Goal: Contribute content: Contribute content

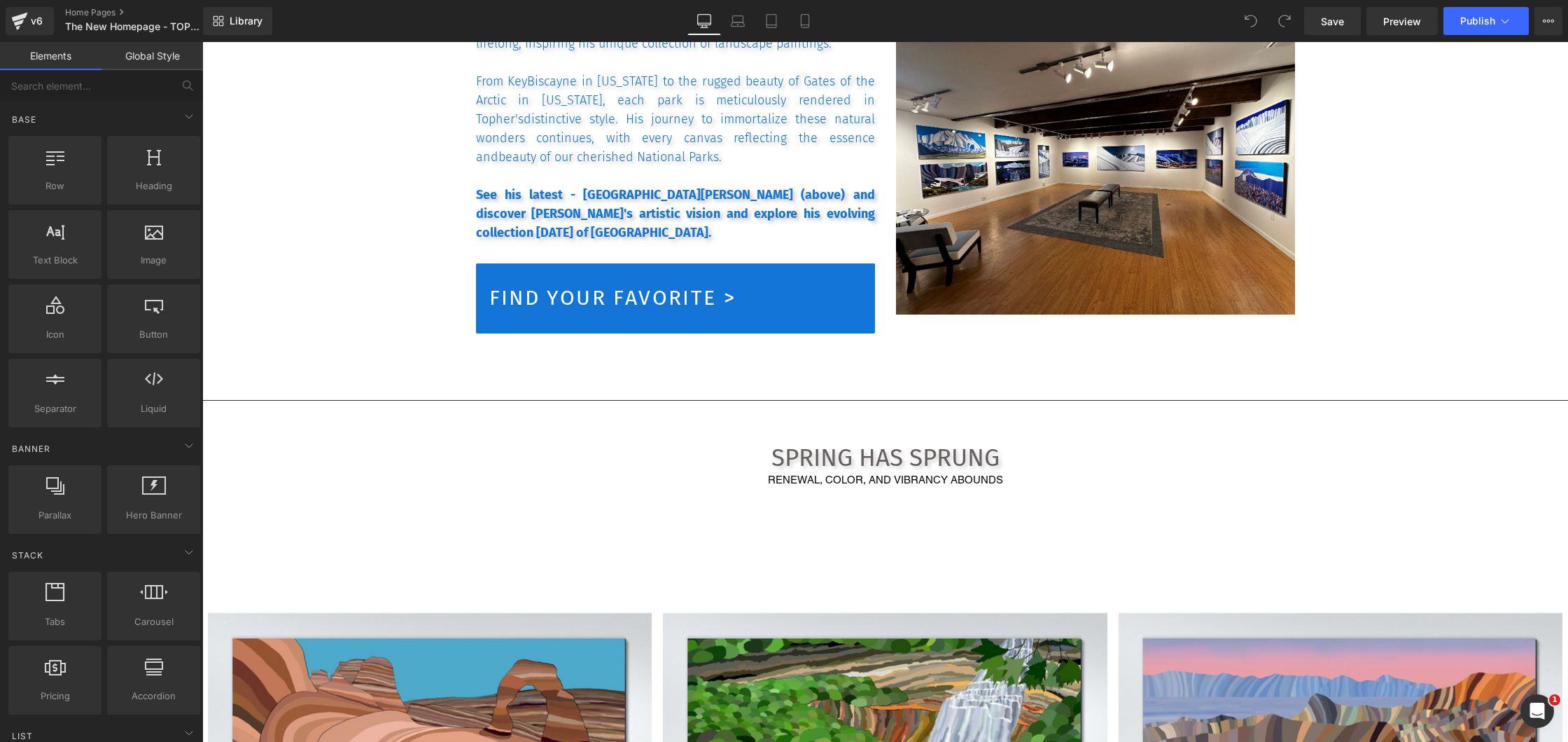
scroll to position [1457, 0]
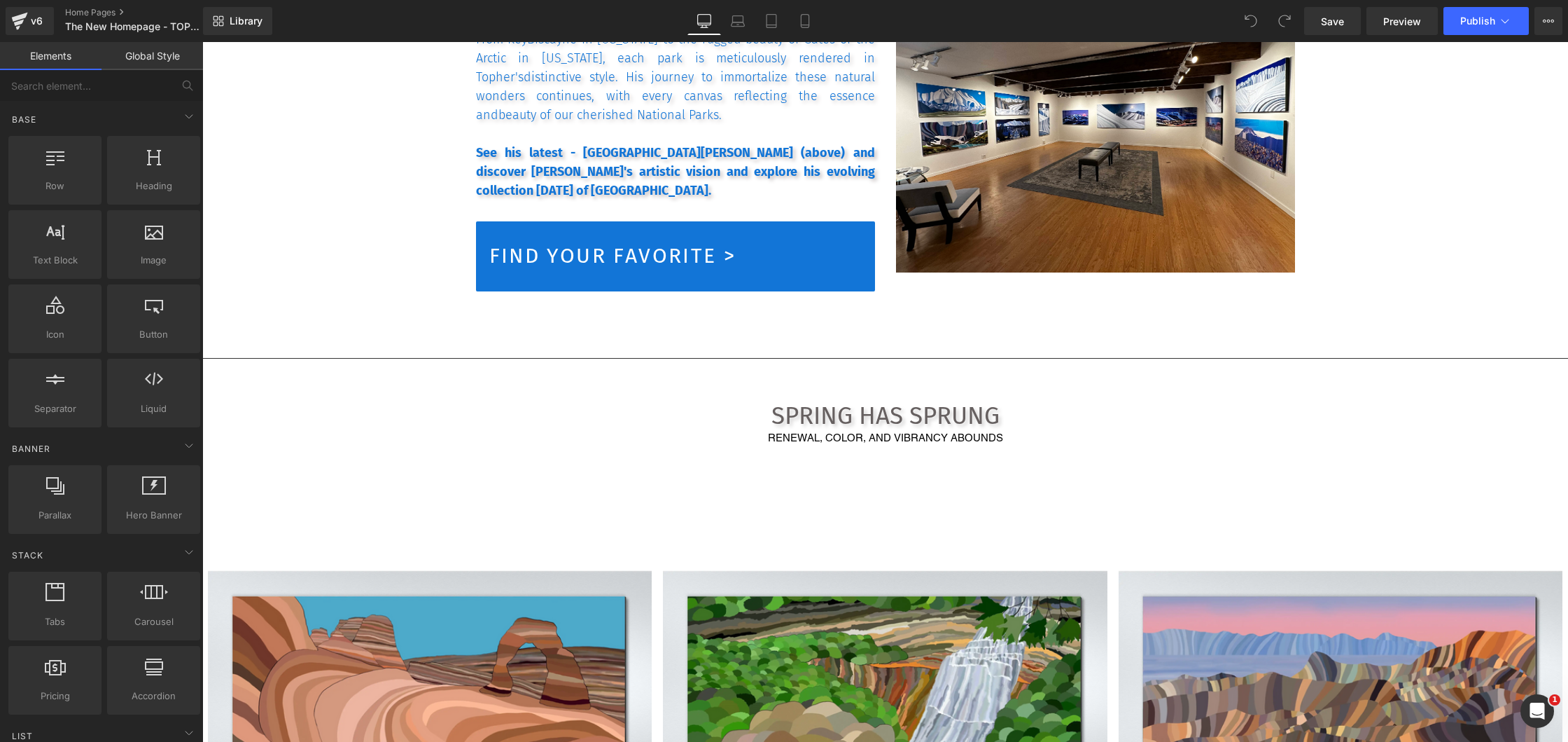
click at [813, 404] on h1 "SPRING HAS SPRUNG" at bounding box center [885, 415] width 1366 height 29
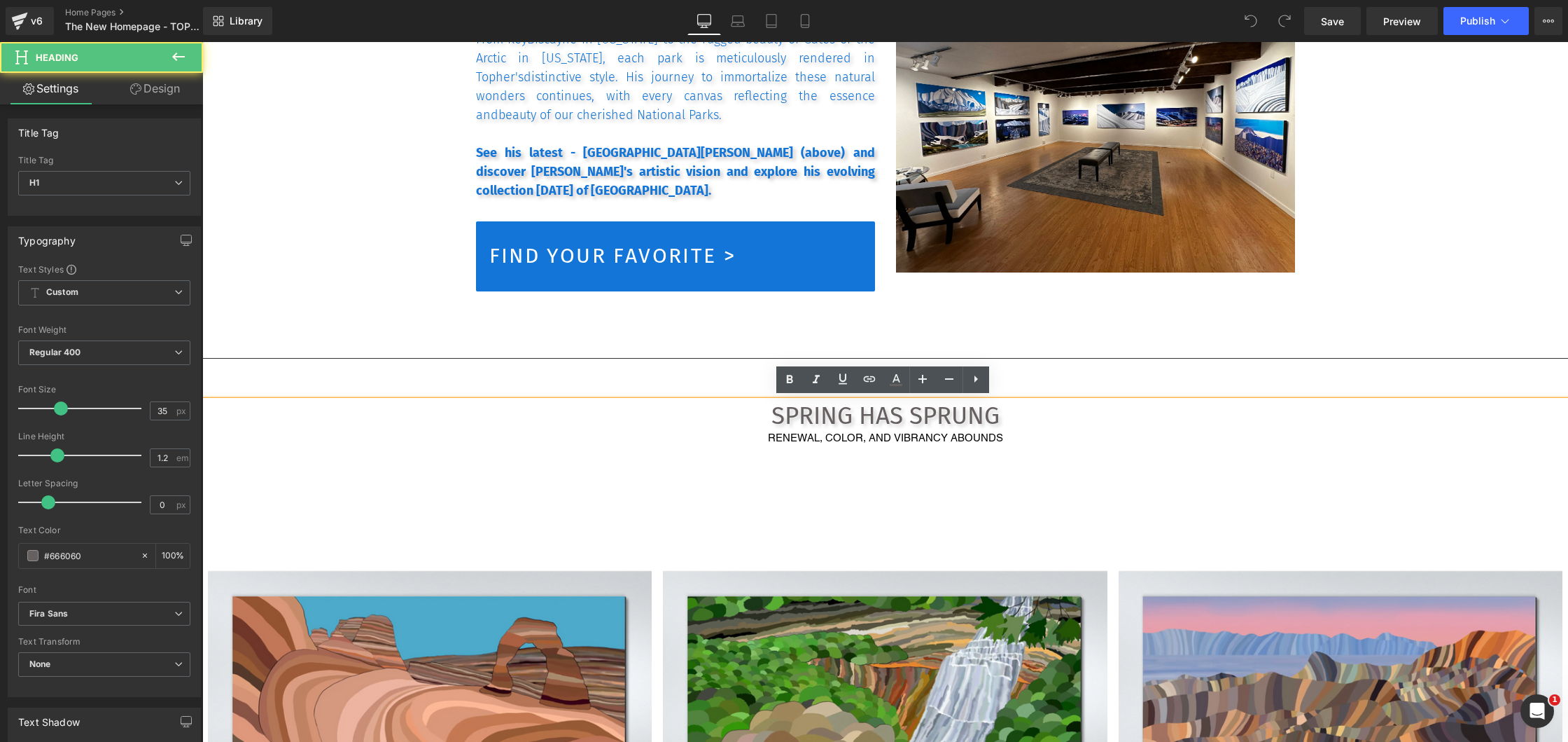
click at [801, 422] on h1 "SPRING HAS SPRUNG" at bounding box center [885, 415] width 1366 height 29
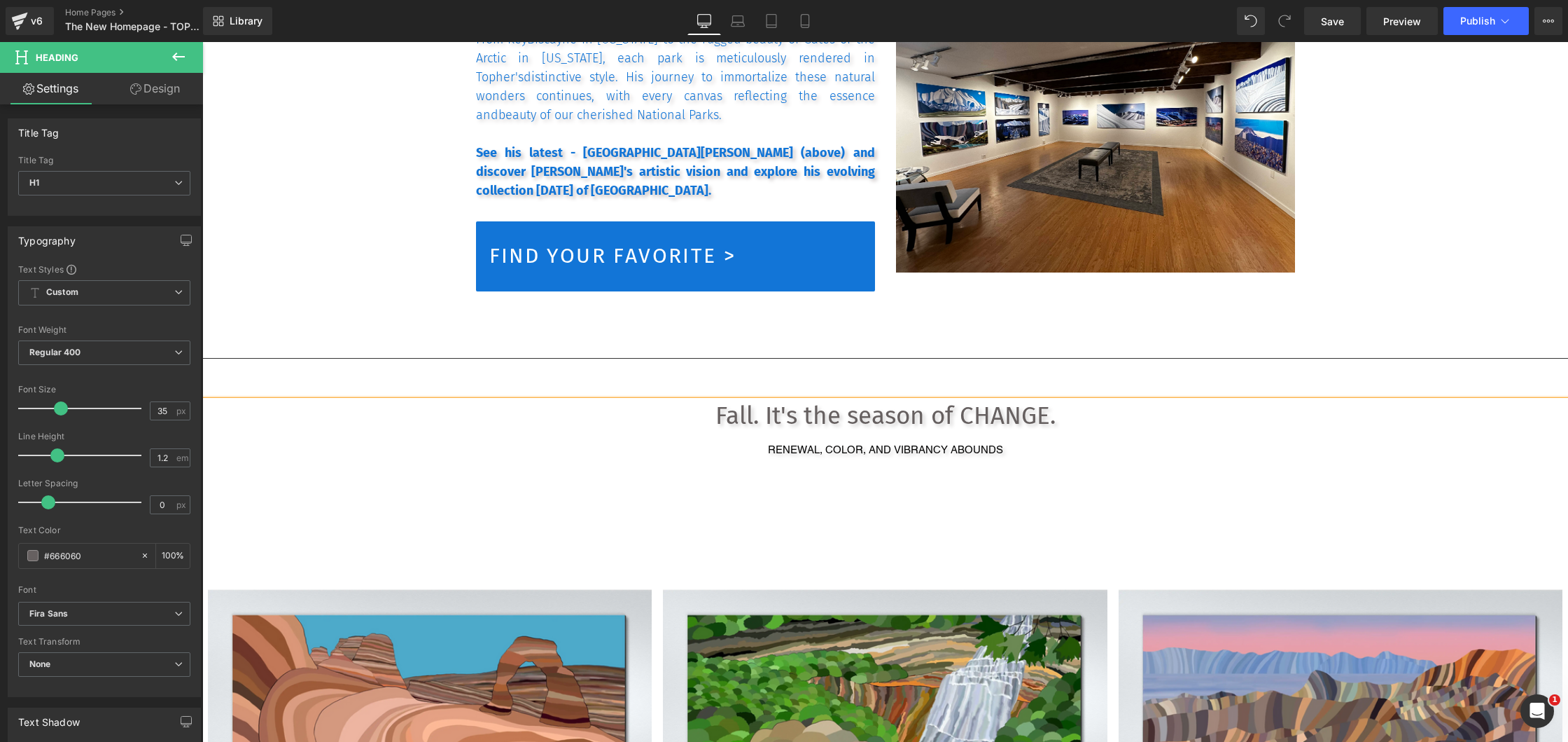
scroll to position [17970, 1361]
click at [745, 414] on h1 "Fall. It's the season of CHANGE." at bounding box center [885, 415] width 1366 height 29
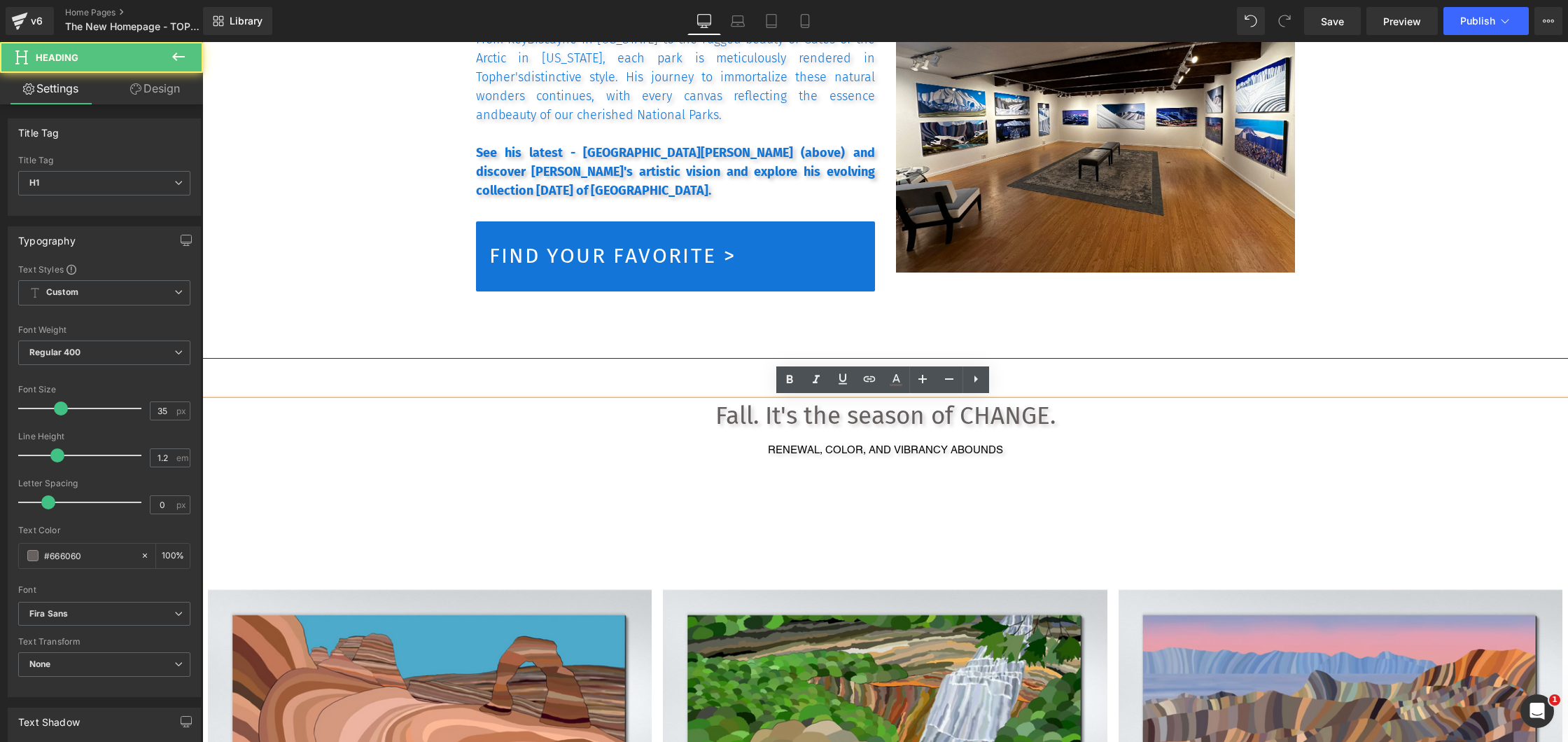
click at [747, 414] on h1 "Fall. It's the season of CHANGE." at bounding box center [885, 415] width 1366 height 29
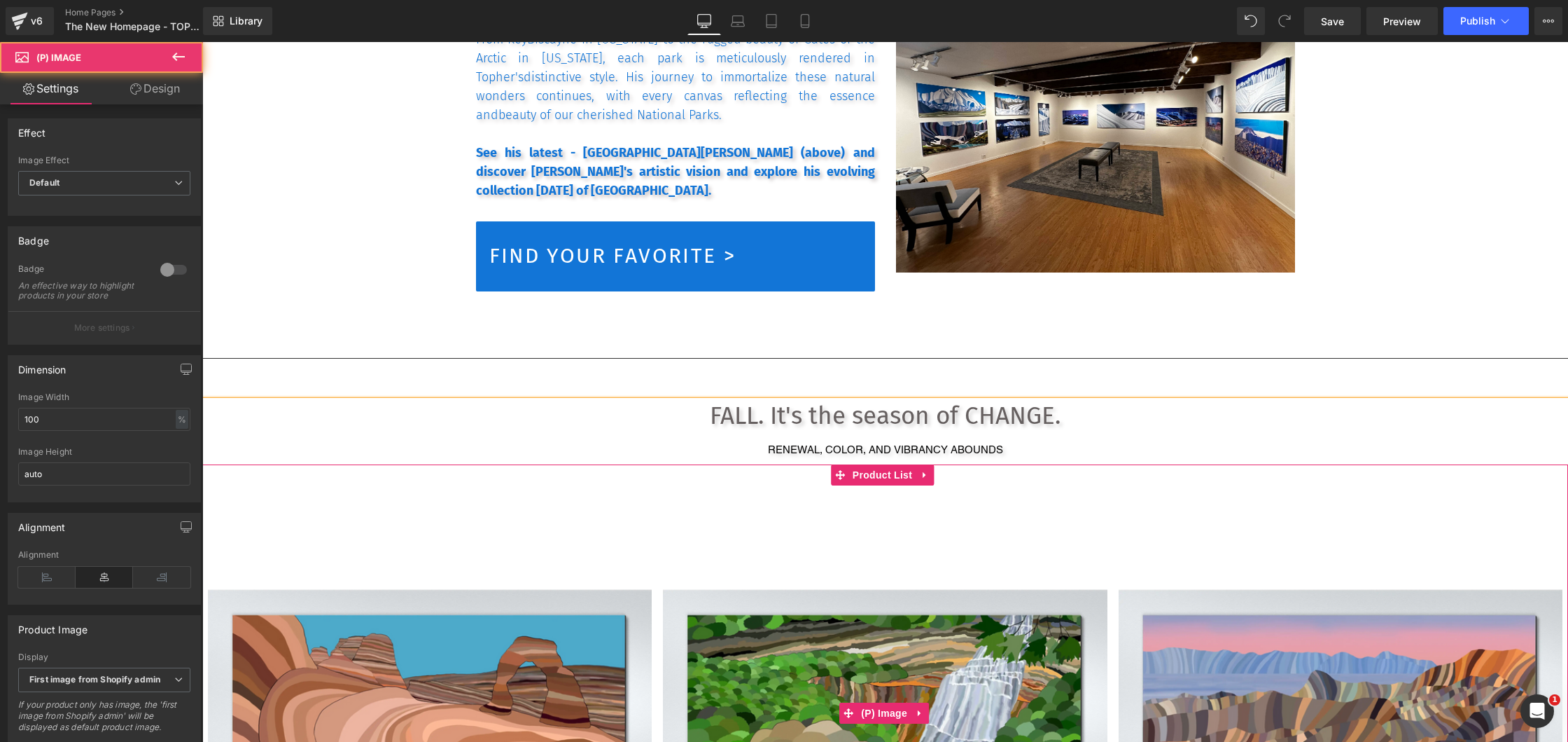
click at [950, 506] on img at bounding box center [885, 713] width 444 height 444
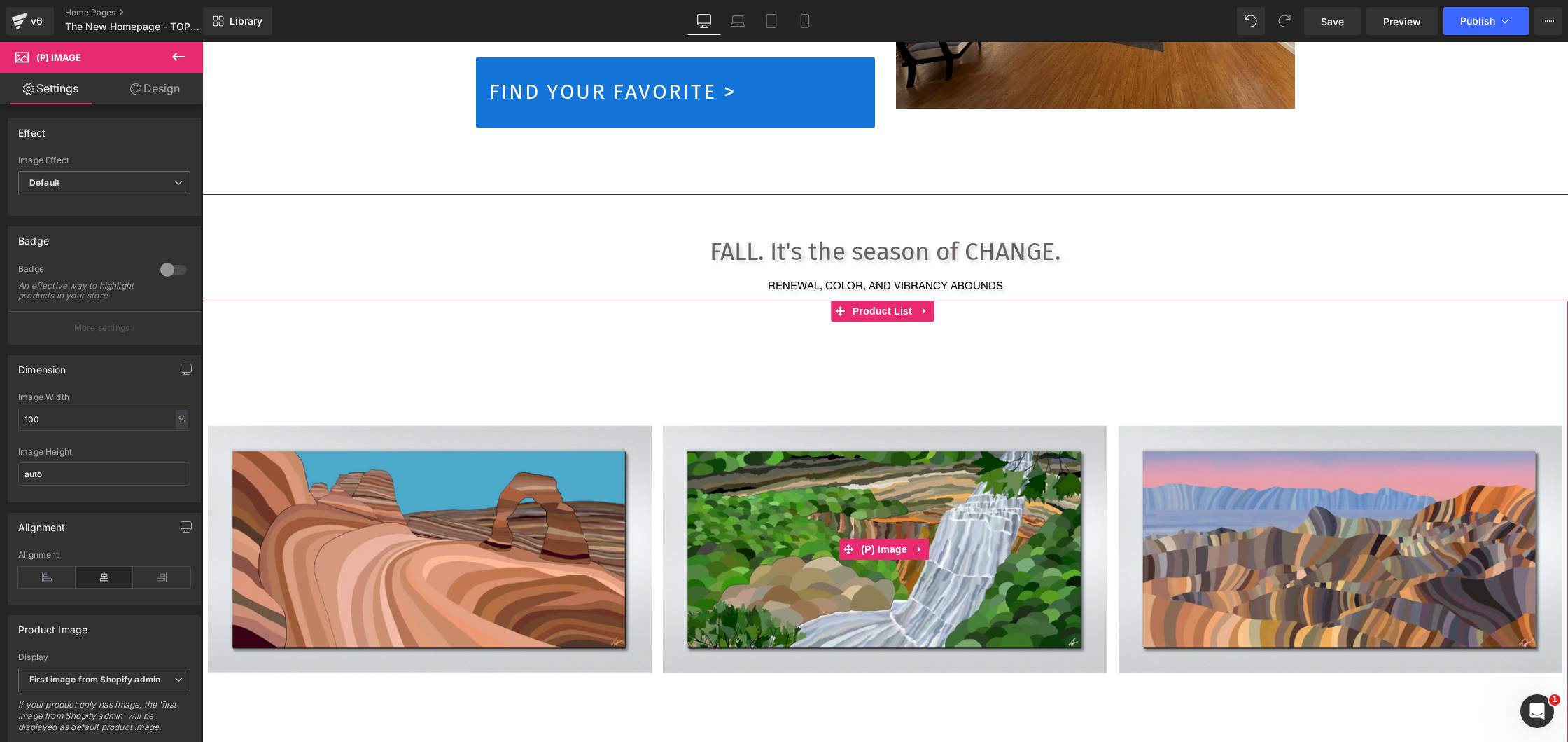
scroll to position [1646, 0]
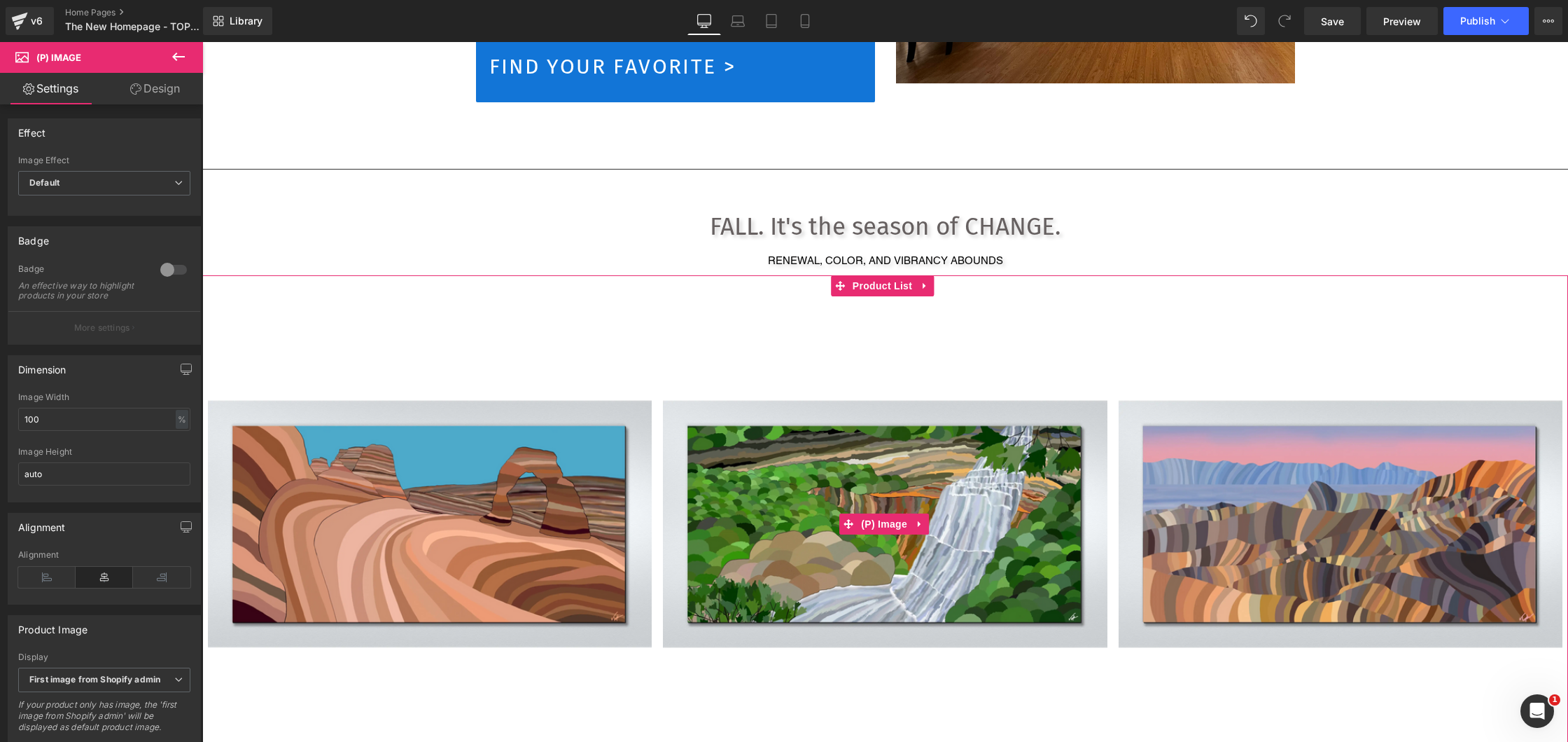
click at [877, 348] on img at bounding box center [885, 524] width 444 height 444
click at [885, 280] on span "Product List" at bounding box center [882, 285] width 67 height 21
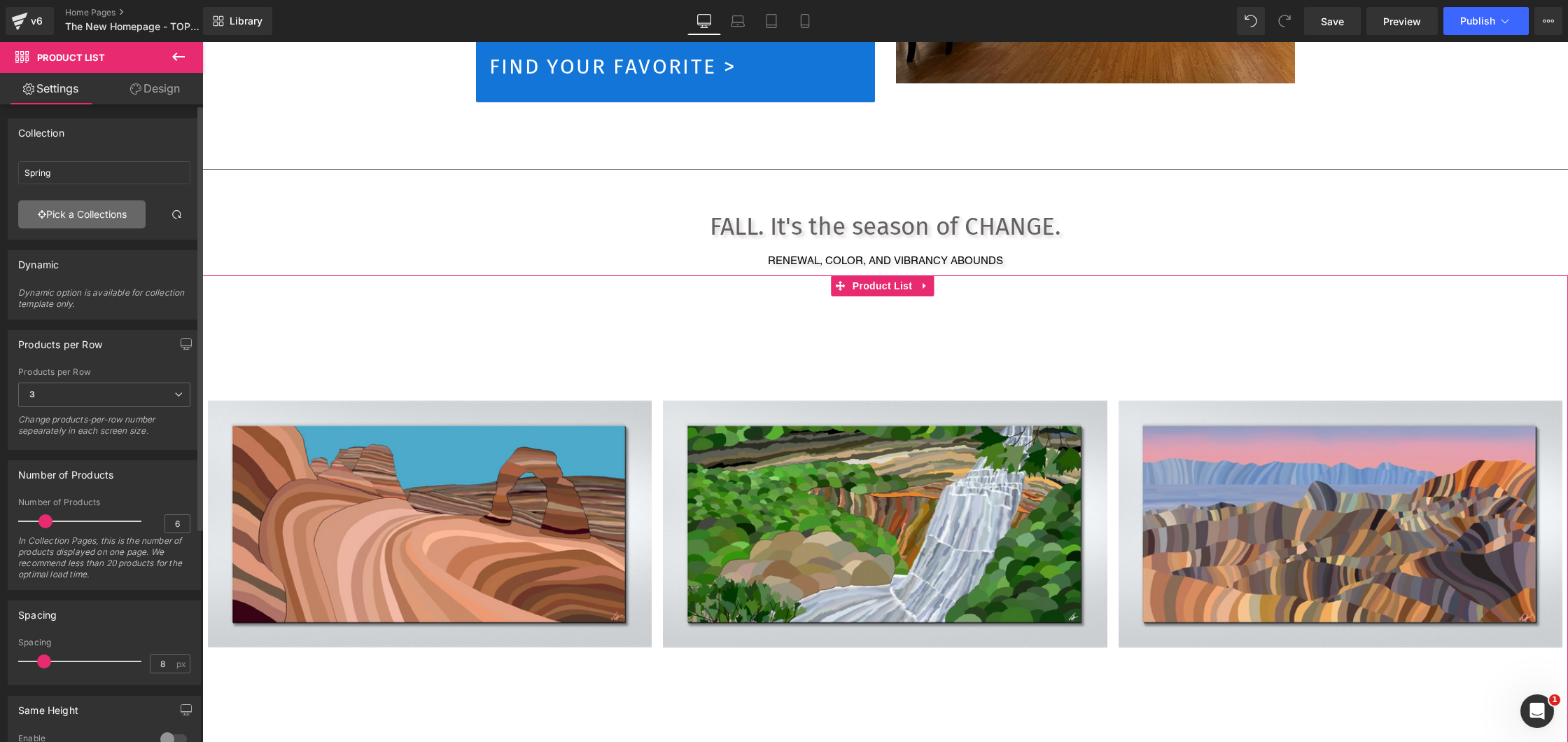
click at [93, 211] on link "Pick a Collections" at bounding box center [81, 214] width 127 height 28
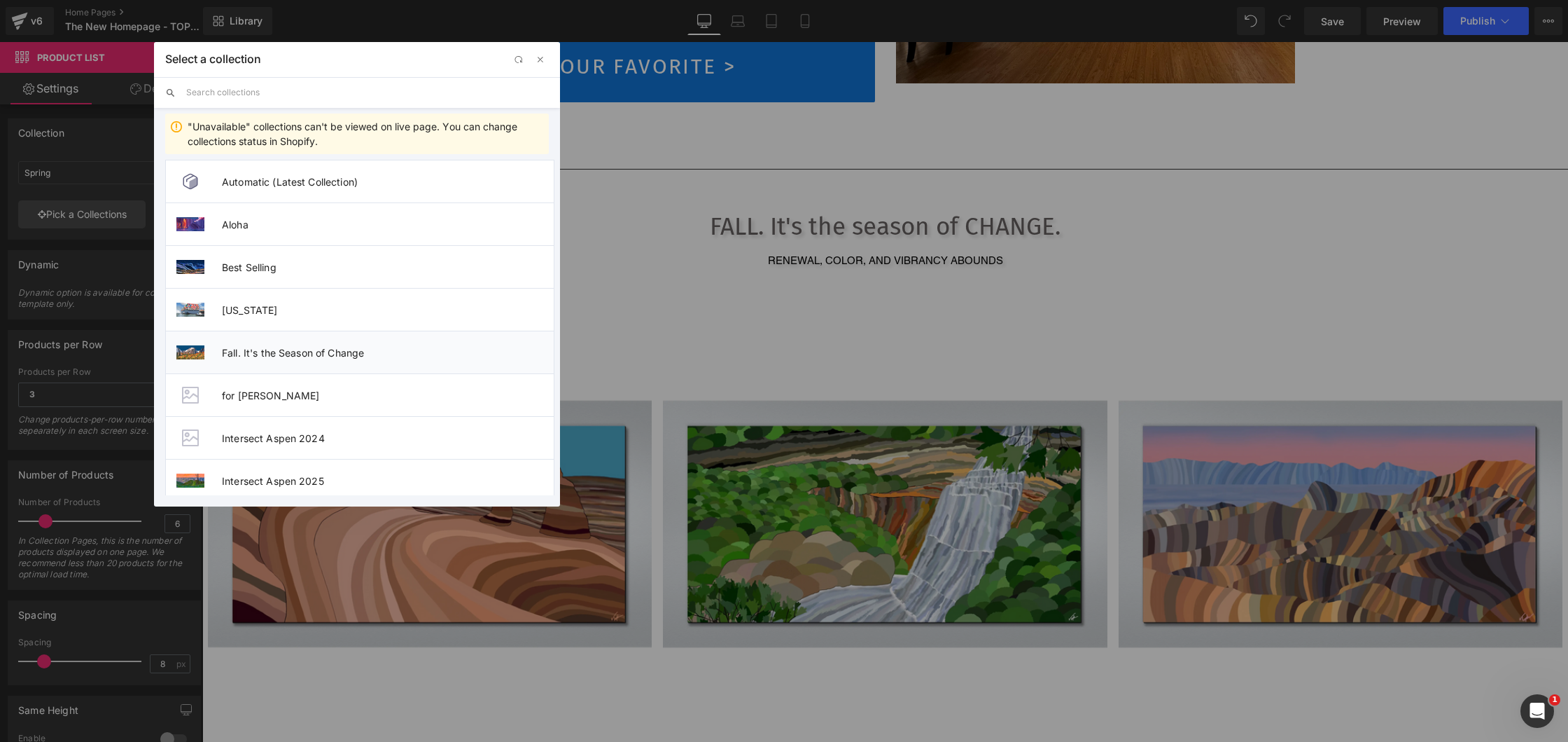
click at [258, 357] on span "Fall. It's the Season of Change" at bounding box center [388, 353] width 332 height 12
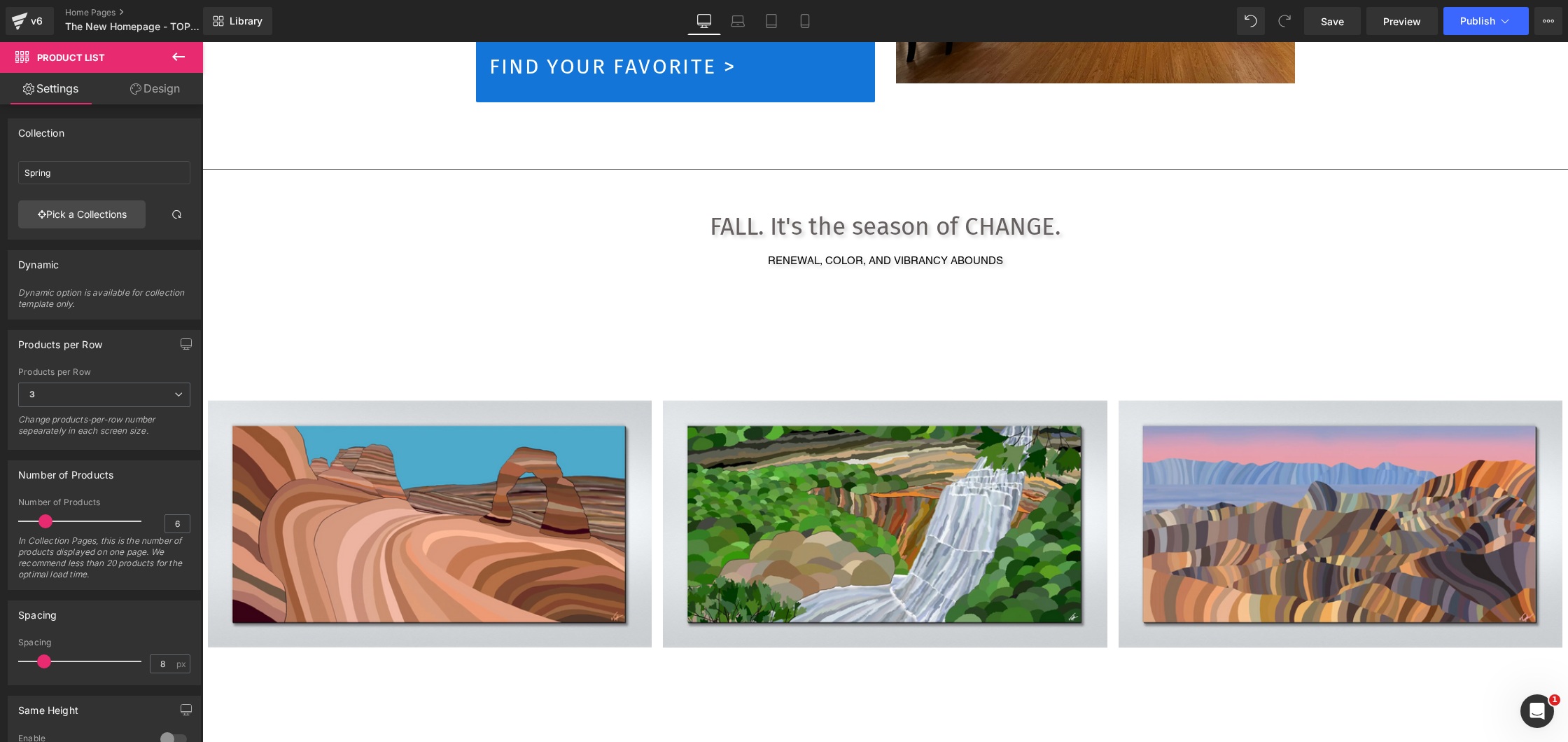
type input "Fall. It's the Season of Change"
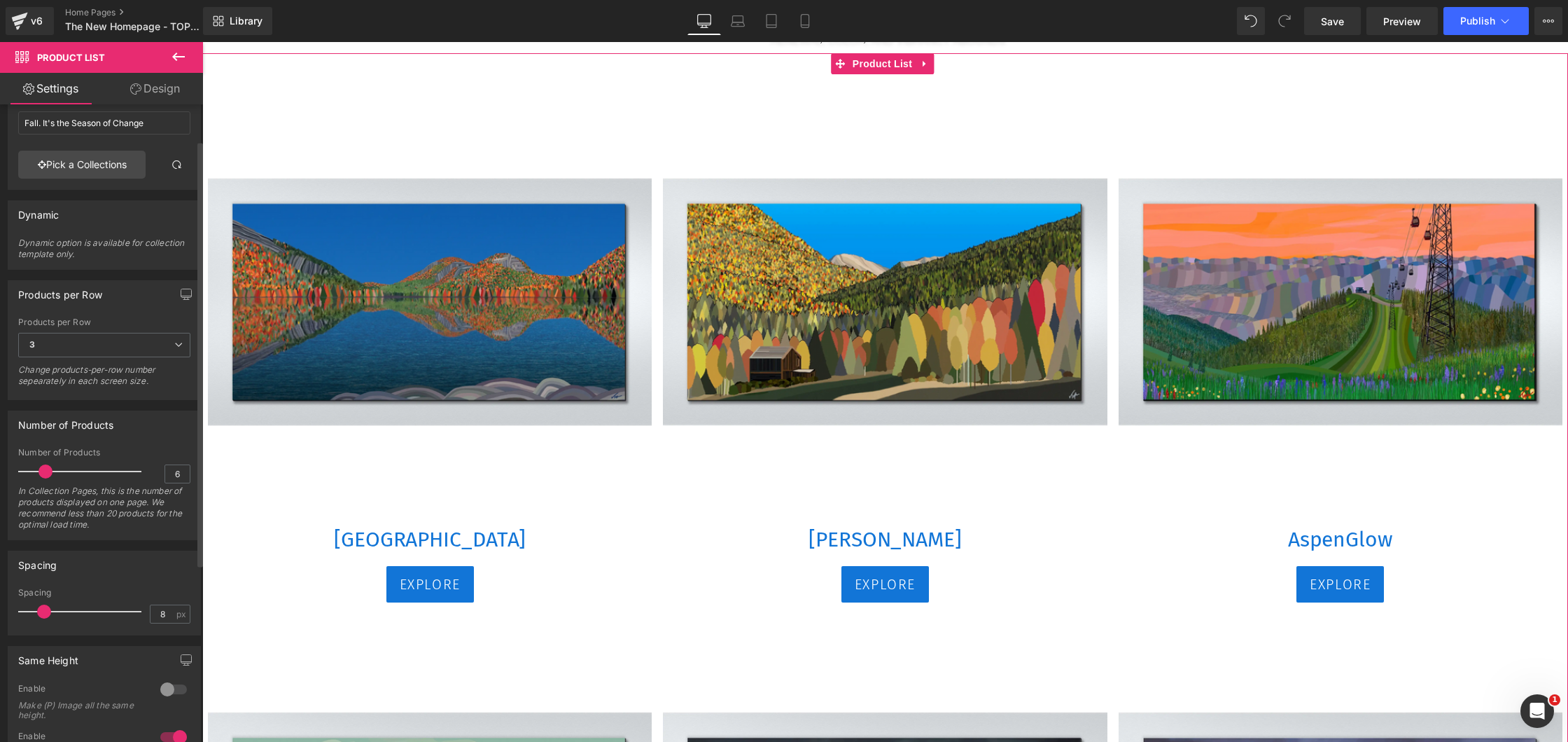
scroll to position [60, 0]
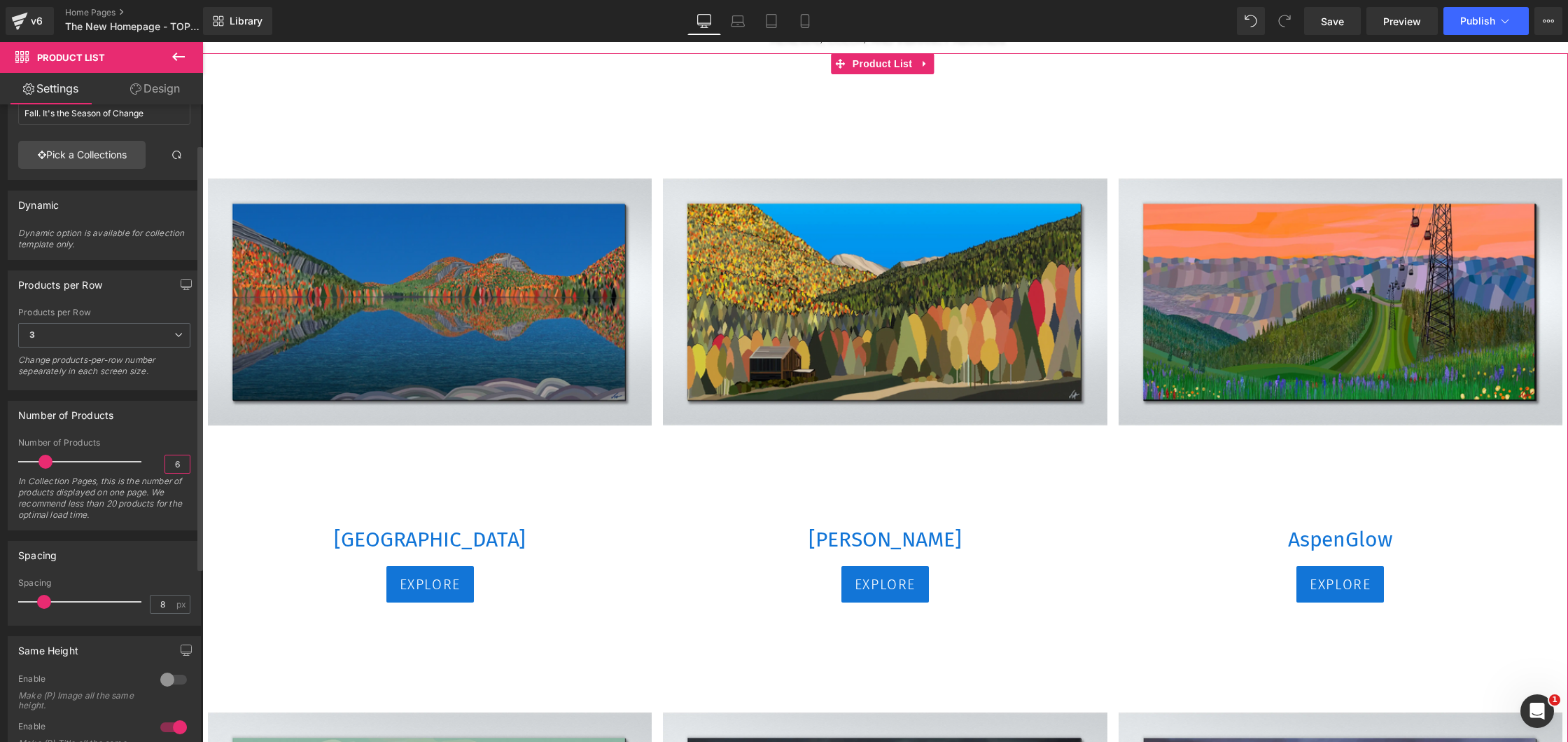
click at [171, 463] on input "6" at bounding box center [177, 464] width 24 height 17
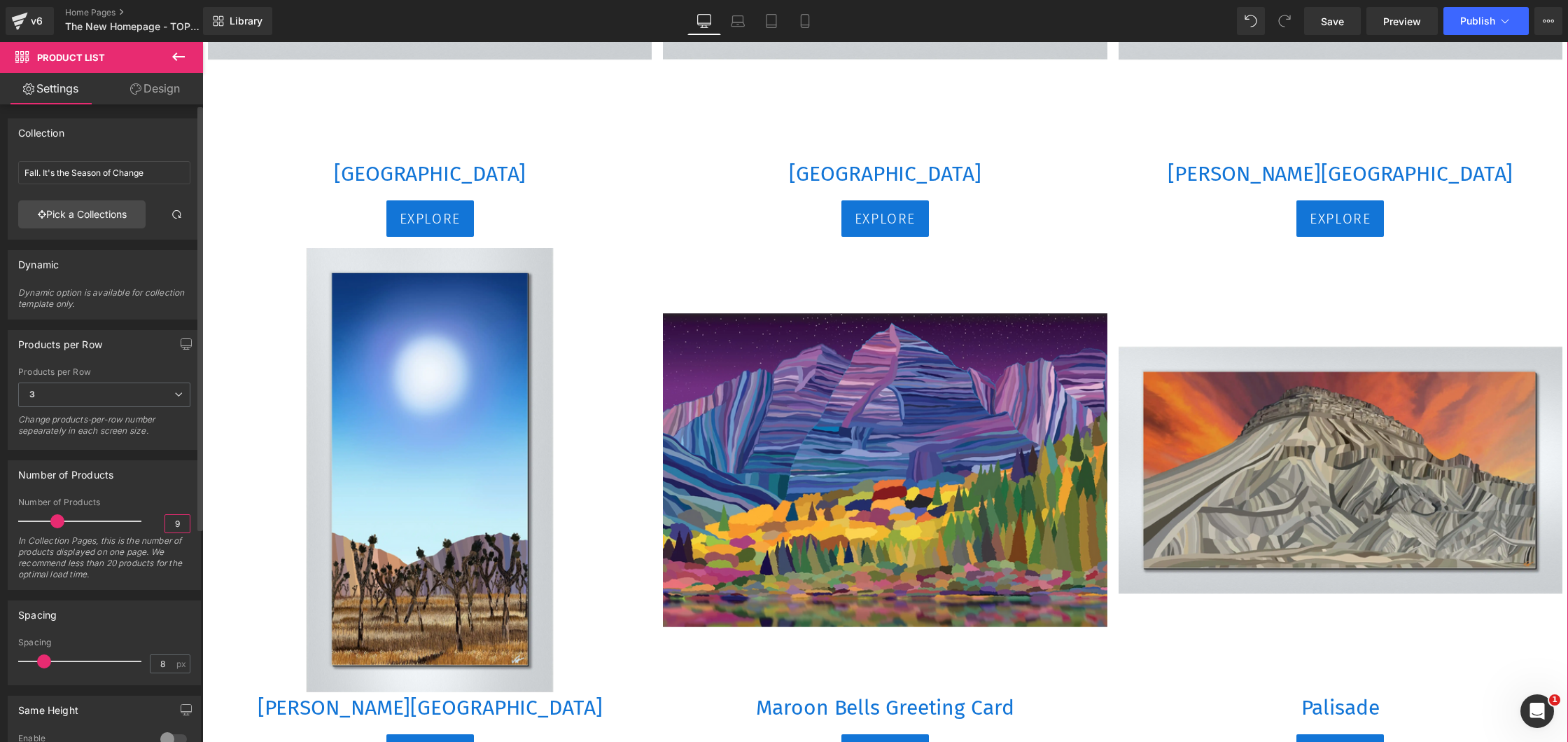
scroll to position [-1, 0]
type input "9"
click at [1327, 21] on span "Save" at bounding box center [1333, 22] width 23 height 14
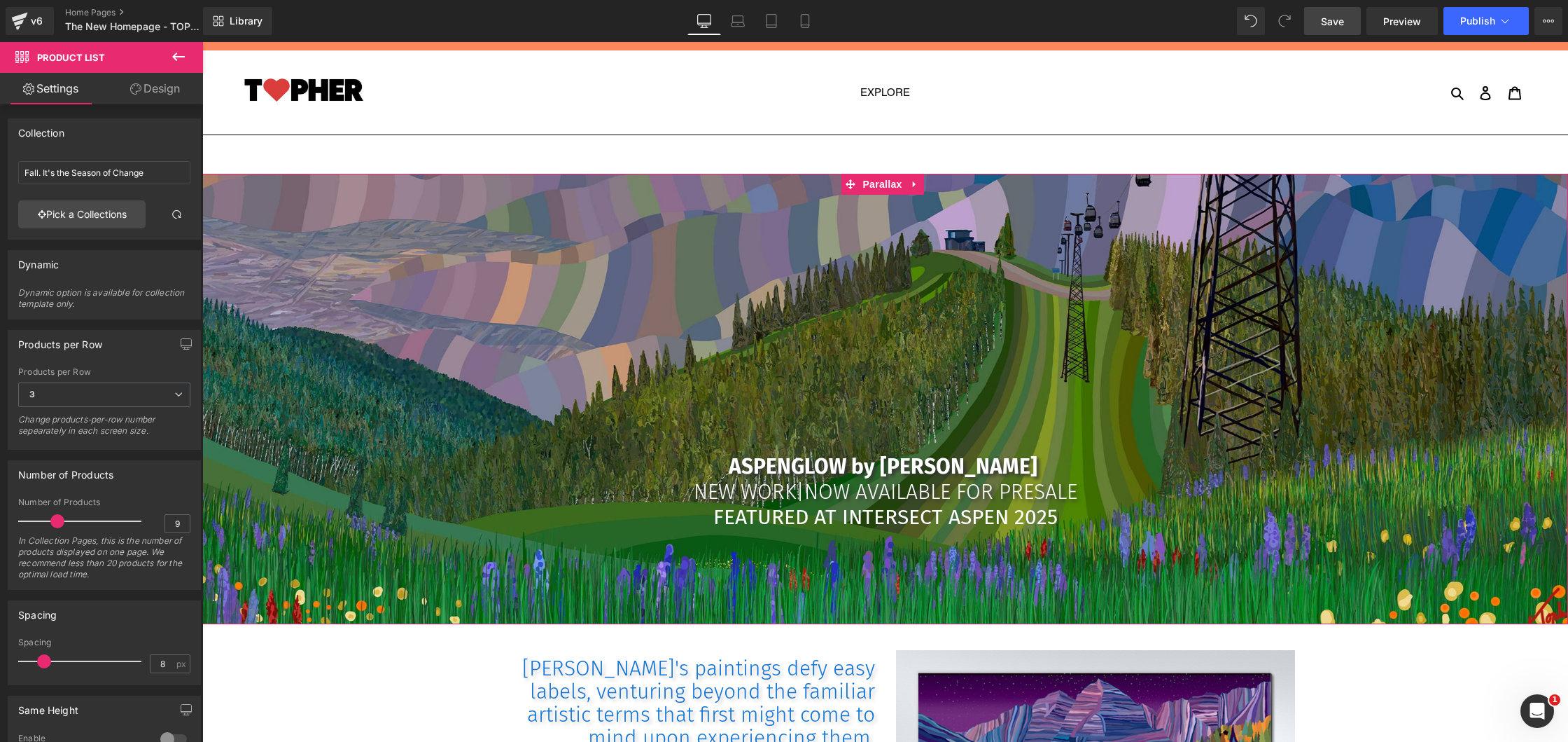
scroll to position [15, 0]
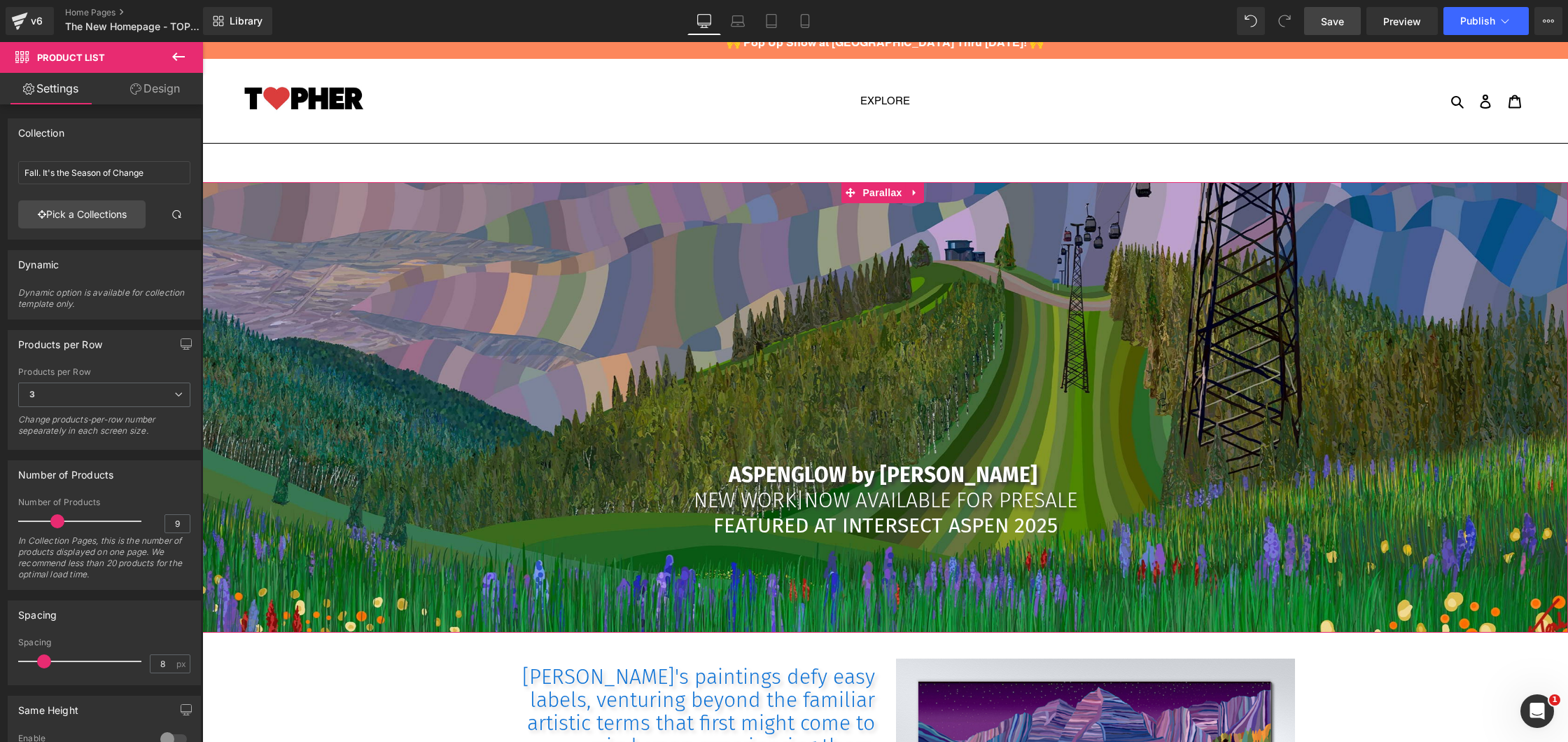
click at [705, 404] on div at bounding box center [885, 292] width 1366 height 700
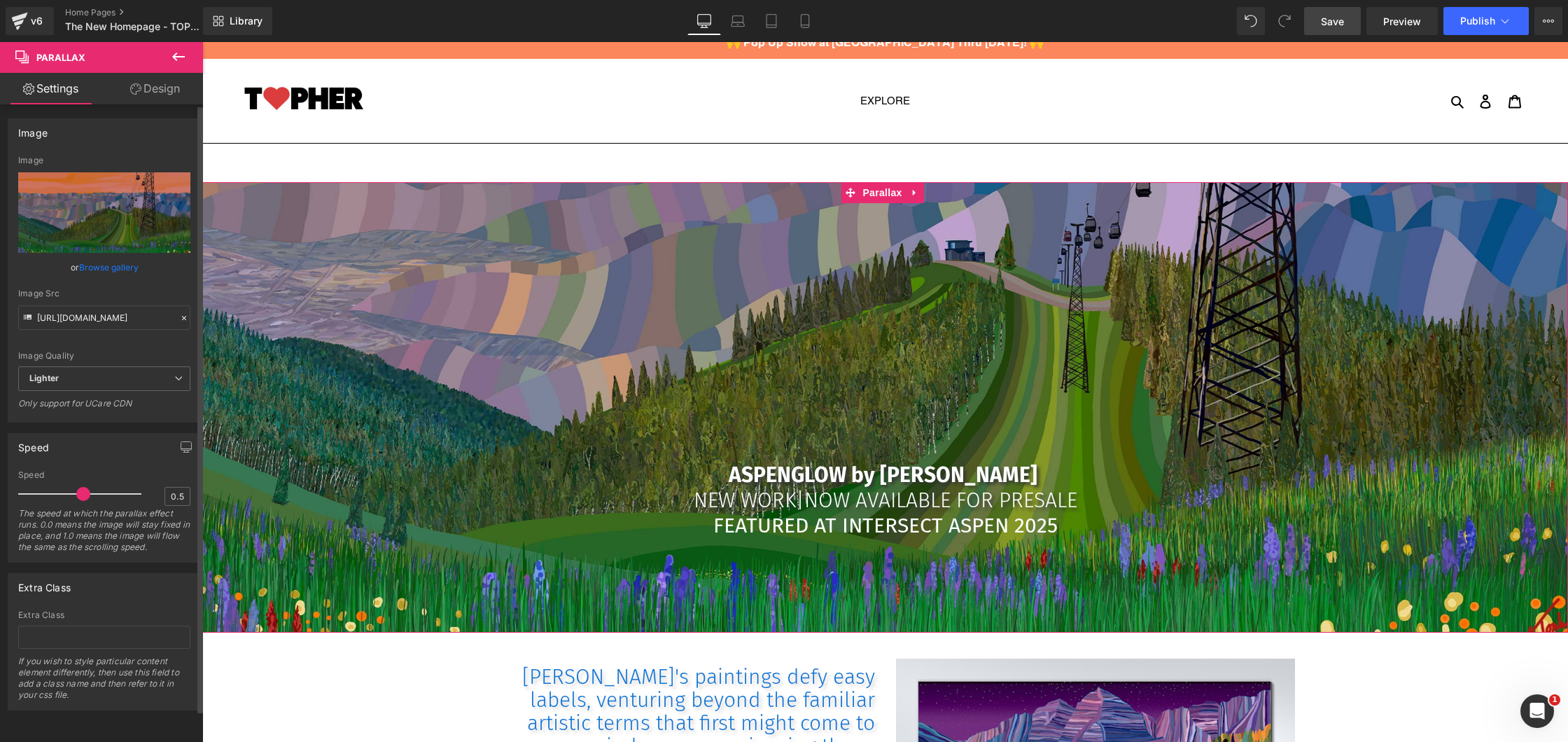
click at [95, 262] on link "Browse gallery" at bounding box center [108, 267] width 60 height 24
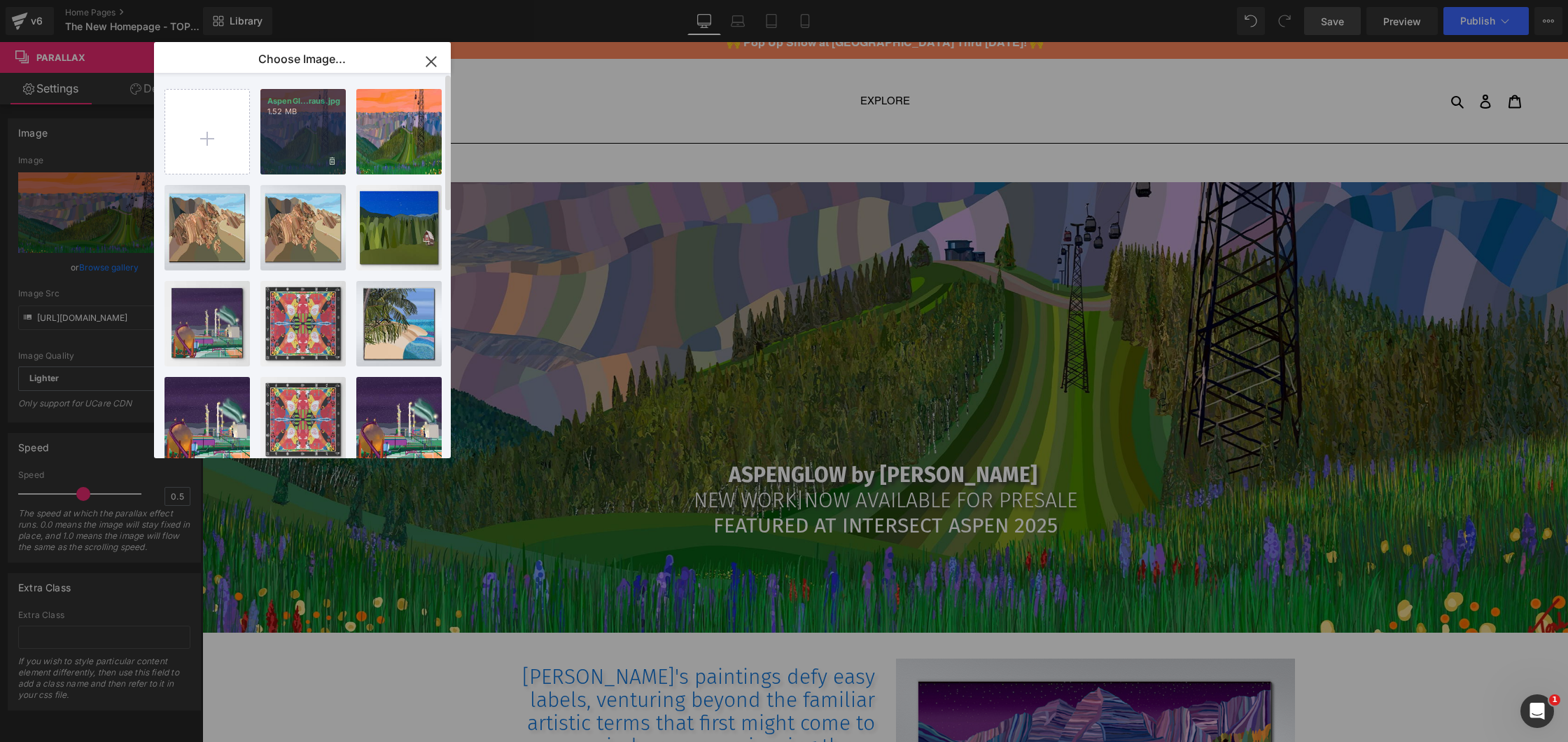
scroll to position [0, 0]
click at [210, 130] on input "file" at bounding box center [207, 131] width 84 height 84
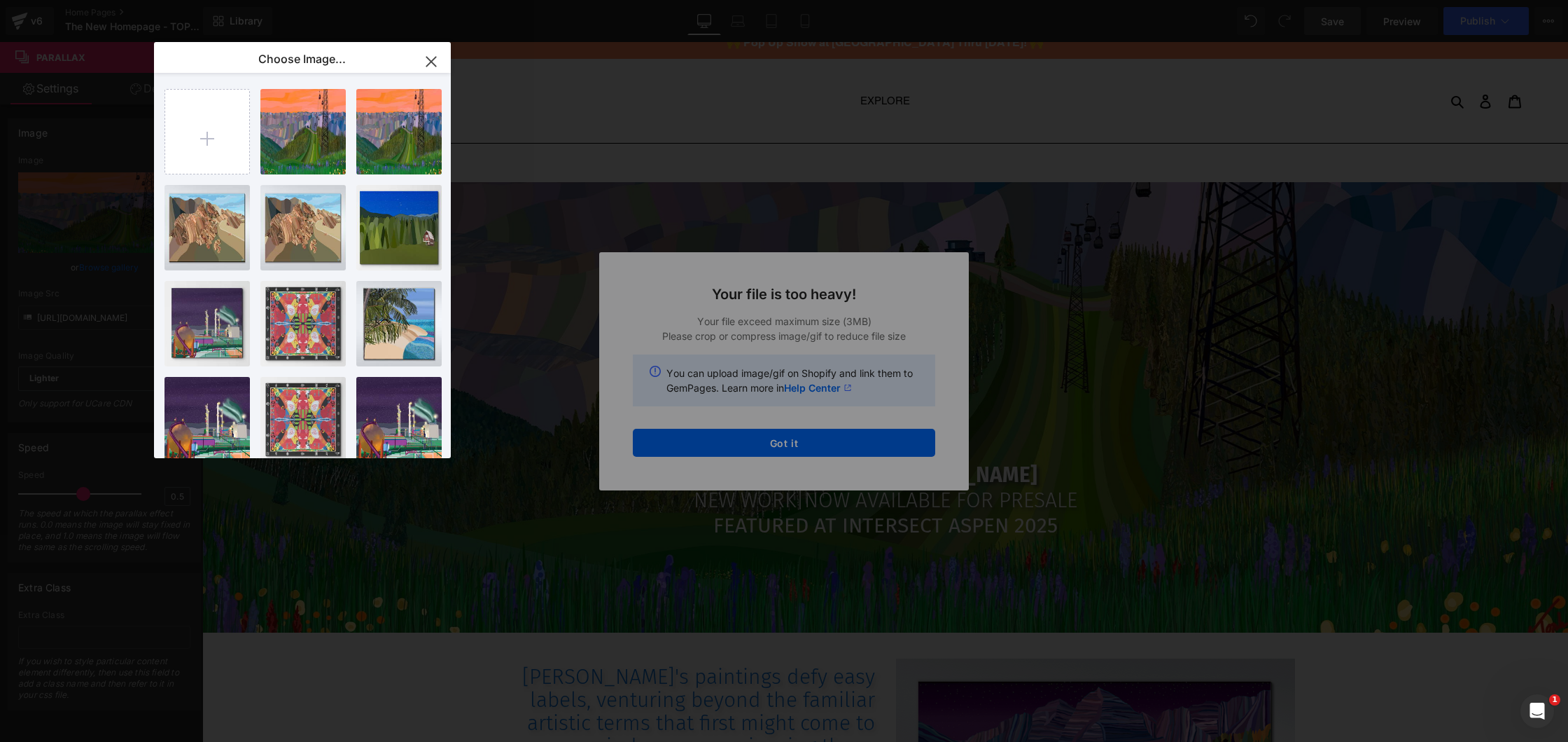
click at [741, 0] on div "Text Color Highlight Color #333333 Edit or remove link: Edit - Unlink - Cancel …" at bounding box center [784, 0] width 1568 height 0
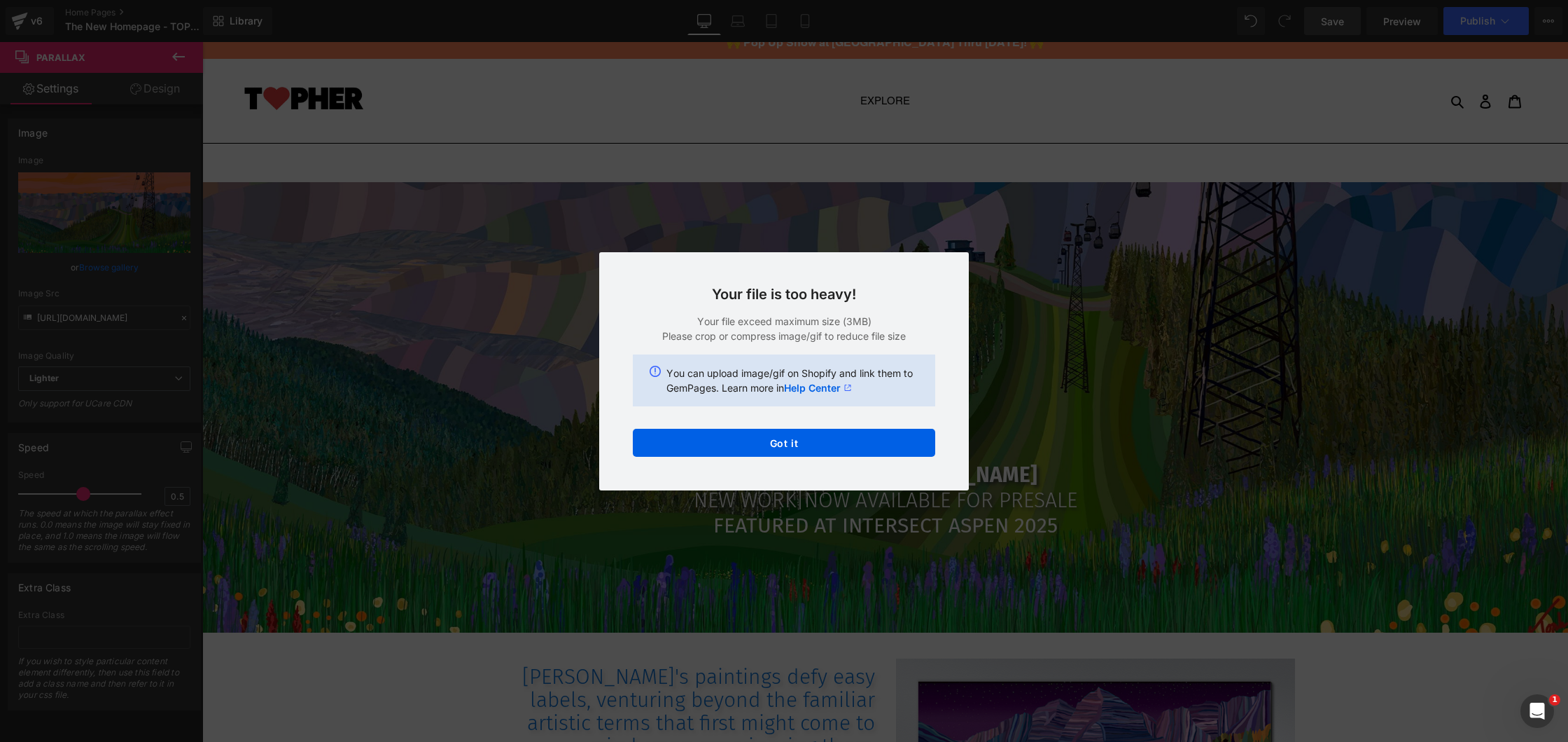
click at [741, 445] on button "Got it" at bounding box center [783, 442] width 302 height 28
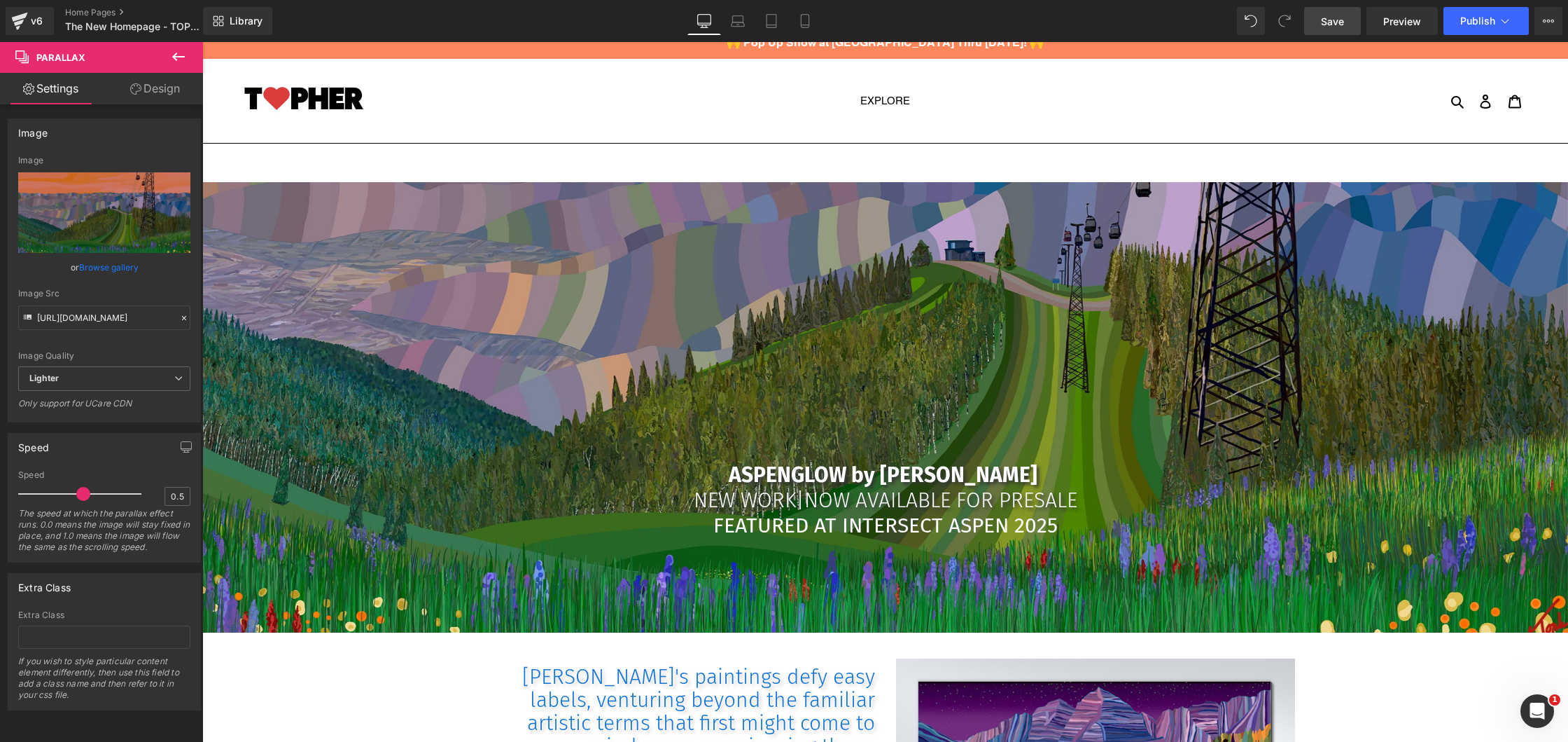
click at [93, 269] on link "Browse gallery" at bounding box center [108, 267] width 60 height 24
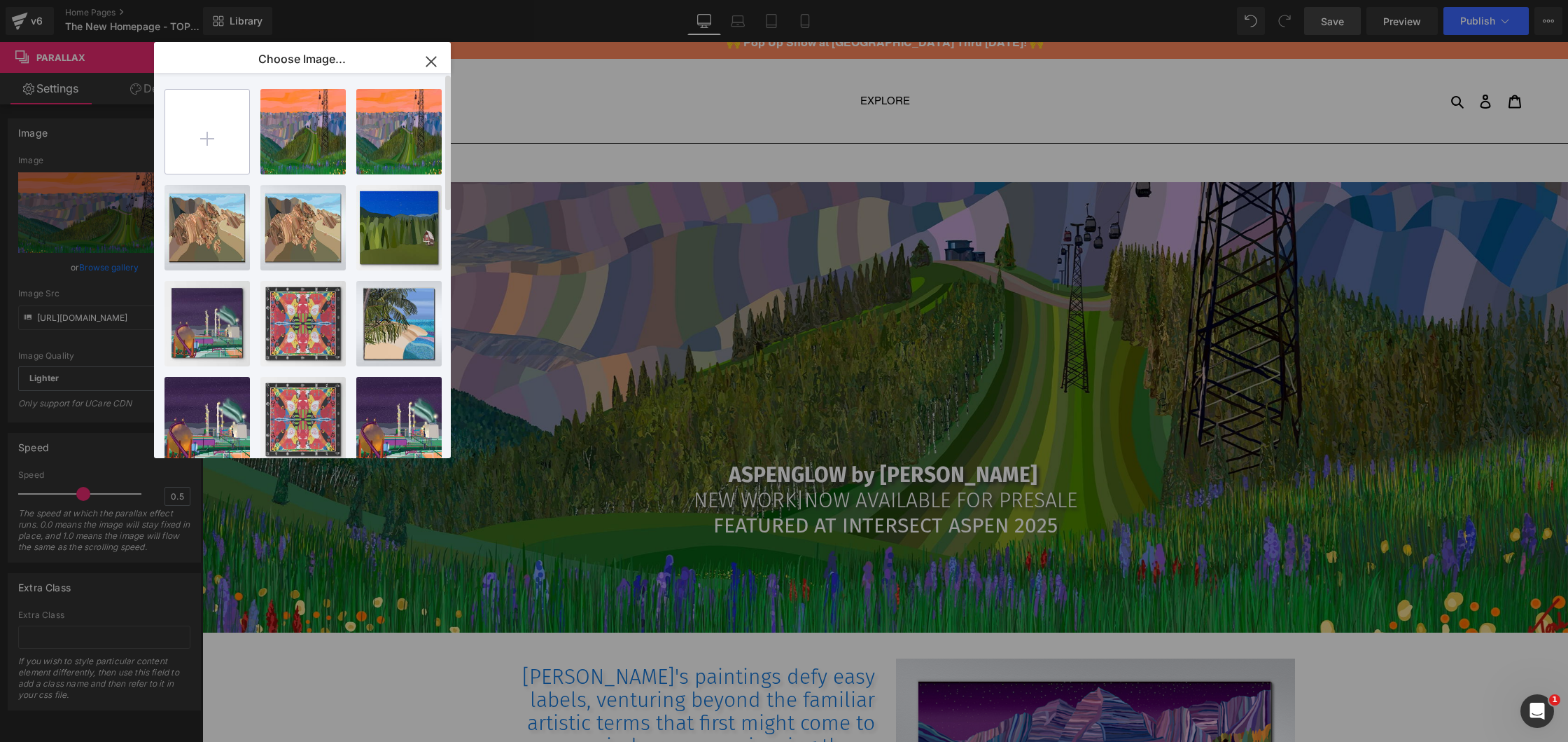
click at [209, 125] on input "file" at bounding box center [207, 131] width 84 height 84
type input "C:\fakepath\Summer Aspen by [PERSON_NAME].jpg"
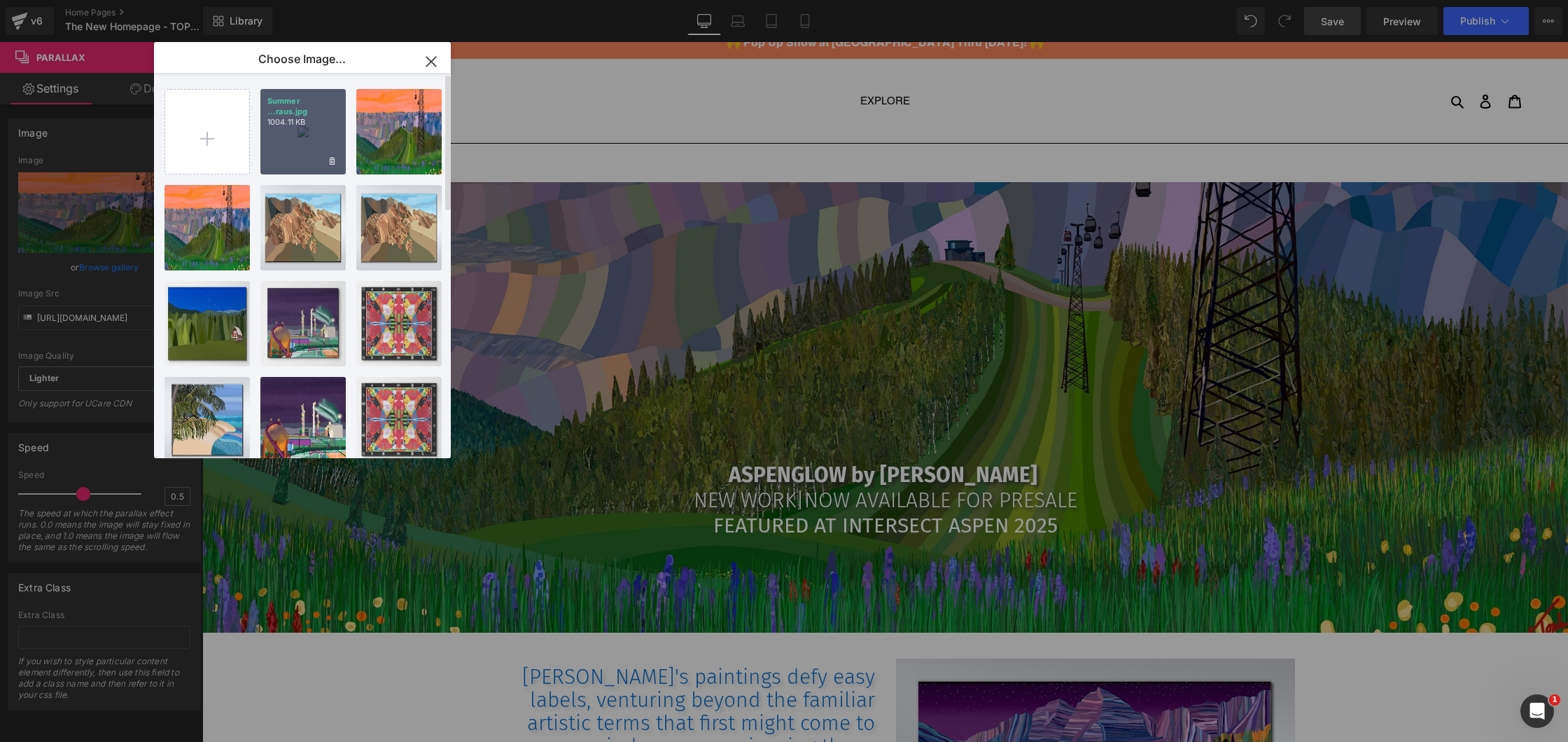
click at [317, 126] on p "1004.11 KB" at bounding box center [302, 122] width 71 height 11
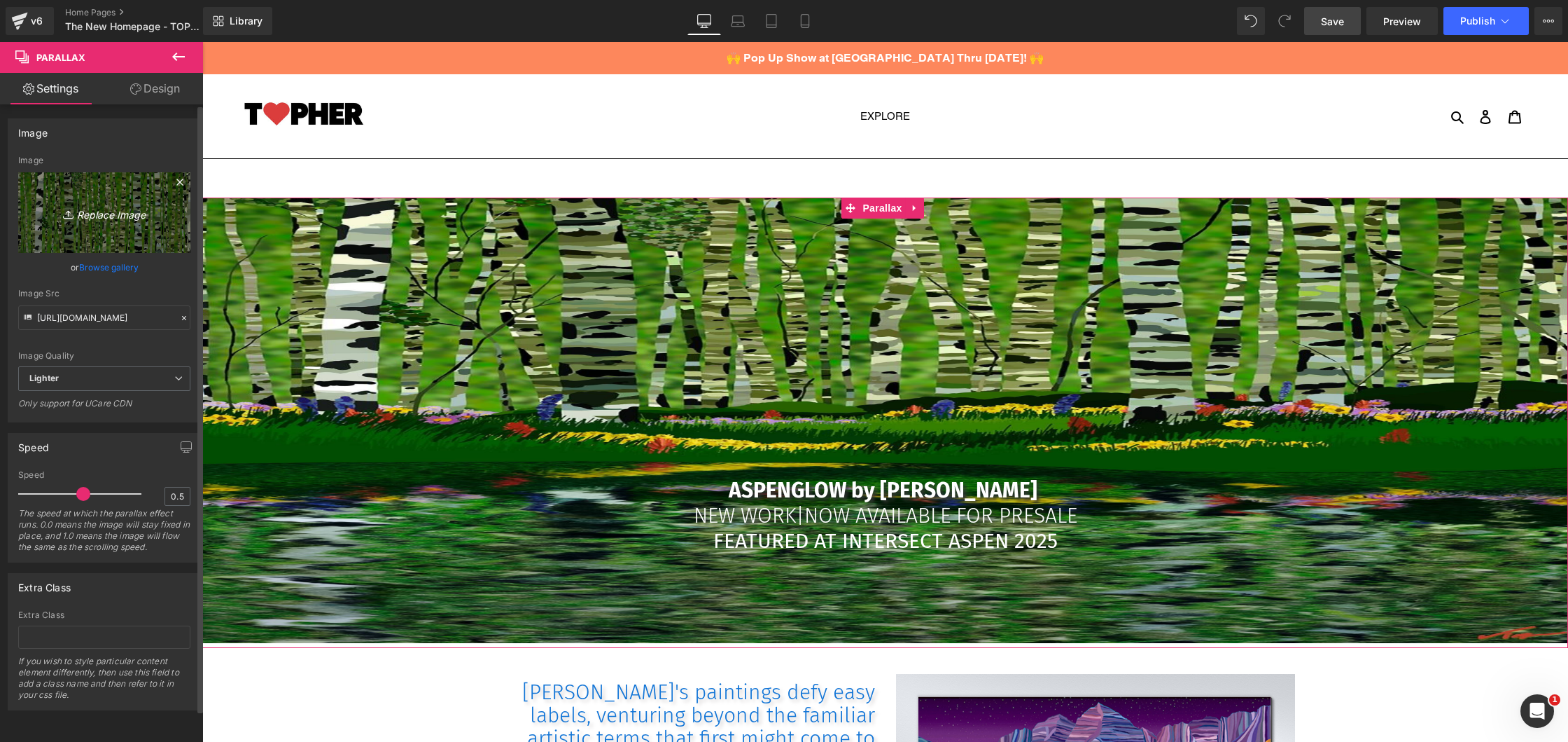
click at [96, 217] on icon "Replace Image" at bounding box center [104, 213] width 112 height 17
click at [108, 212] on icon "Replace Image" at bounding box center [104, 213] width 112 height 17
click at [101, 265] on link "Browse gallery" at bounding box center [108, 267] width 60 height 24
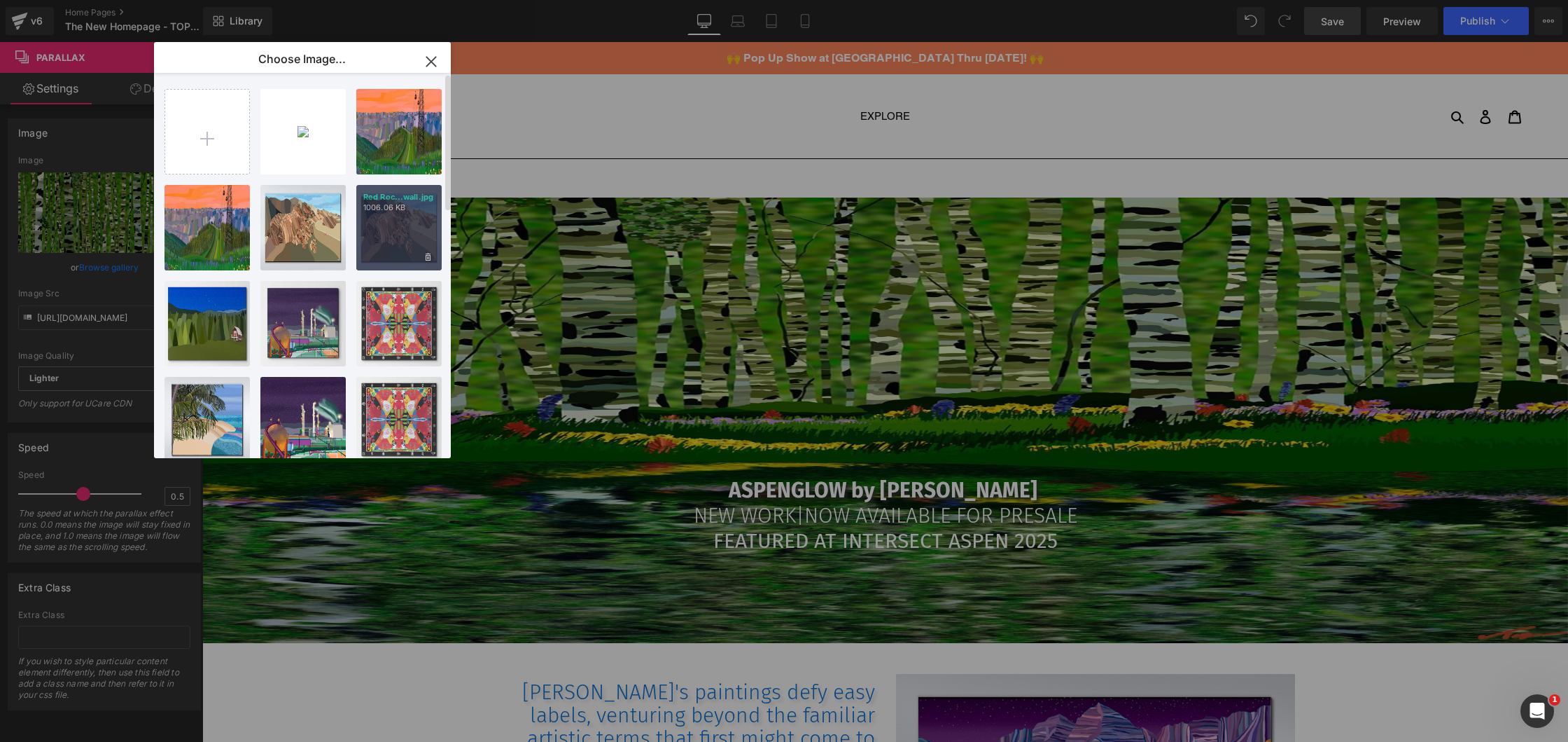
click at [418, 228] on div "Red Roc...wall.jpg 1006.06 KB" at bounding box center [398, 227] width 85 height 85
type input "[URL][DOMAIN_NAME]"
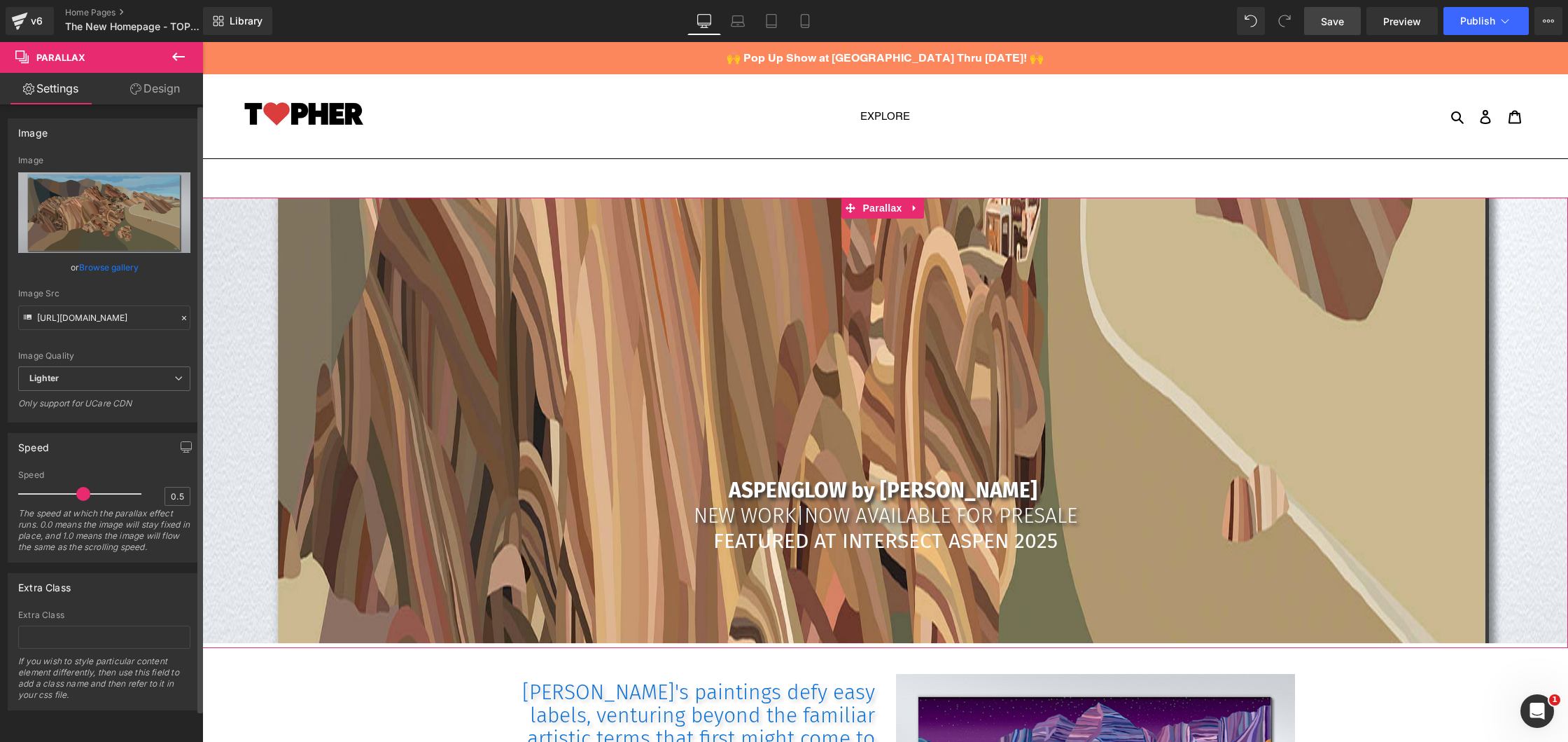
click at [99, 264] on link "Browse gallery" at bounding box center [108, 267] width 60 height 24
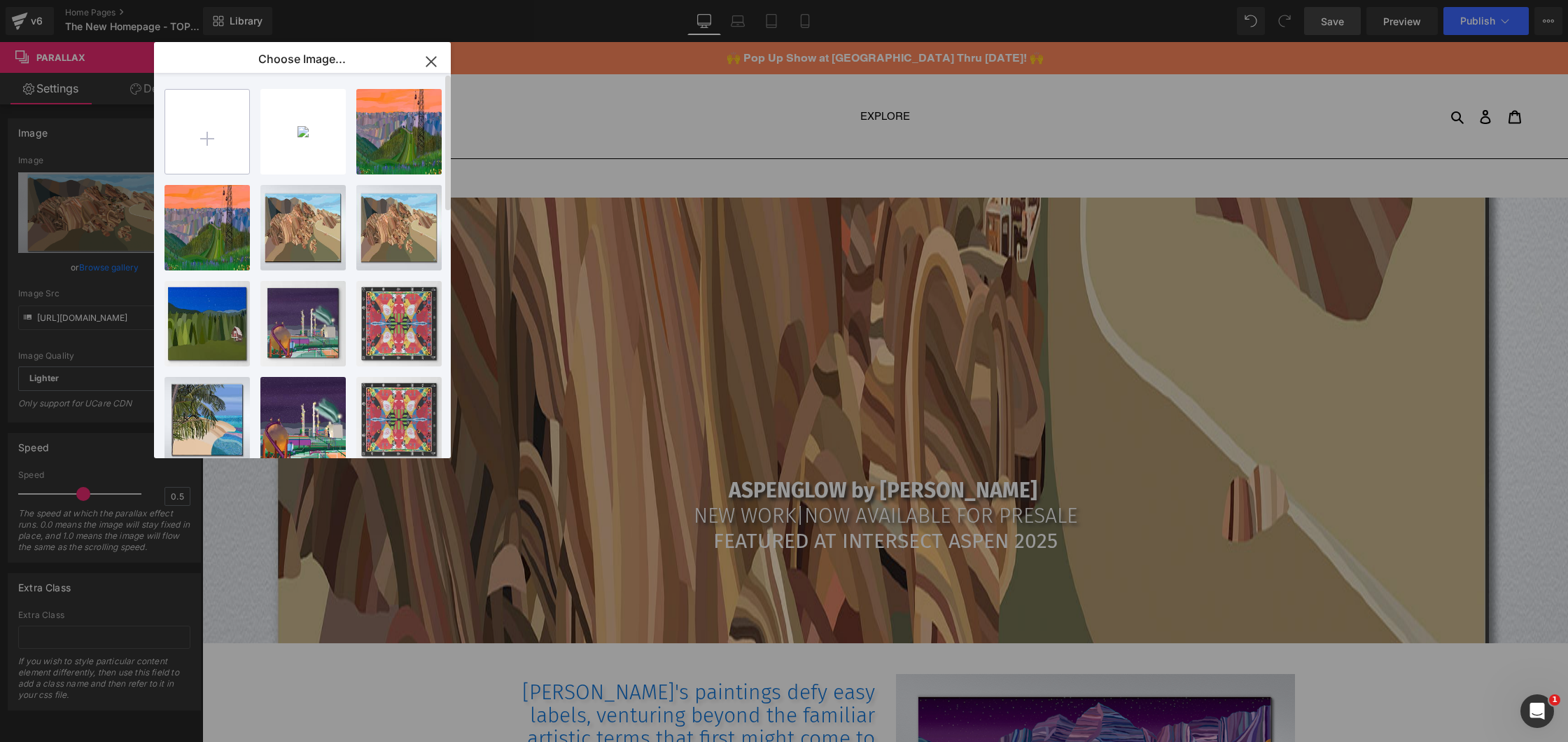
click at [200, 120] on input "file" at bounding box center [207, 131] width 84 height 84
type input "C:\fakepath\Shenandoah NP Art by Topher [PERSON_NAME] Full Res.jpg"
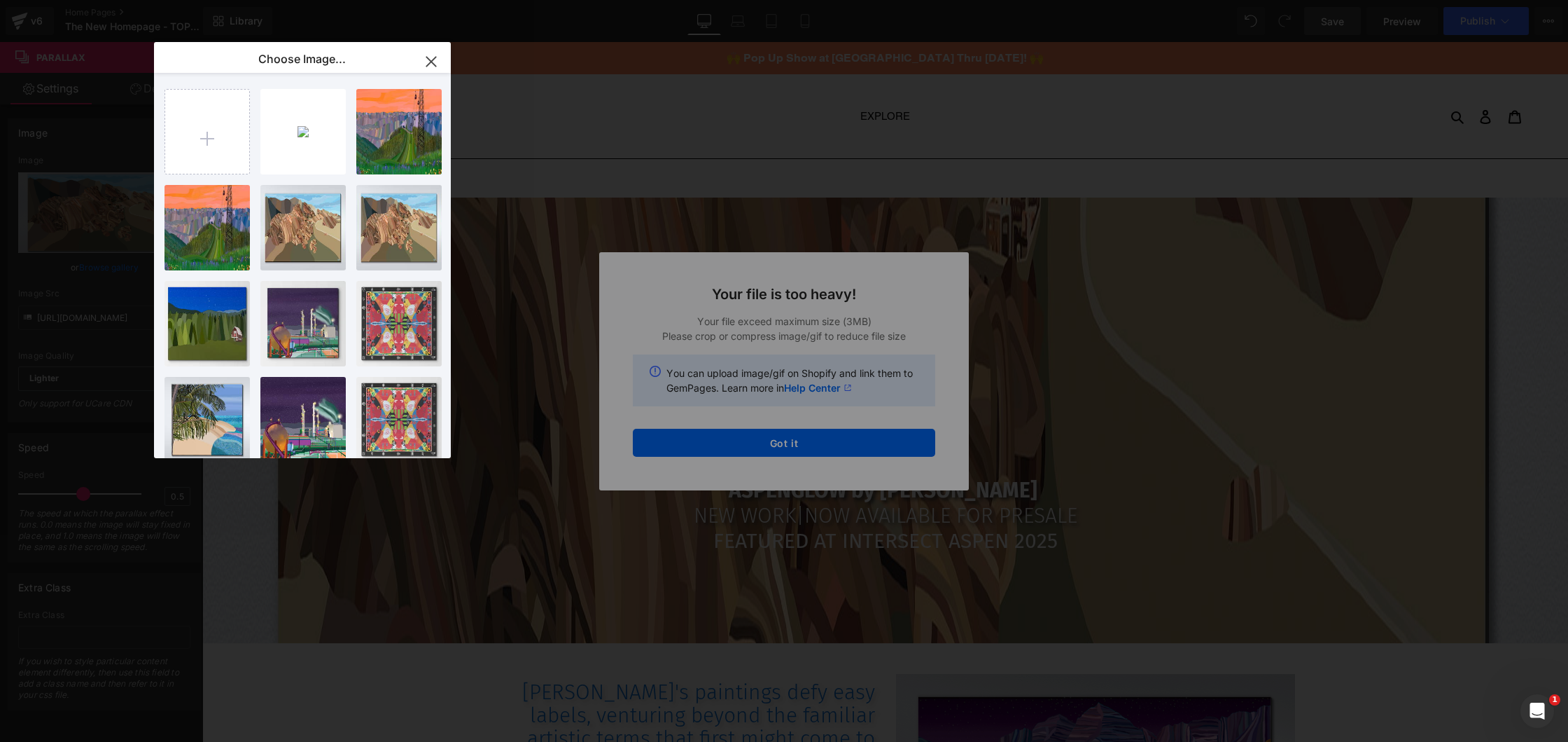
click at [774, 0] on div "Text Color Highlight Color #333333 Edit or remove link: Edit - Unlink - Cancel …" at bounding box center [784, 0] width 1568 height 0
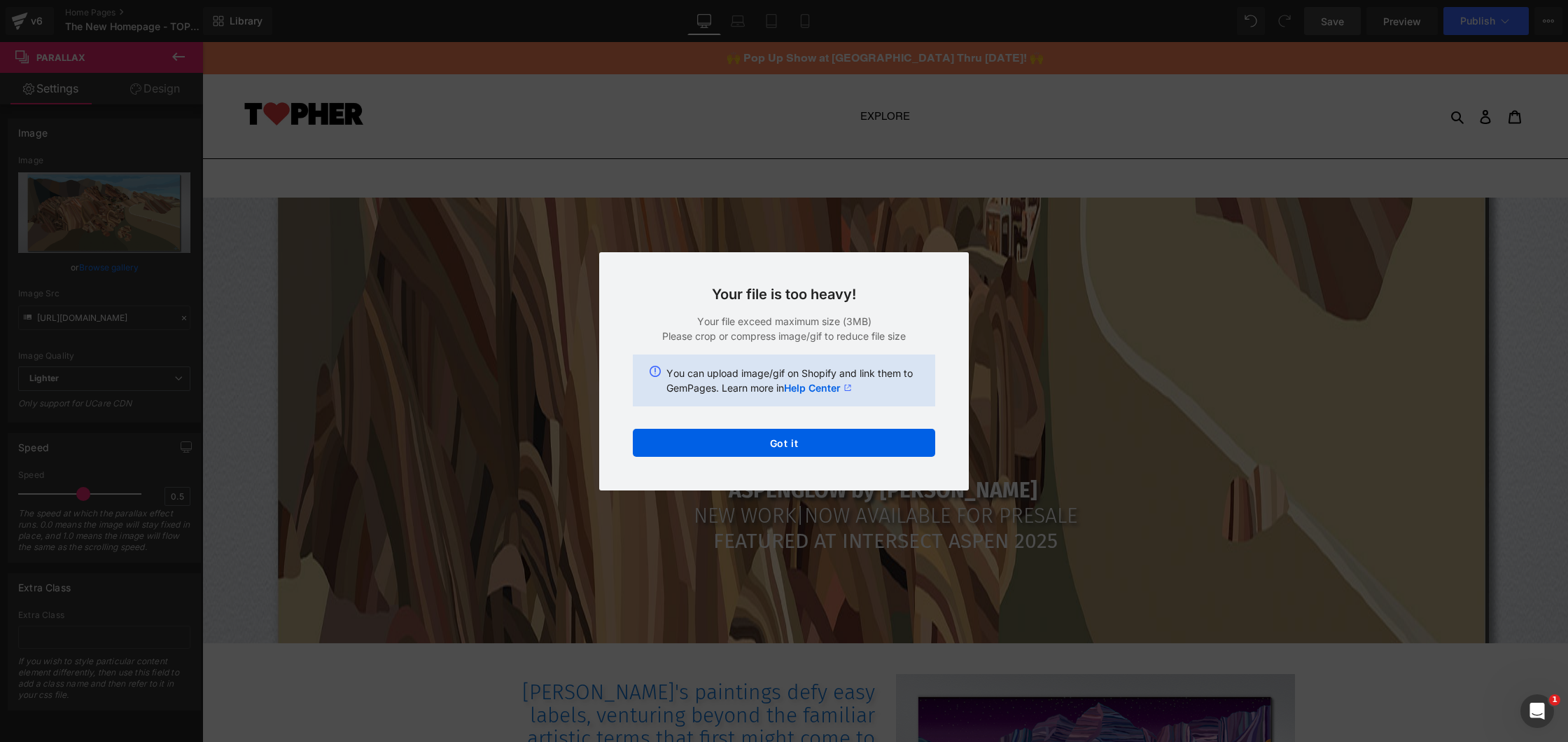
click at [773, 459] on div "Your file is too heavy! Your file exceed maximum size (3MB) Please crop or comp…" at bounding box center [784, 371] width 370 height 238
click at [775, 447] on button "Got it" at bounding box center [783, 442] width 302 height 28
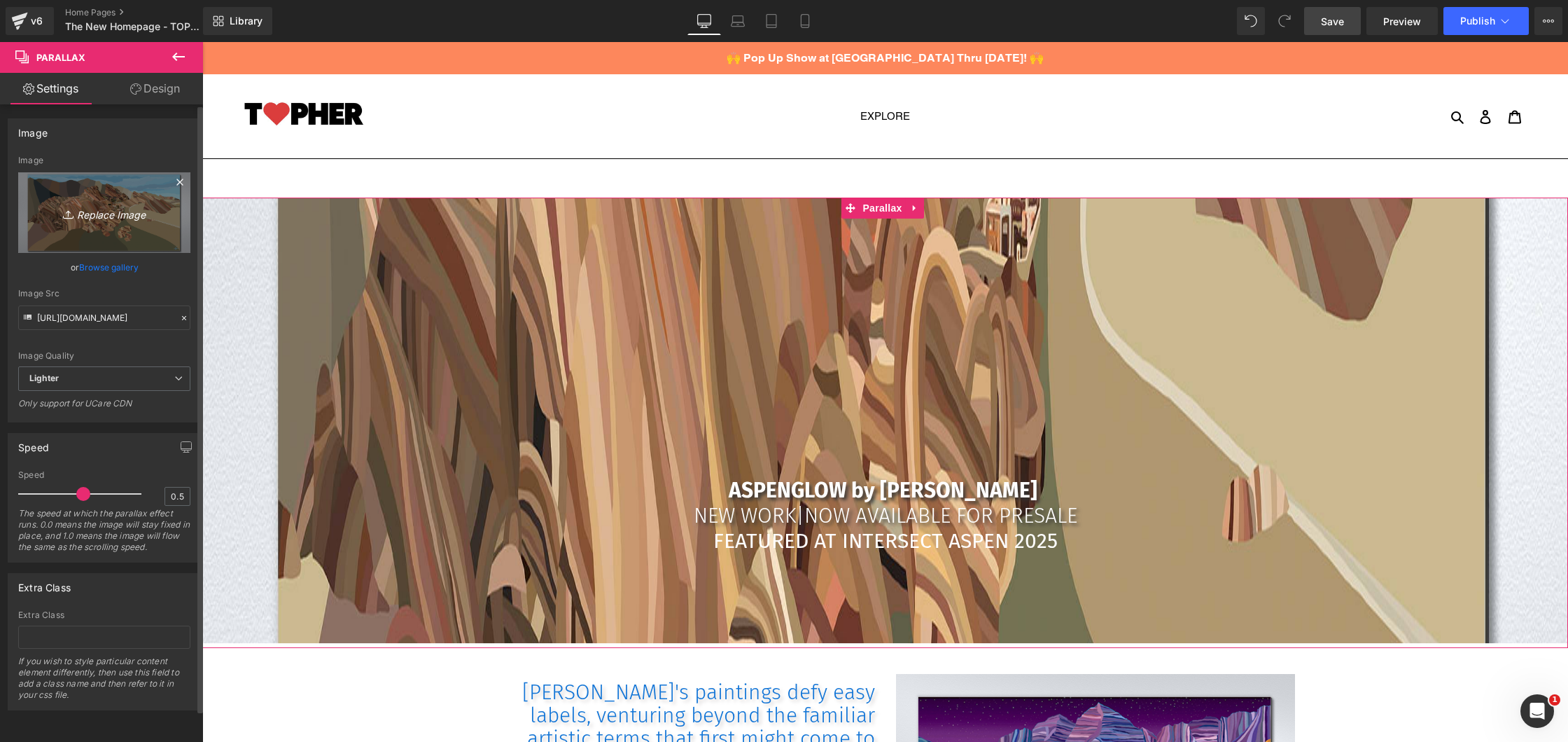
click at [103, 216] on icon "Replace Image" at bounding box center [104, 213] width 112 height 17
type input "C:\fakepath\[PERSON_NAME] NP on wall by [PERSON_NAME].jpg"
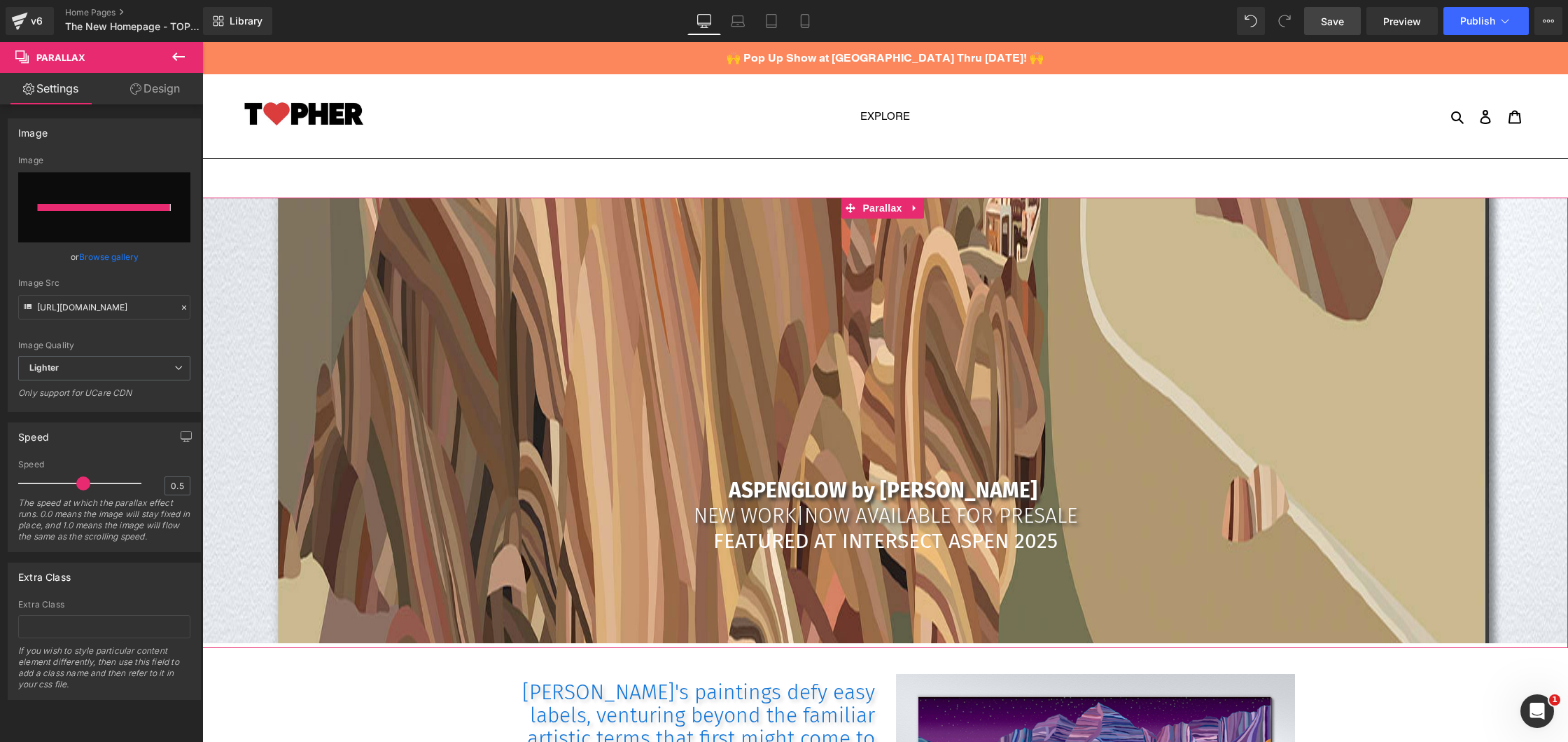
type input "[URL][DOMAIN_NAME][PERSON_NAME]"
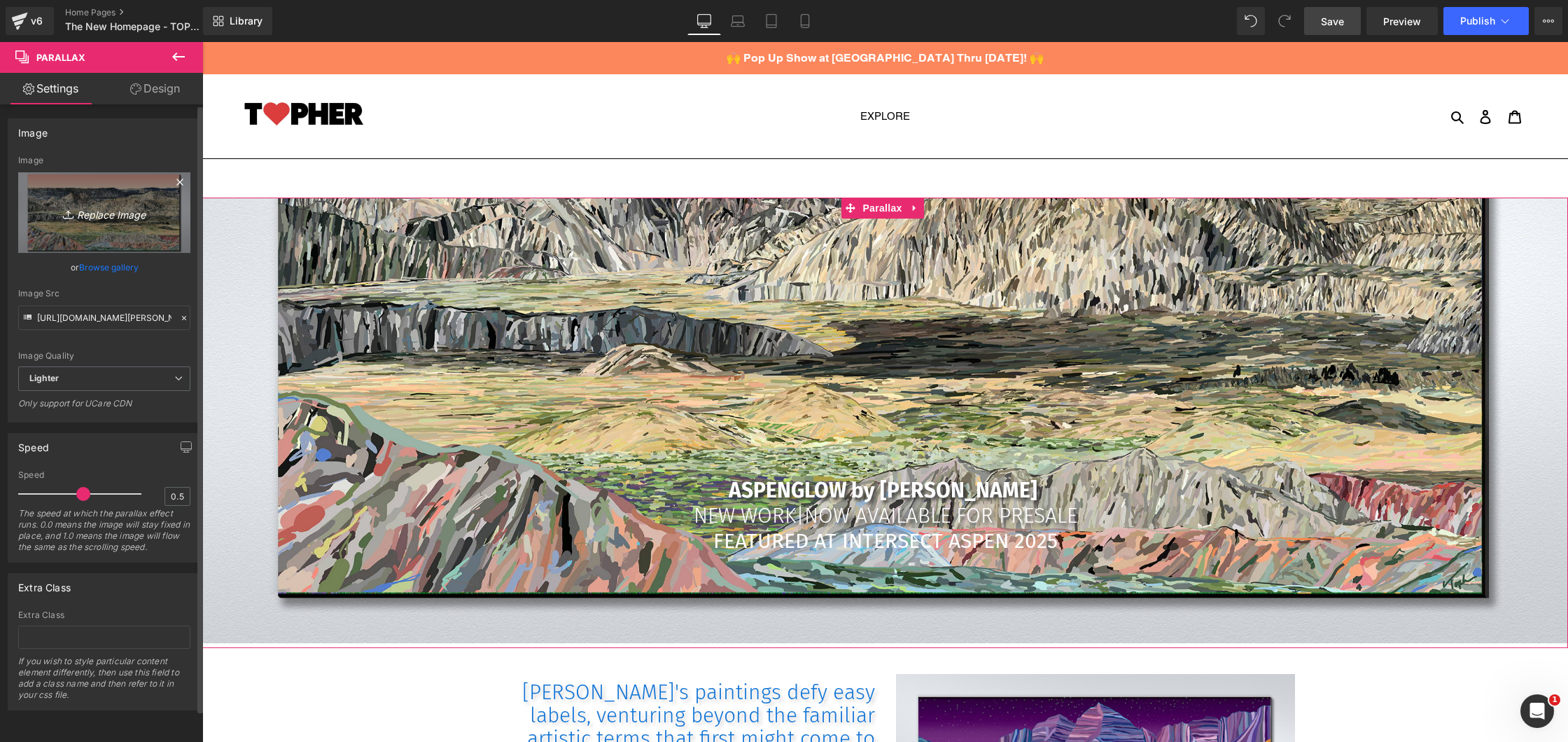
click at [99, 215] on icon "Replace Image" at bounding box center [104, 213] width 112 height 17
type input "C:\fakepath\[PERSON_NAME] NP by [PERSON_NAME].jpg"
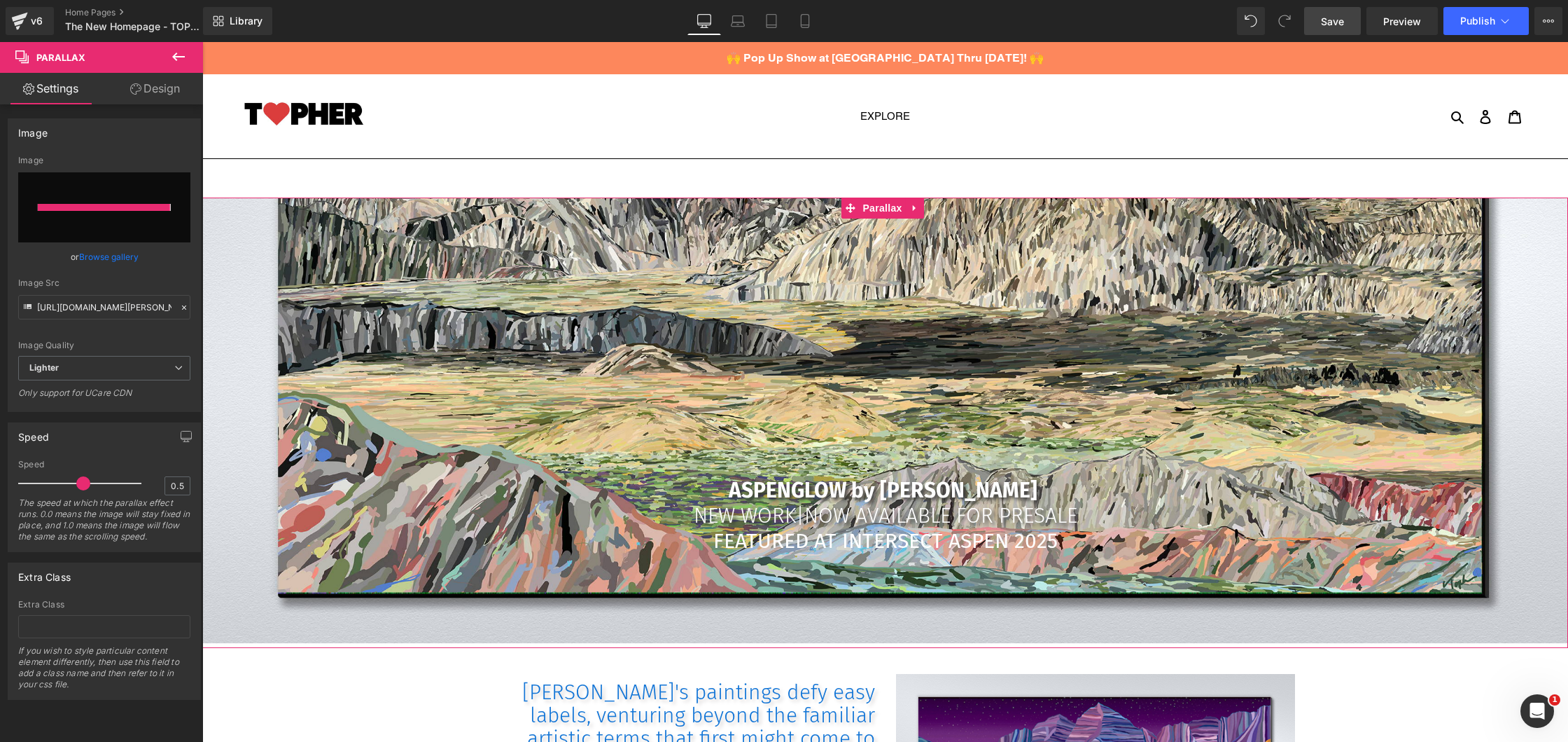
type input "[URL][DOMAIN_NAME][PERSON_NAME]"
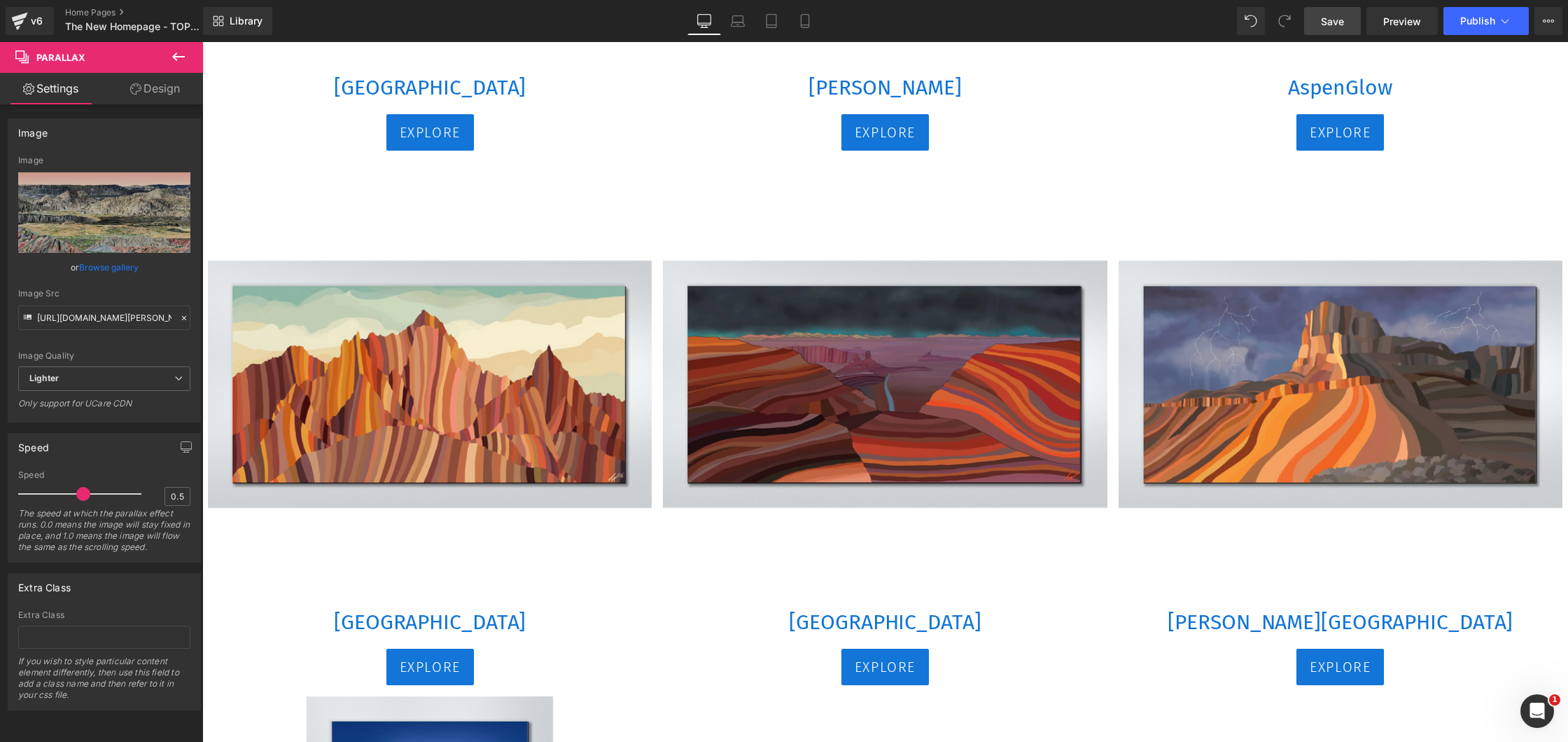
scroll to position [2266, 0]
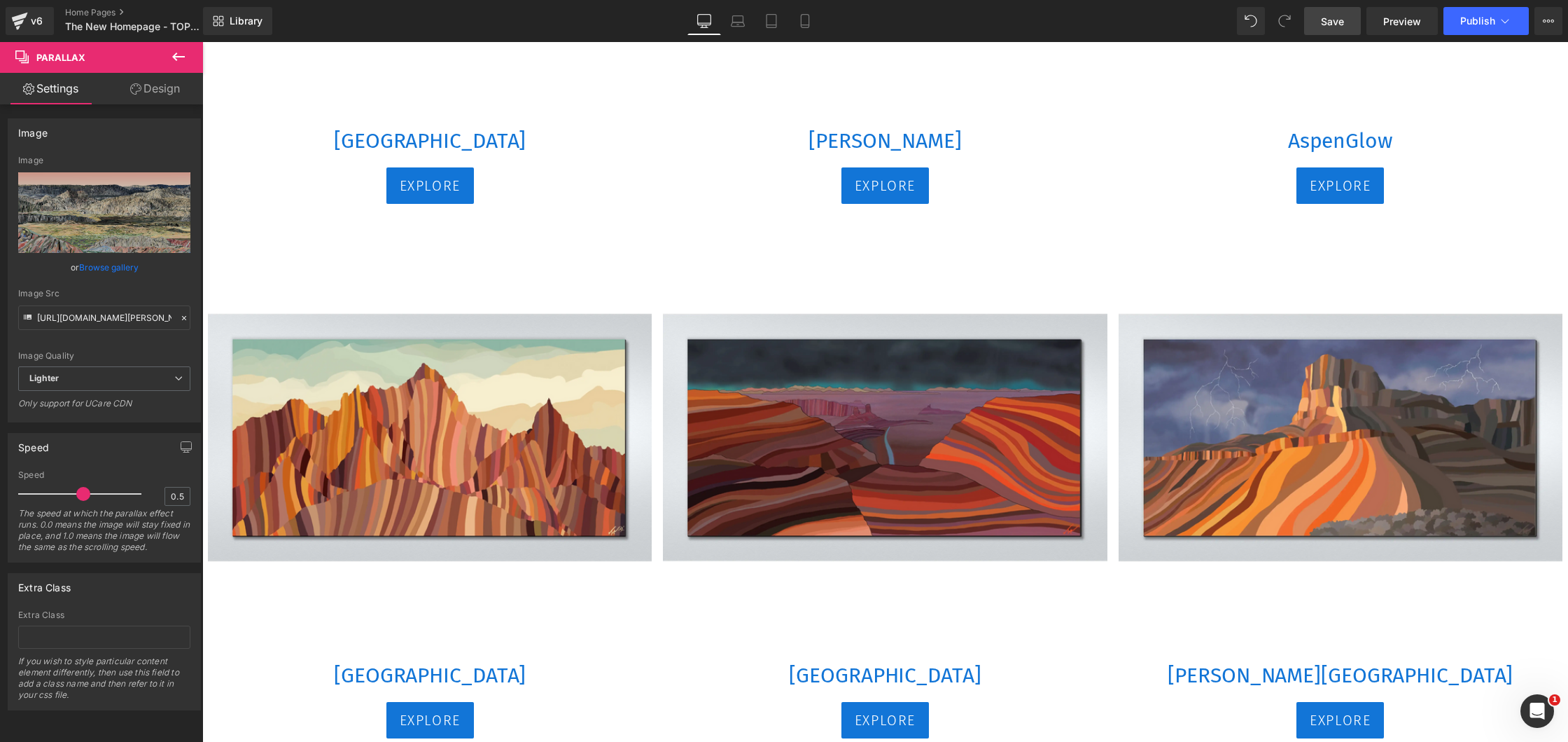
click at [1333, 21] on span "Save" at bounding box center [1333, 22] width 23 height 14
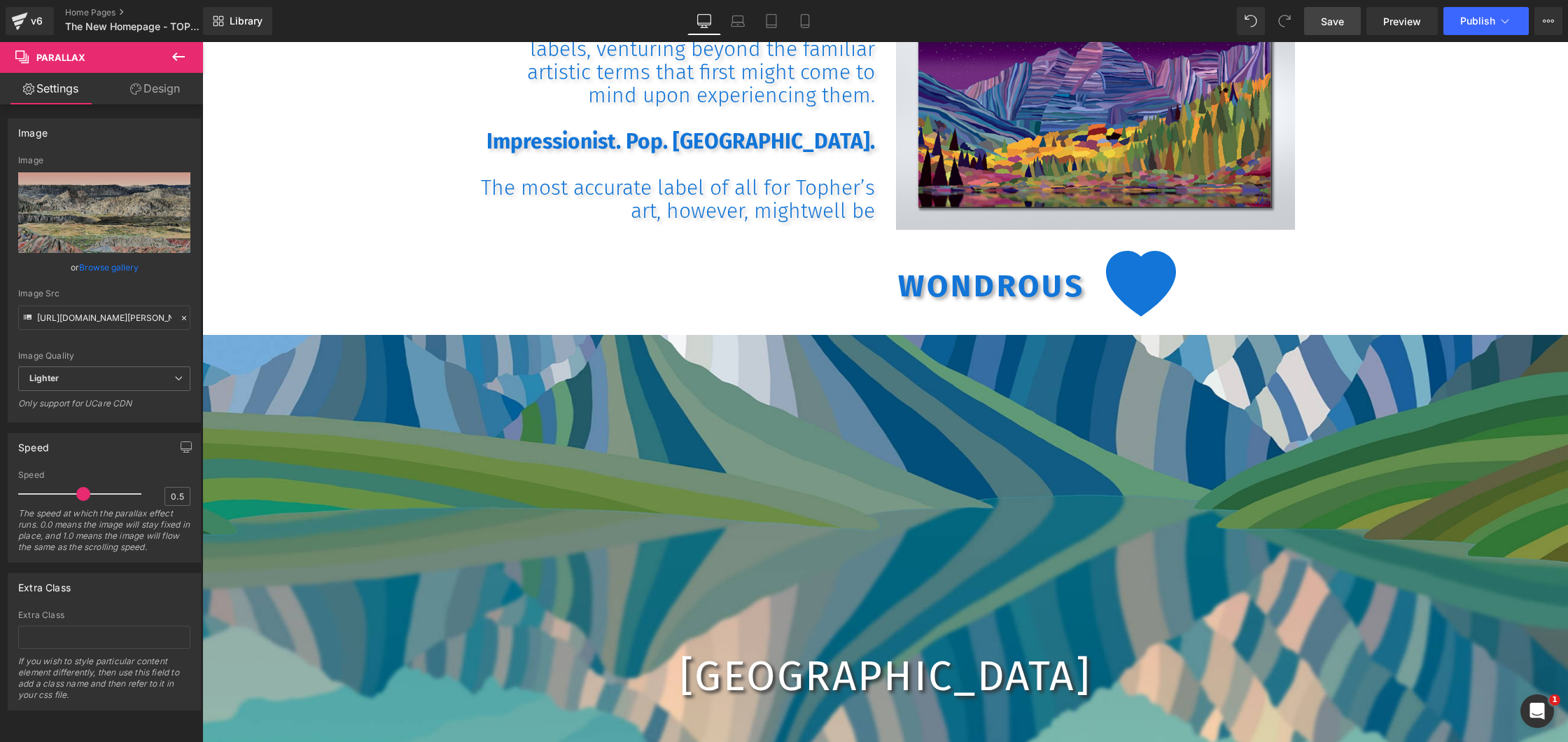
scroll to position [664, 0]
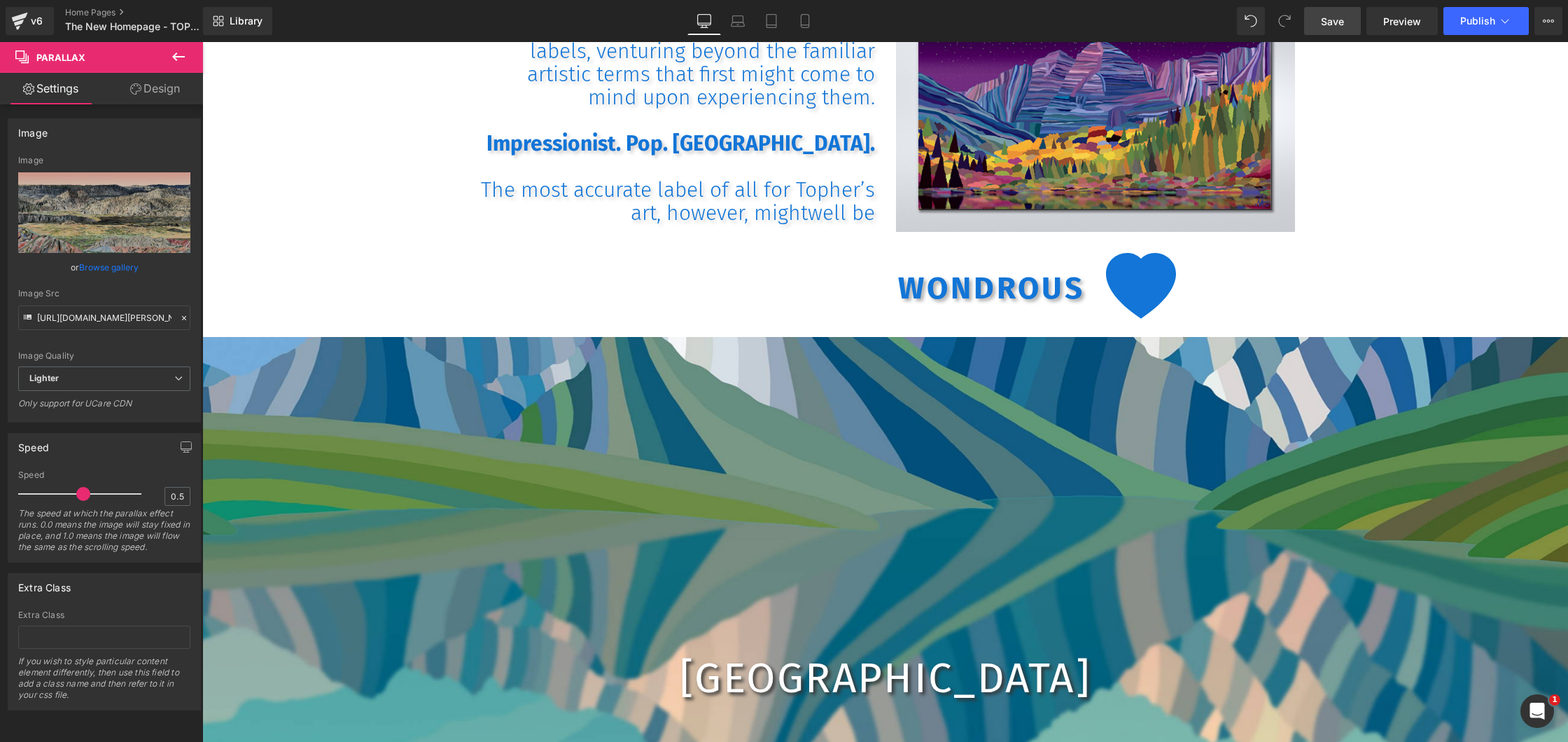
click at [923, 481] on div at bounding box center [885, 407] width 1366 height 899
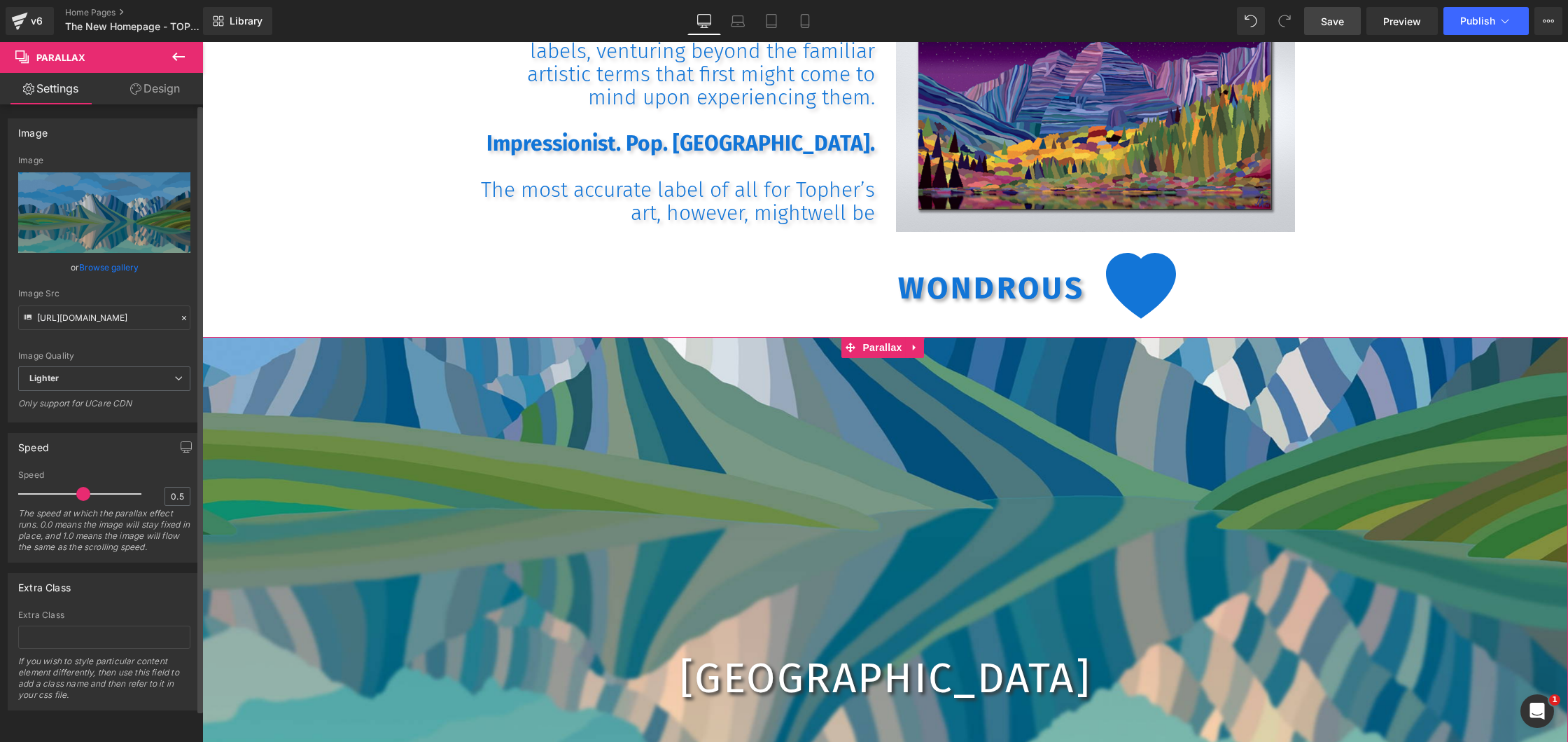
click at [113, 268] on link "Browse gallery" at bounding box center [108, 267] width 60 height 24
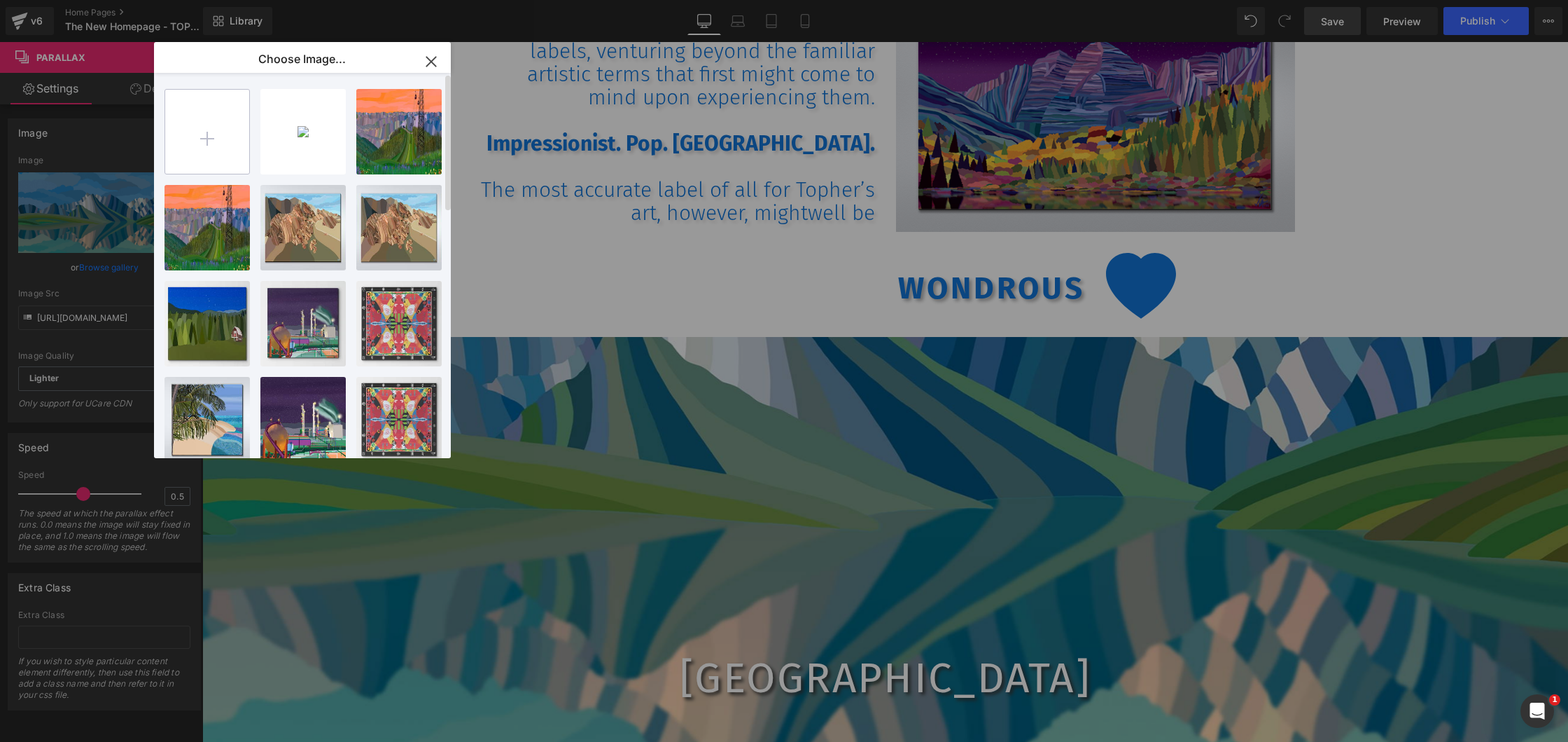
click at [210, 134] on input "file" at bounding box center [207, 131] width 84 height 84
type input "C:\fakepath\TOPHER [PERSON_NAME] [GEOGRAPHIC_DATA]jpg"
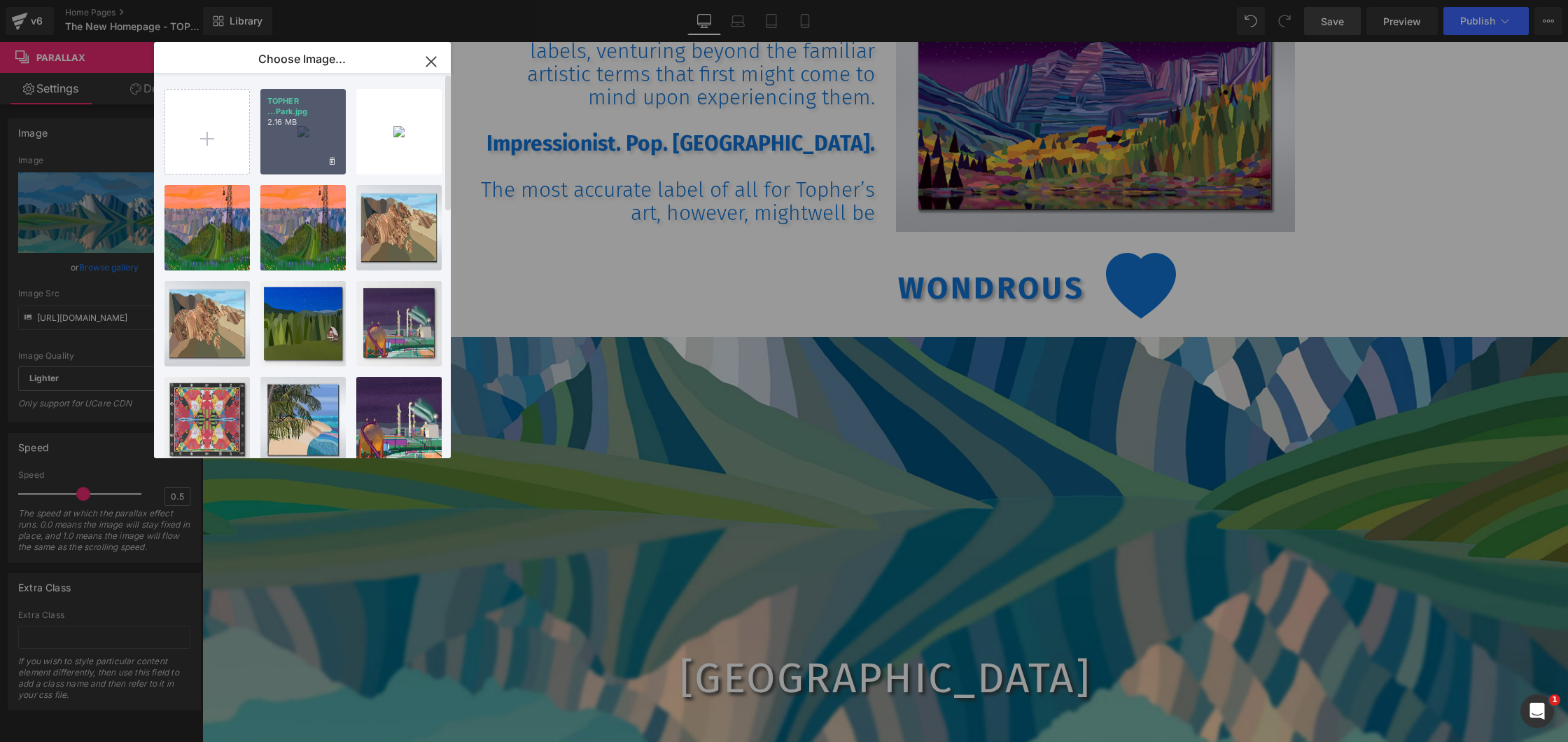
click at [309, 134] on div "TOPHER ...Park.jpg 2.16 MB" at bounding box center [303, 131] width 85 height 85
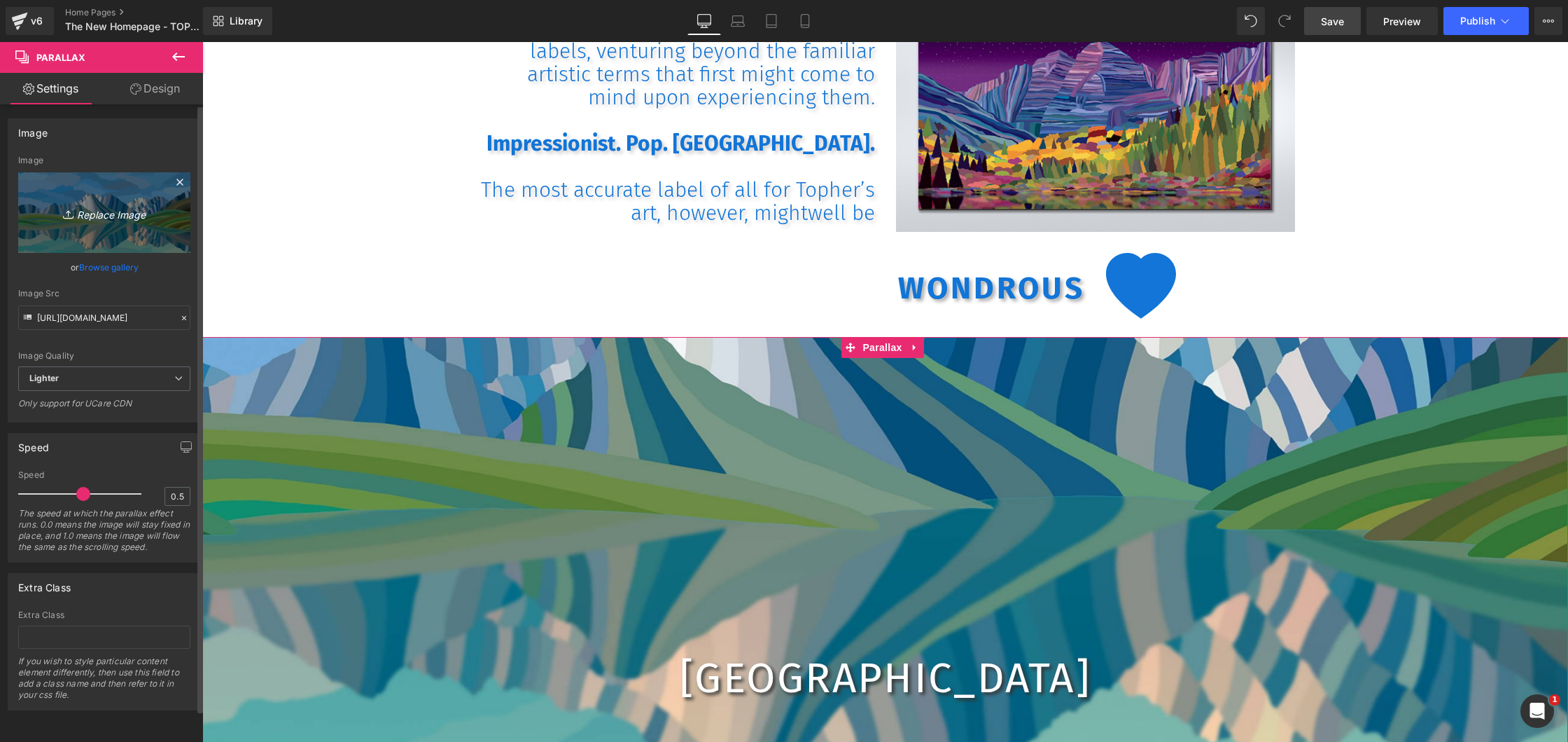
click at [131, 214] on icon "Replace Image" at bounding box center [104, 213] width 112 height 17
type input "C:\fakepath\TOPHER [PERSON_NAME] [GEOGRAPHIC_DATA]jpg"
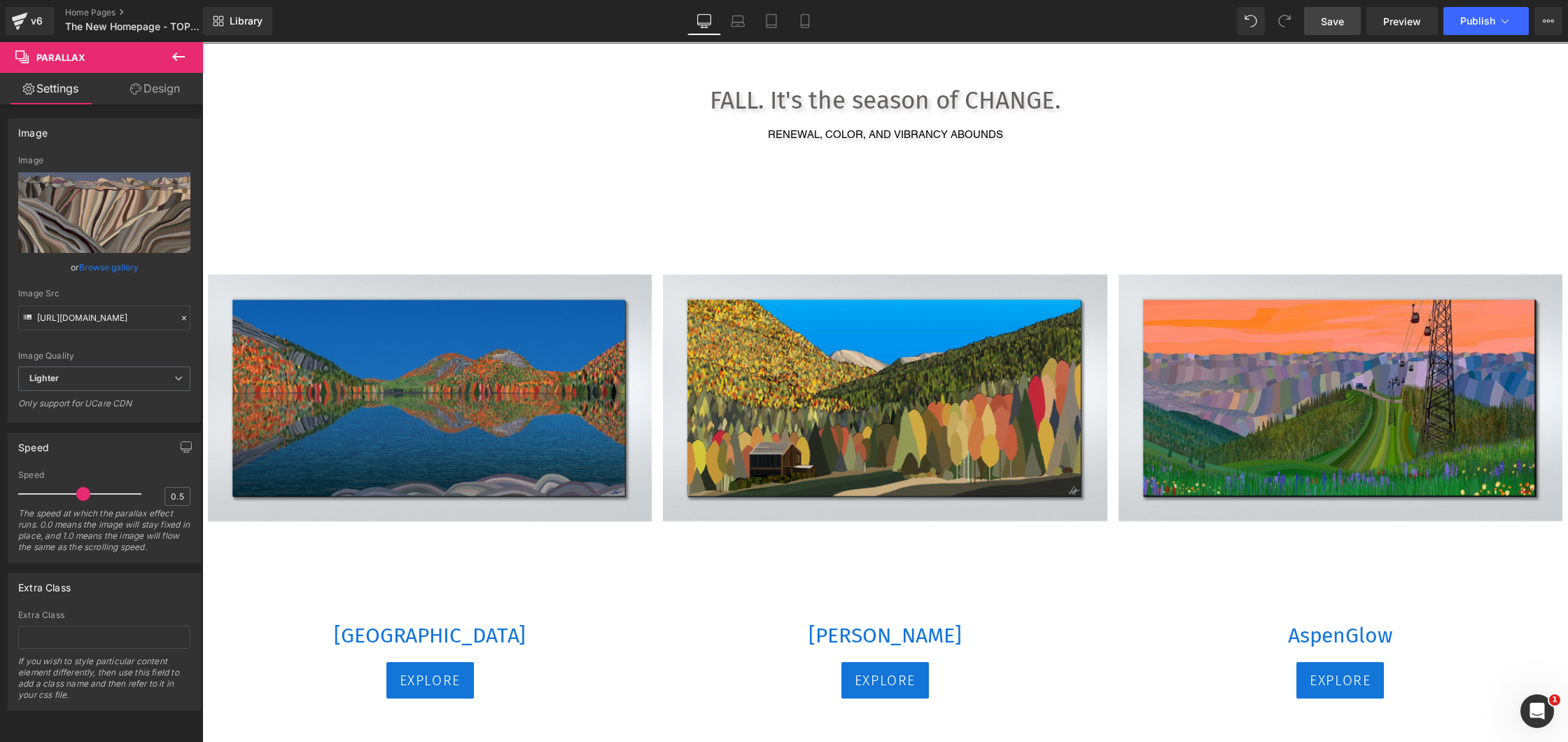
scroll to position [1776, 0]
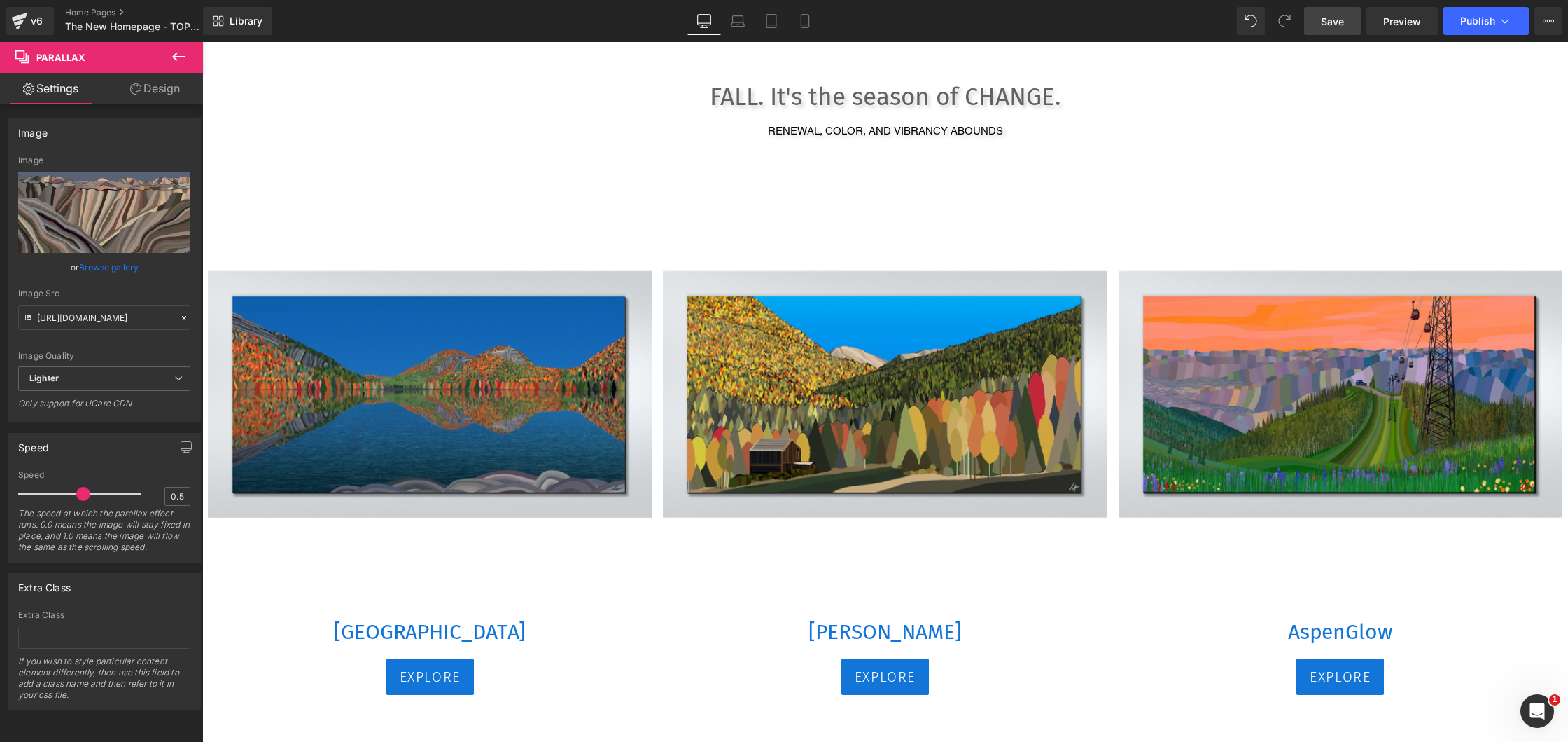
click at [1333, 22] on span "Save" at bounding box center [1333, 22] width 23 height 14
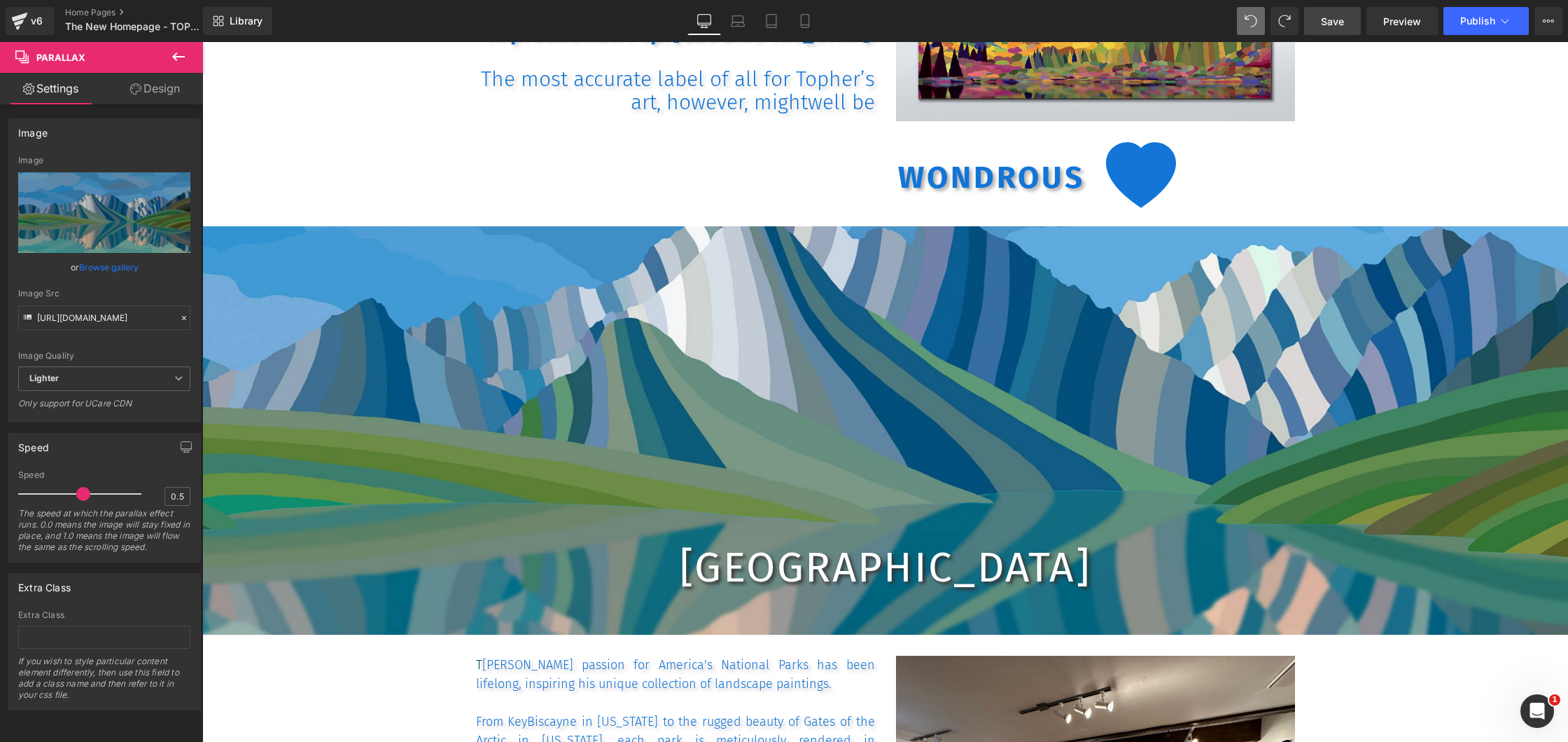
scroll to position [720, 0]
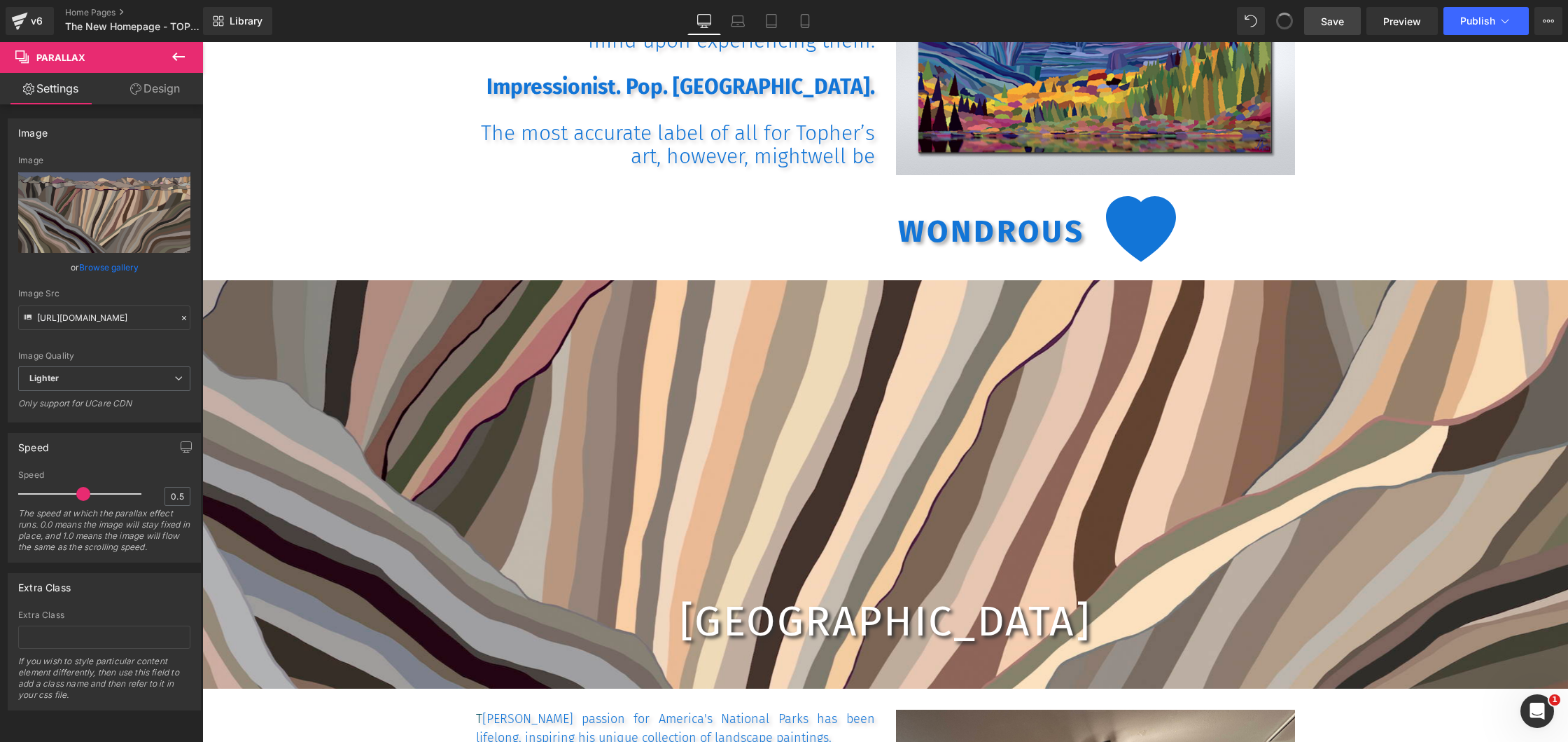
type input "[URL][DOMAIN_NAME]"
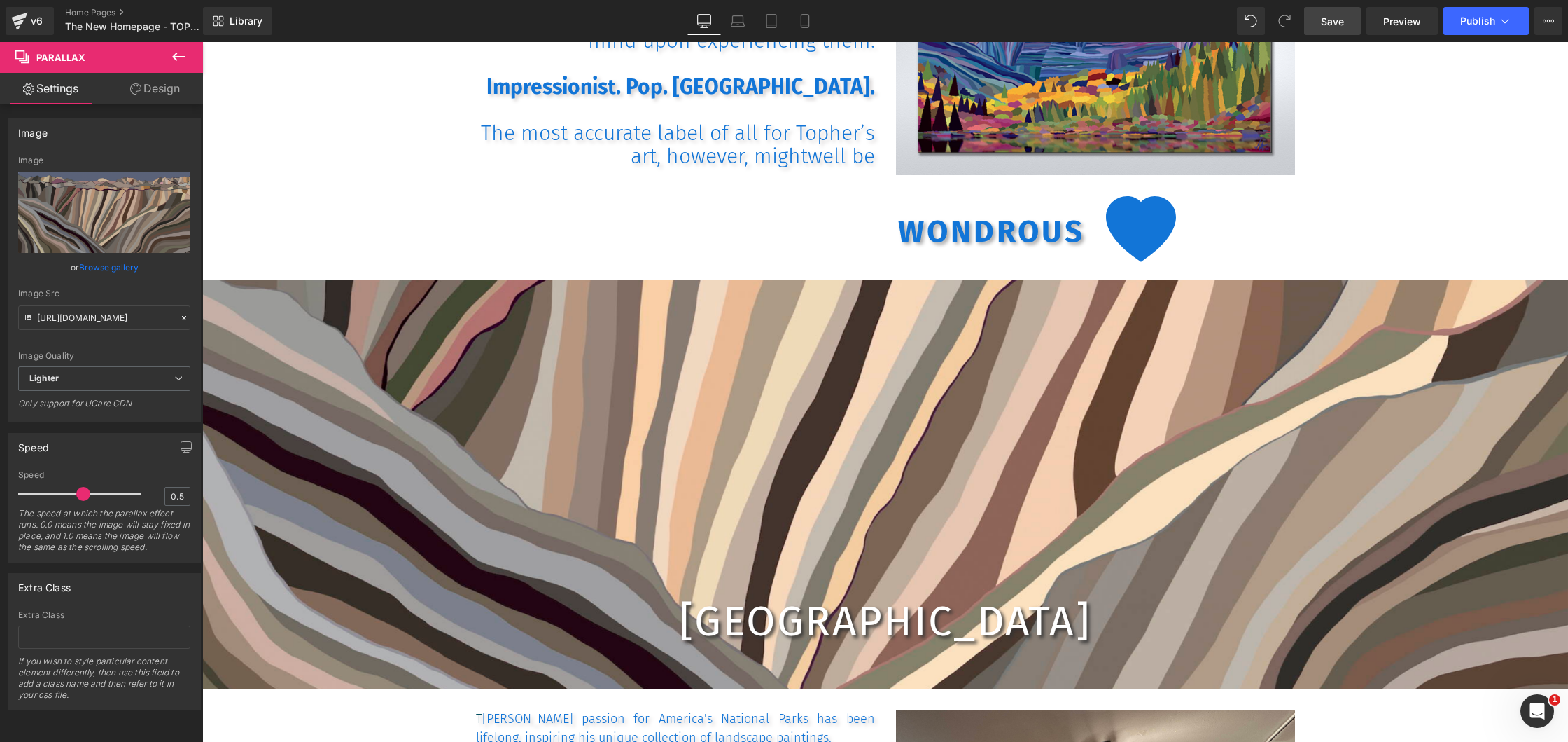
click at [1344, 17] on span "Save" at bounding box center [1333, 22] width 23 height 14
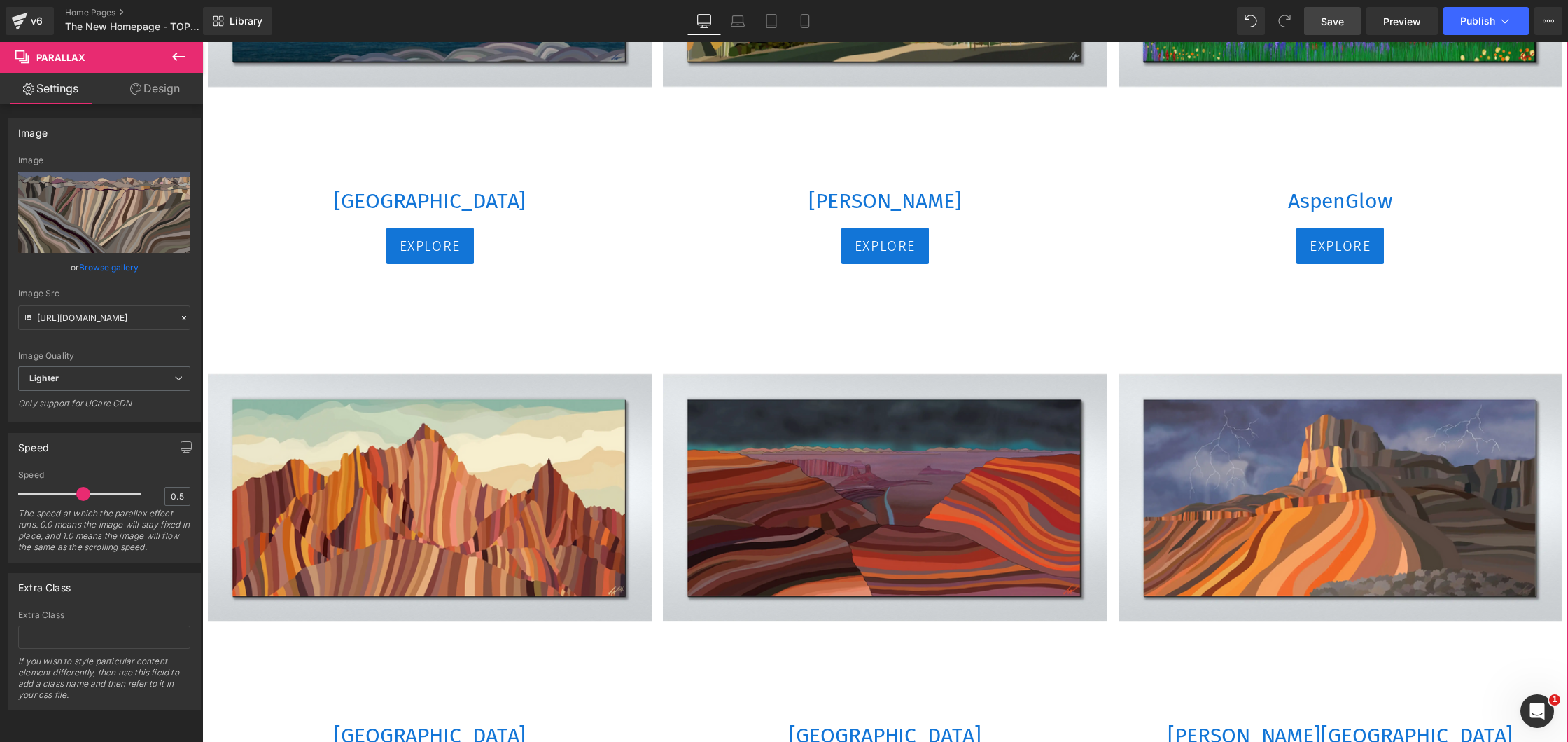
scroll to position [2003, 0]
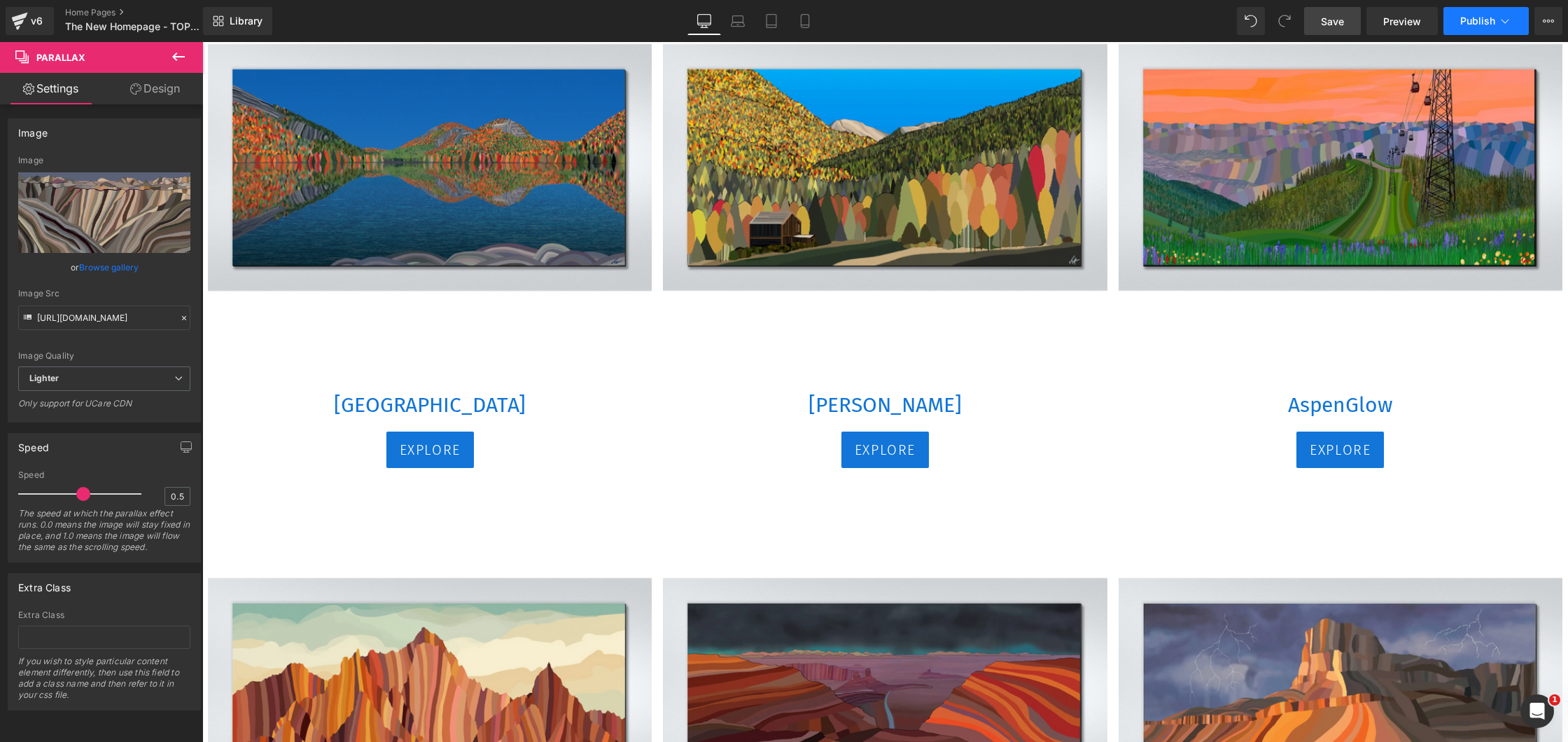
click at [1475, 17] on span "Publish" at bounding box center [1478, 21] width 35 height 11
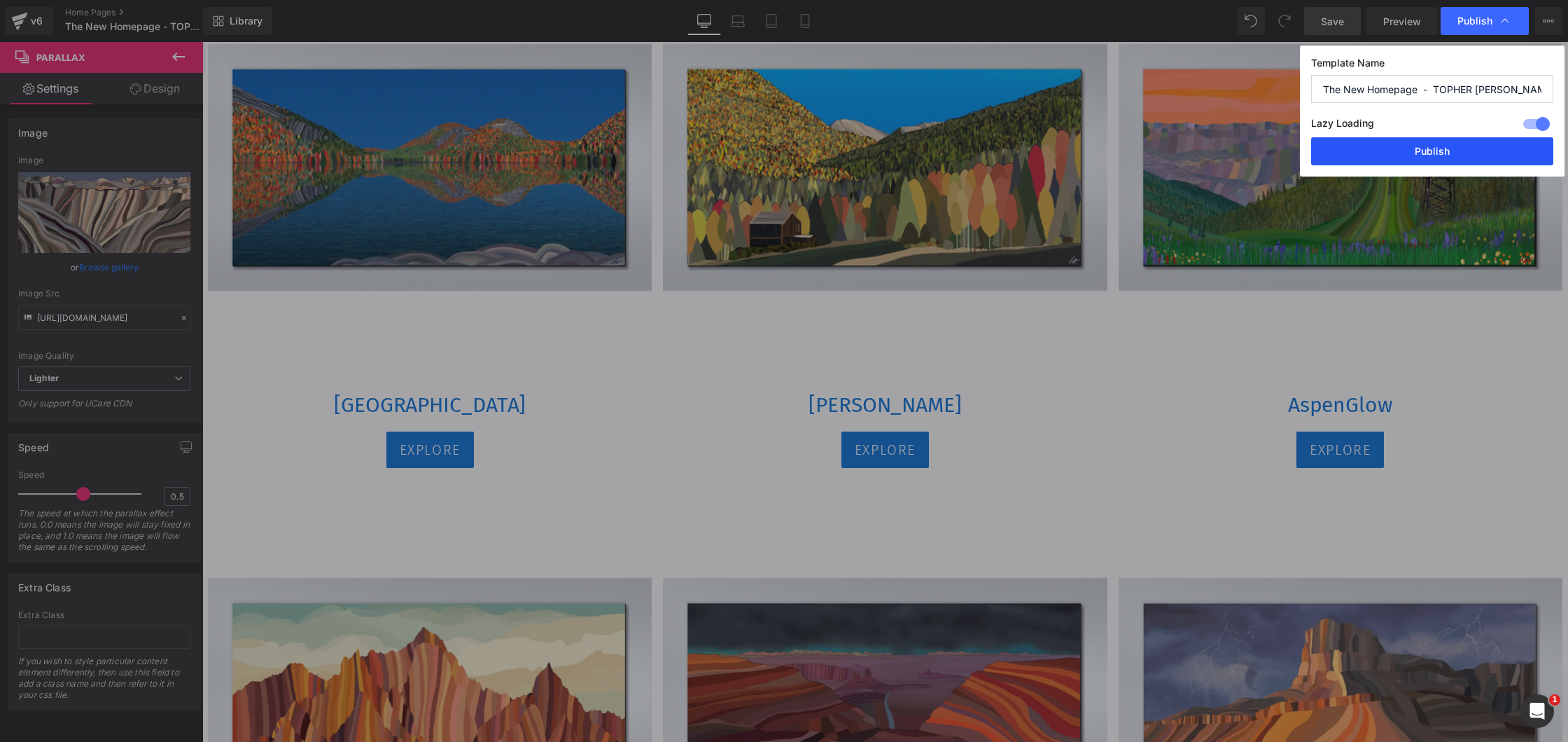
click at [1401, 152] on button "Publish" at bounding box center [1432, 151] width 242 height 28
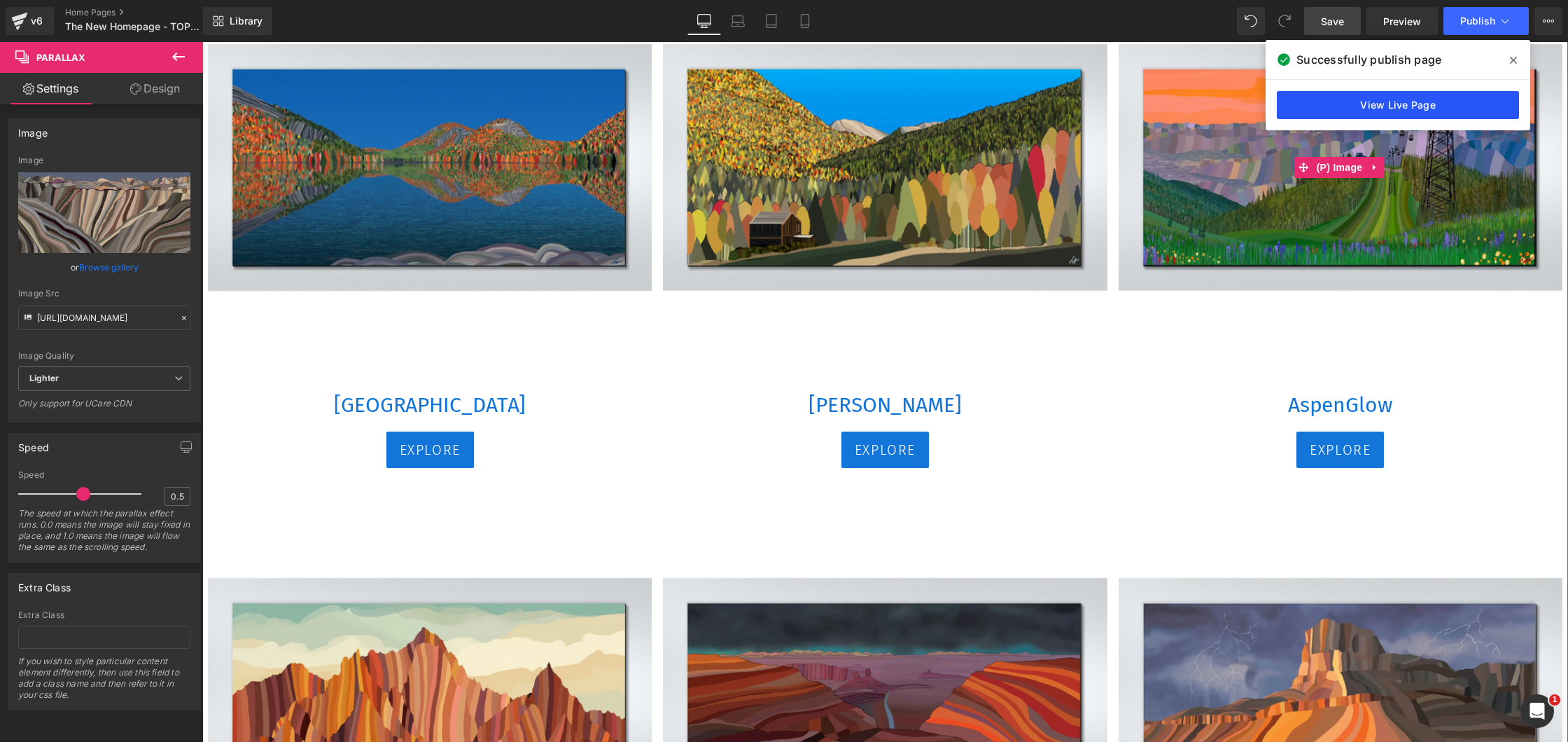
click at [1414, 108] on link "View Live Page" at bounding box center [1398, 105] width 242 height 28
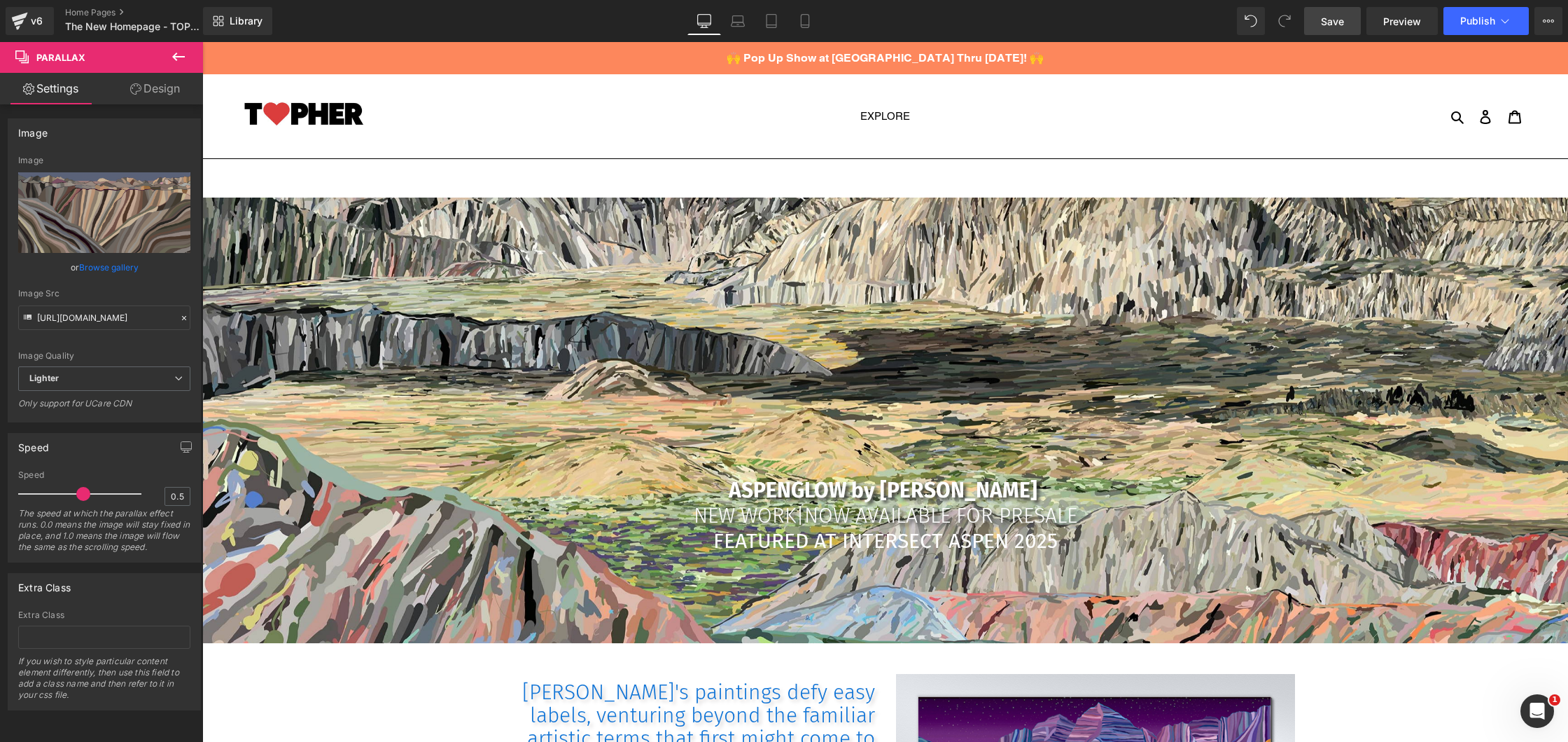
scroll to position [0, 0]
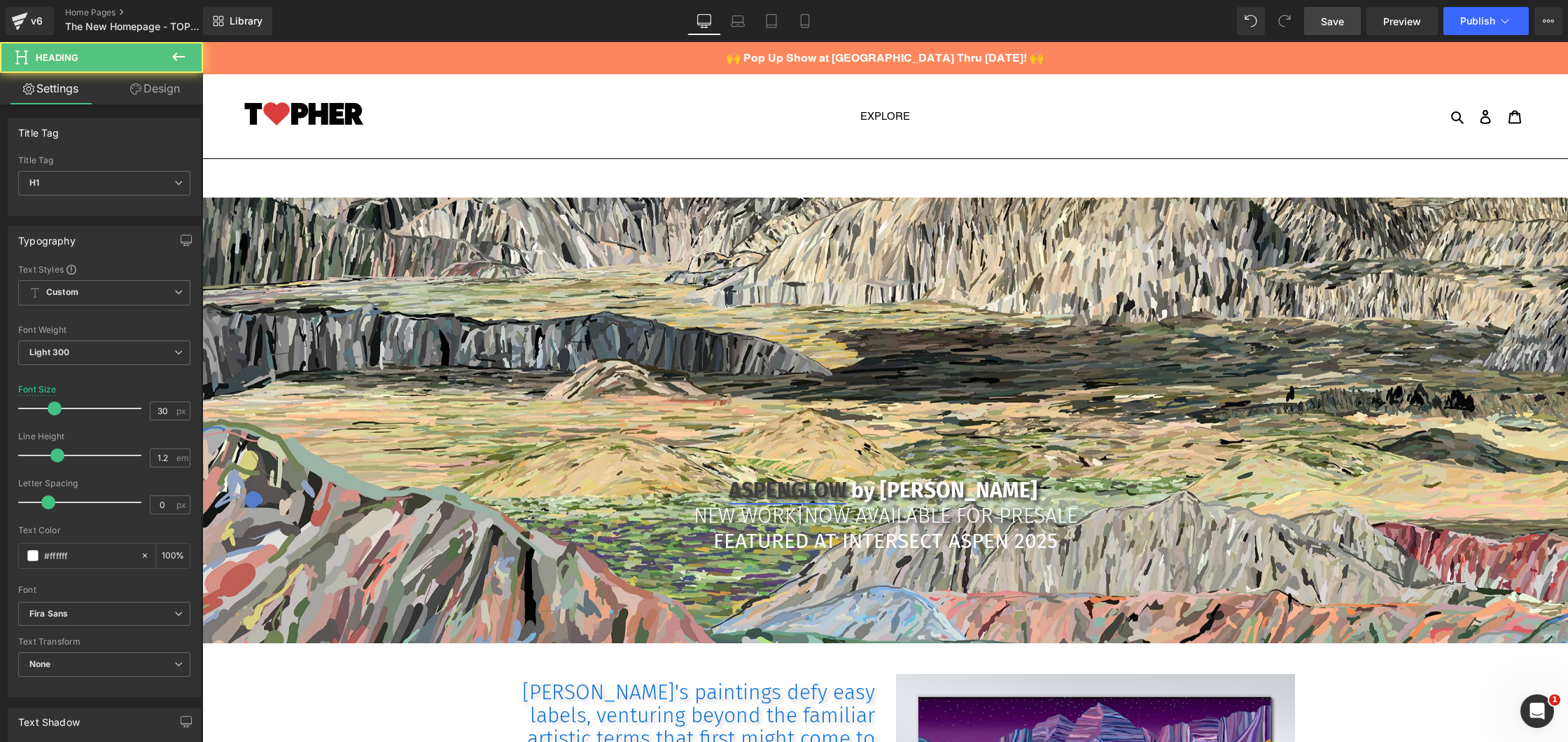
click at [798, 491] on link "ASPENGLOW" at bounding box center [788, 490] width 118 height 25
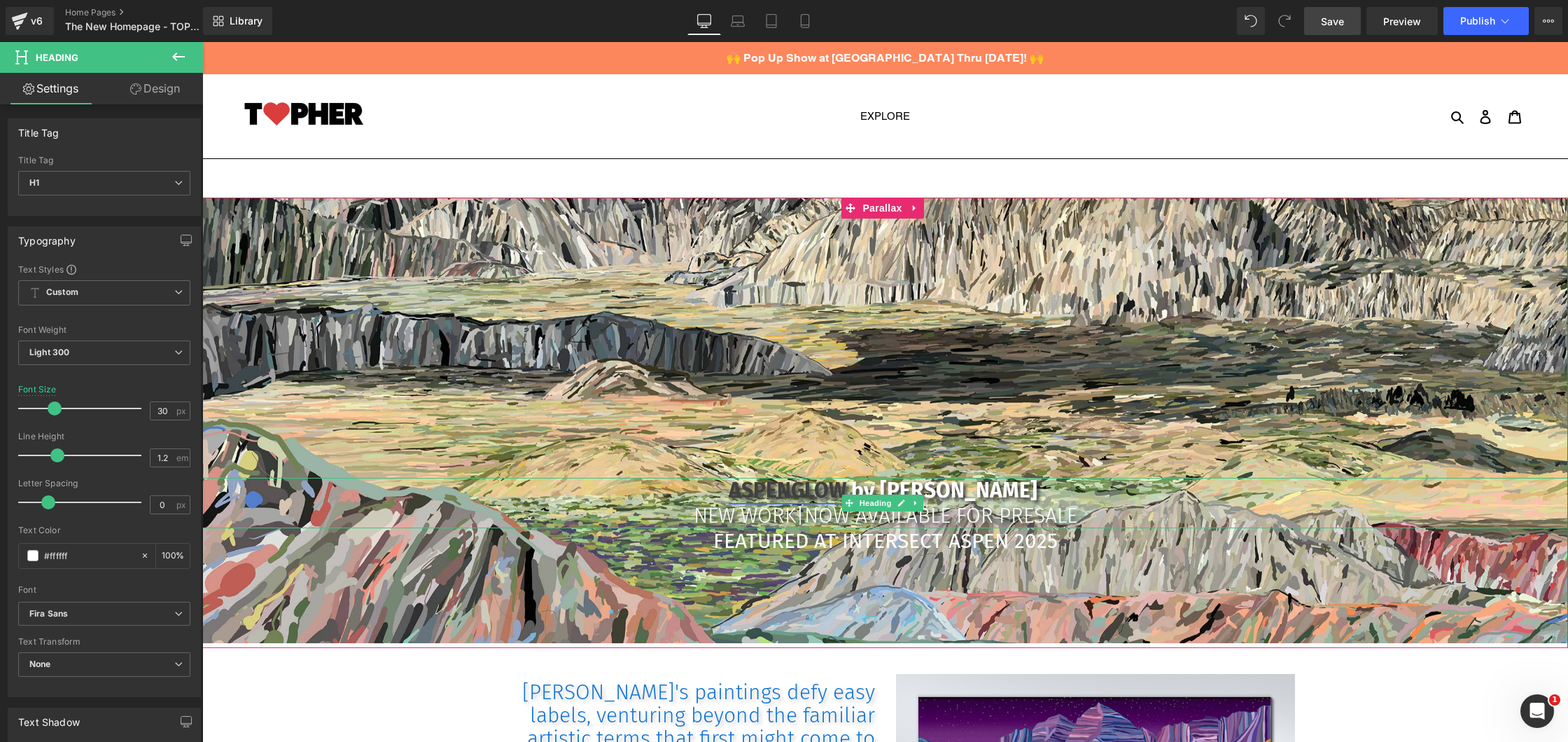
click at [795, 490] on link "ASPENGLOW" at bounding box center [788, 490] width 118 height 25
click at [773, 488] on link "ASPENGLOW" at bounding box center [788, 490] width 118 height 25
click at [828, 491] on link "ASPENGLOW" at bounding box center [788, 490] width 118 height 25
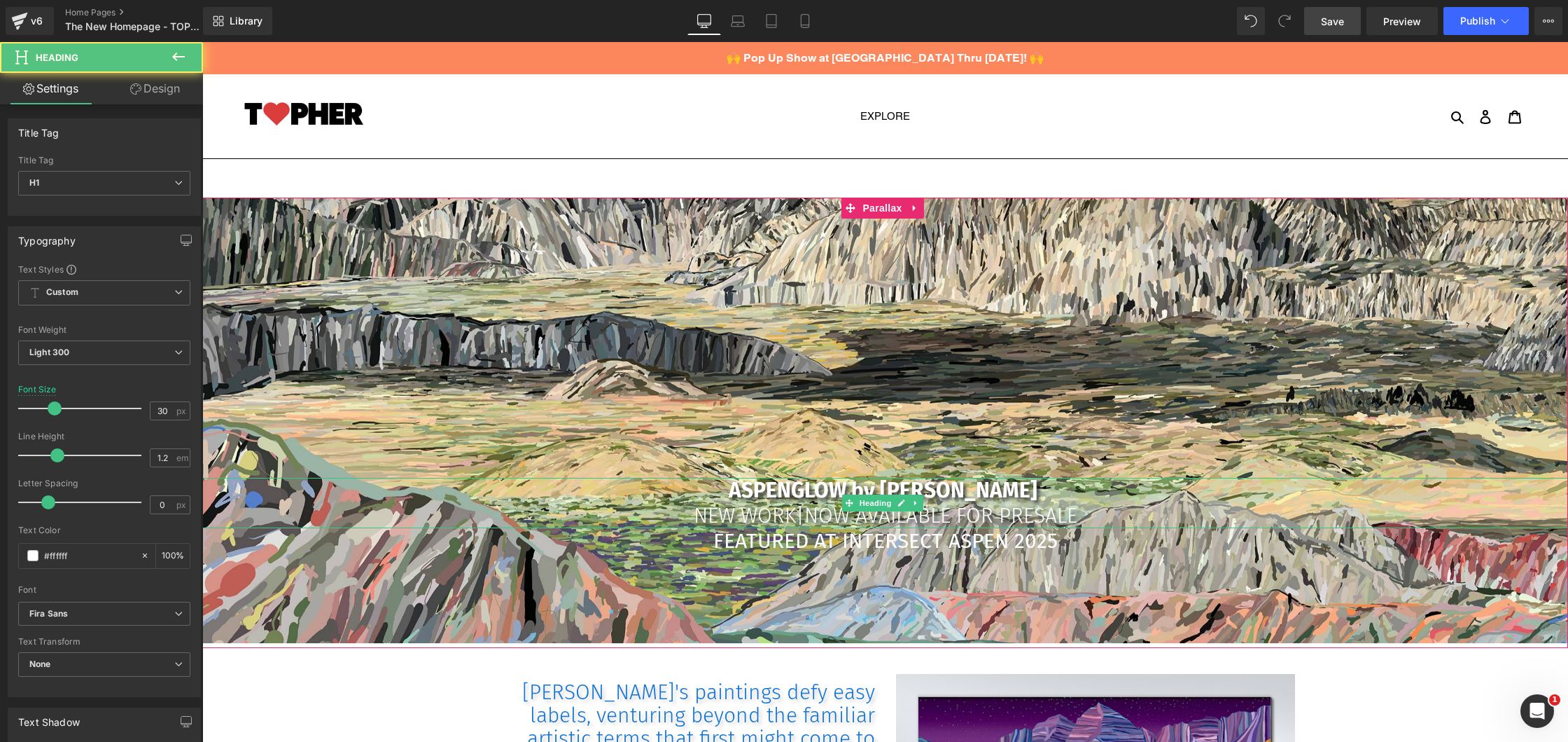
click at [846, 493] on b "ASPENGLOW by [PERSON_NAME]" at bounding box center [885, 490] width 314 height 25
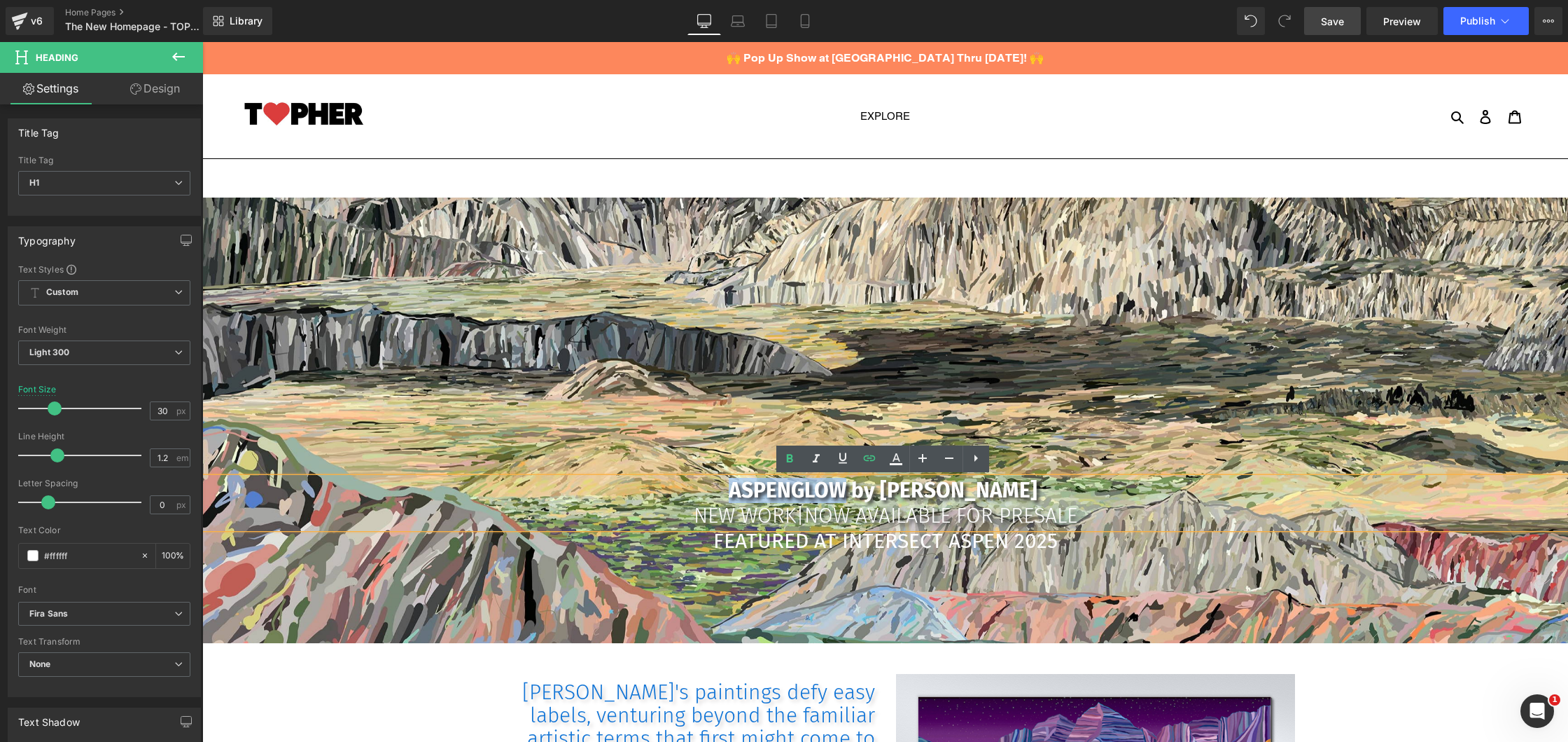
drag, startPoint x: 846, startPoint y: 487, endPoint x: 707, endPoint y: 488, distance: 139.0
click at [707, 488] on h1 "ASPENGLOW by [PERSON_NAME]" at bounding box center [885, 490] width 1366 height 25
drag, startPoint x: 729, startPoint y: 488, endPoint x: 841, endPoint y: 490, distance: 112.0
click at [843, 490] on link "ASPENGLOW" at bounding box center [788, 490] width 118 height 25
click at [834, 524] on span "Edit" at bounding box center [839, 521] width 16 height 12
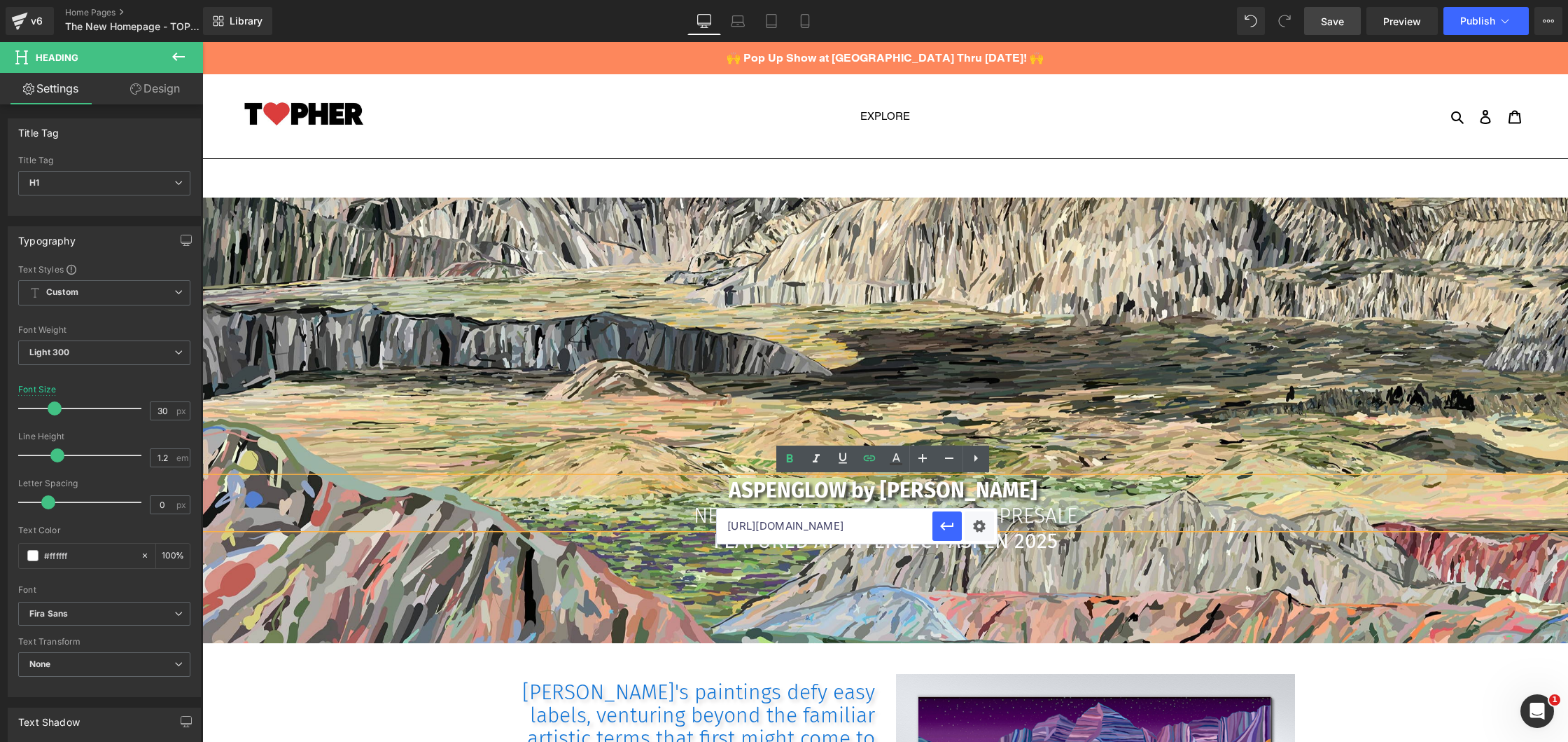
click at [828, 524] on input "[URL][DOMAIN_NAME]" at bounding box center [824, 526] width 215 height 35
paste input "[PERSON_NAME]-national-park"
type input "[URL][DOMAIN_NAME][PERSON_NAME]"
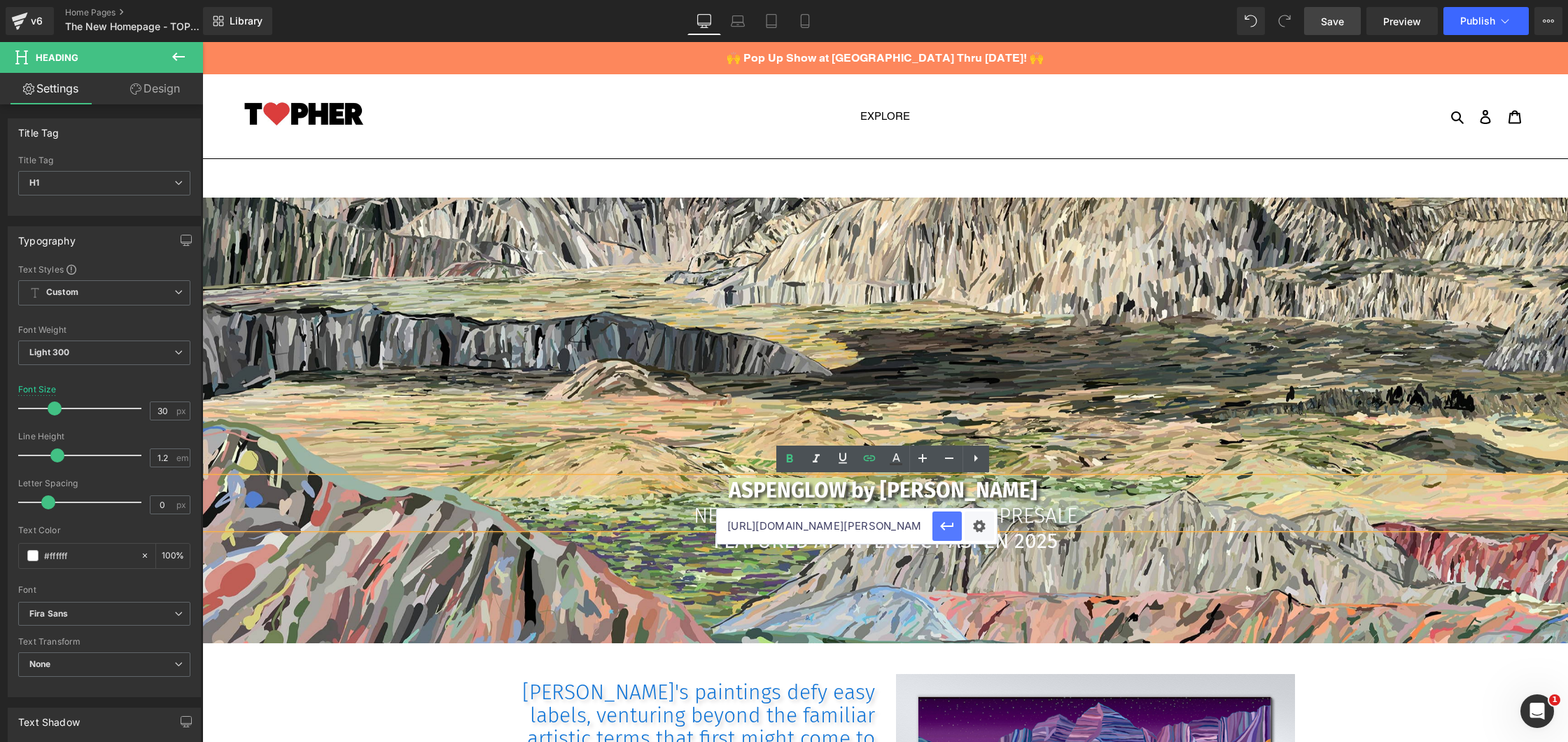
click at [945, 529] on icon "button" at bounding box center [947, 526] width 17 height 17
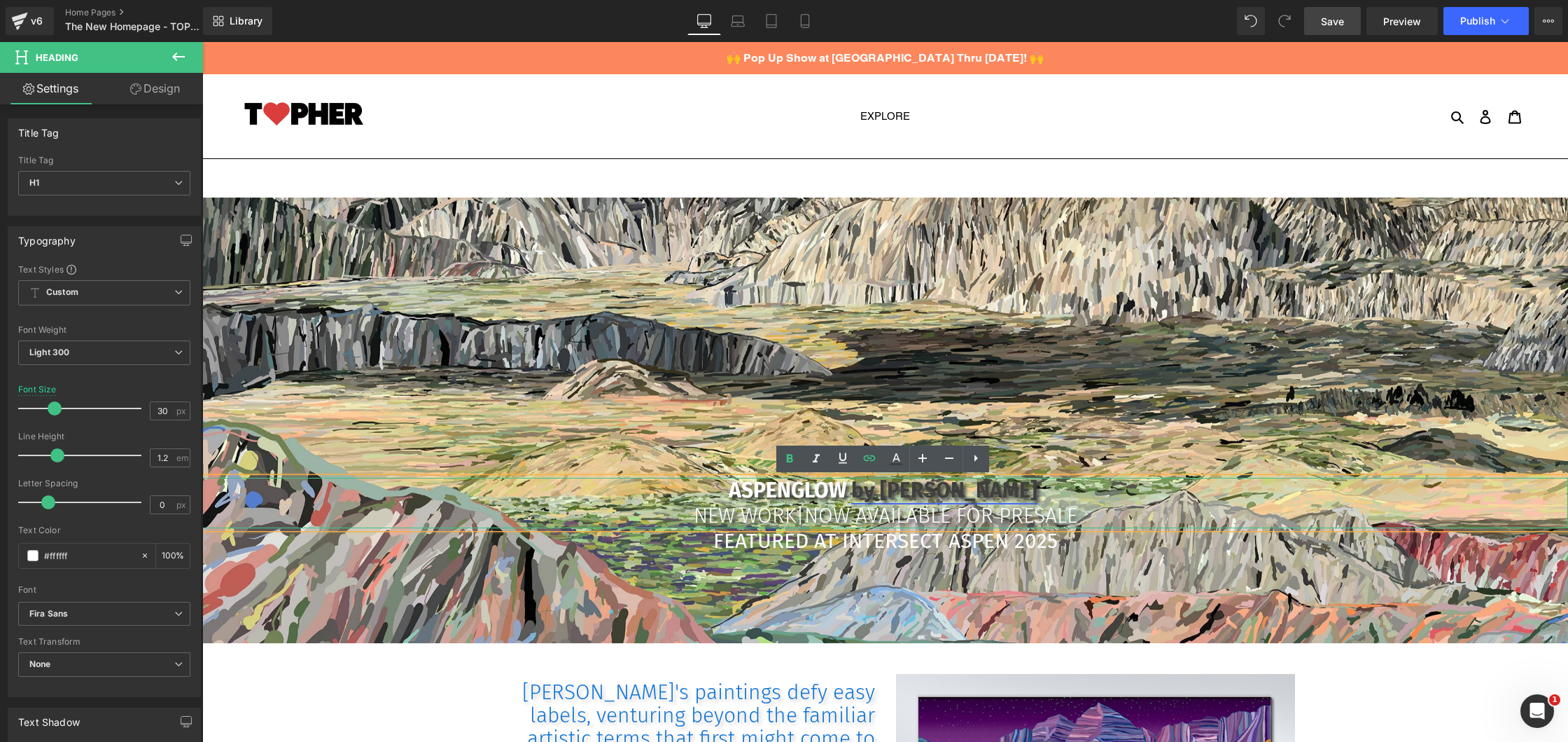
click at [858, 488] on link "by [PERSON_NAME]" at bounding box center [944, 490] width 186 height 25
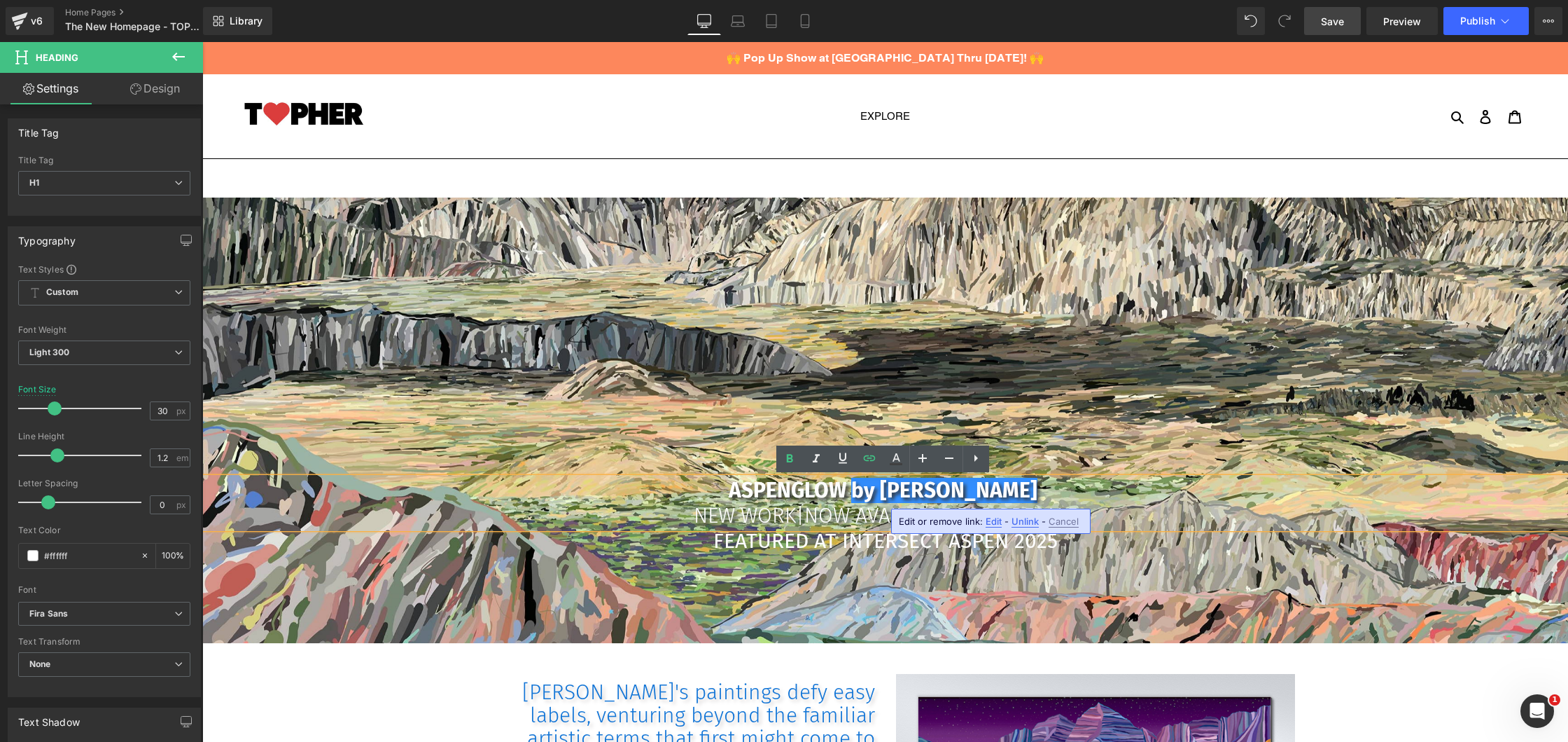
click at [849, 487] on b "ASPENGLOW by [PERSON_NAME]" at bounding box center [885, 490] width 314 height 25
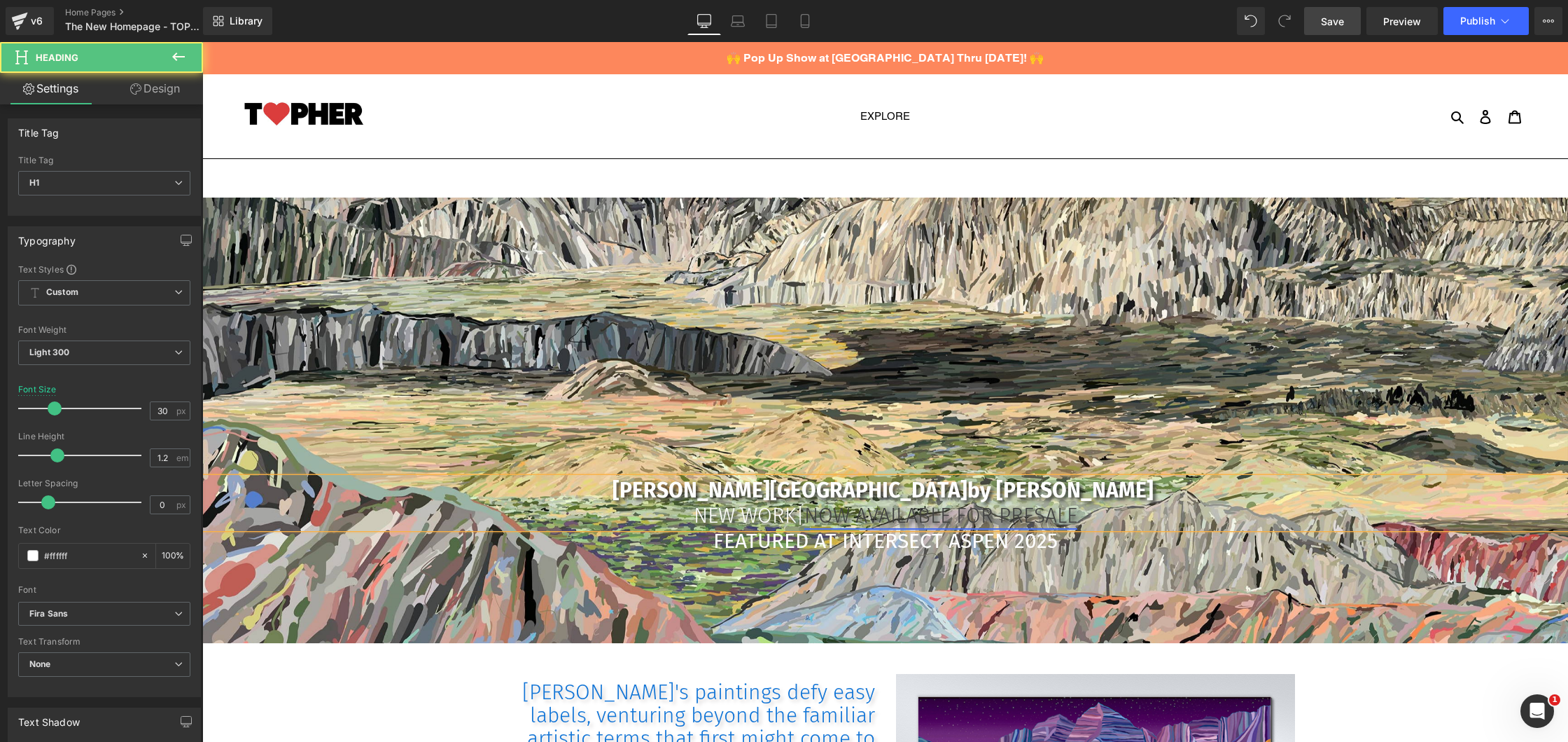
click at [940, 516] on link "NOW AVAILABLE FOR PRESALE" at bounding box center [941, 515] width 273 height 25
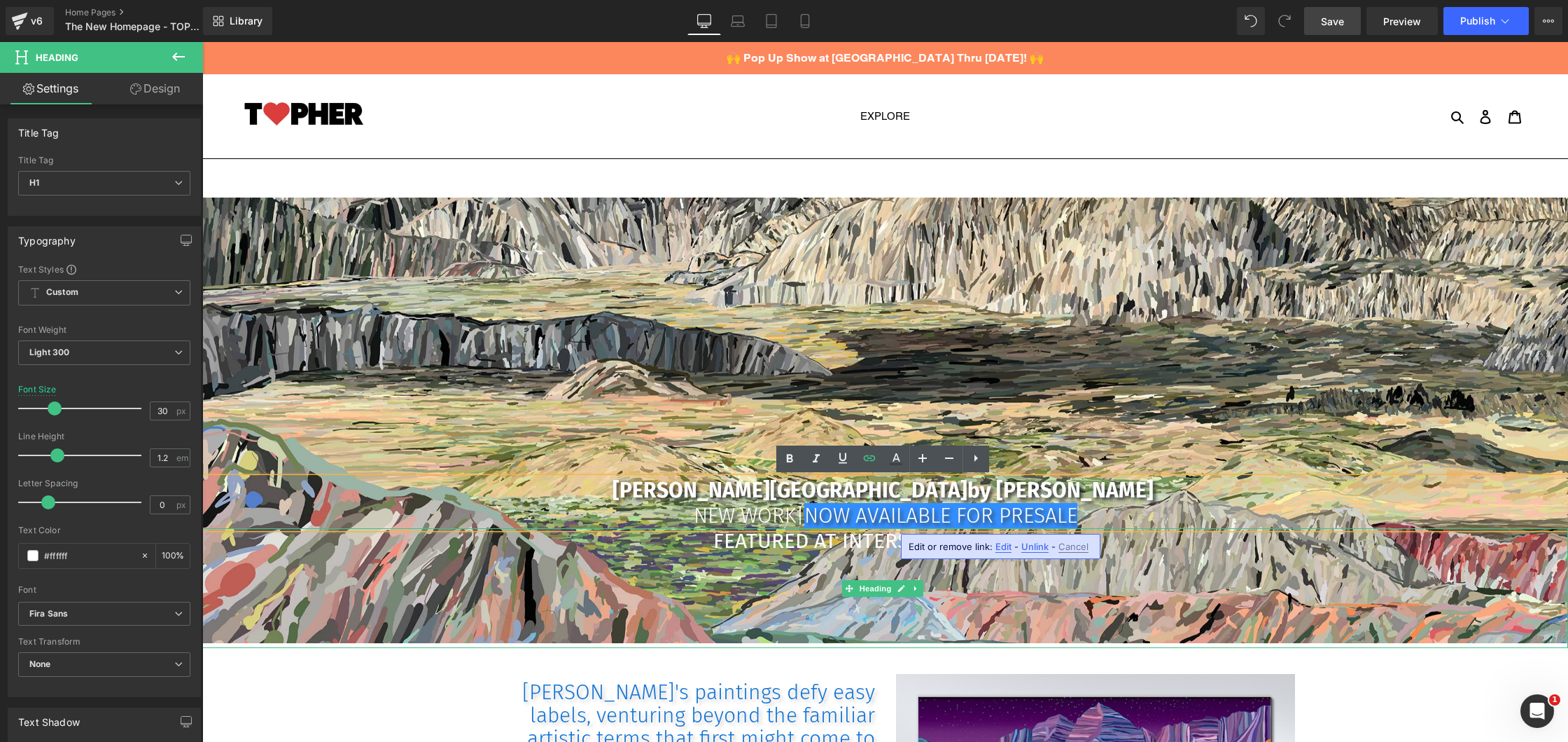
click at [969, 546] on span "Edit or remove link:" at bounding box center [951, 547] width 84 height 11
drag, startPoint x: 813, startPoint y: 513, endPoint x: 1111, endPoint y: 514, distance: 298.0
click at [1114, 514] on h1 "NEW WORK | NOW AVAILABLE FOR PRESALE" at bounding box center [885, 515] width 1366 height 25
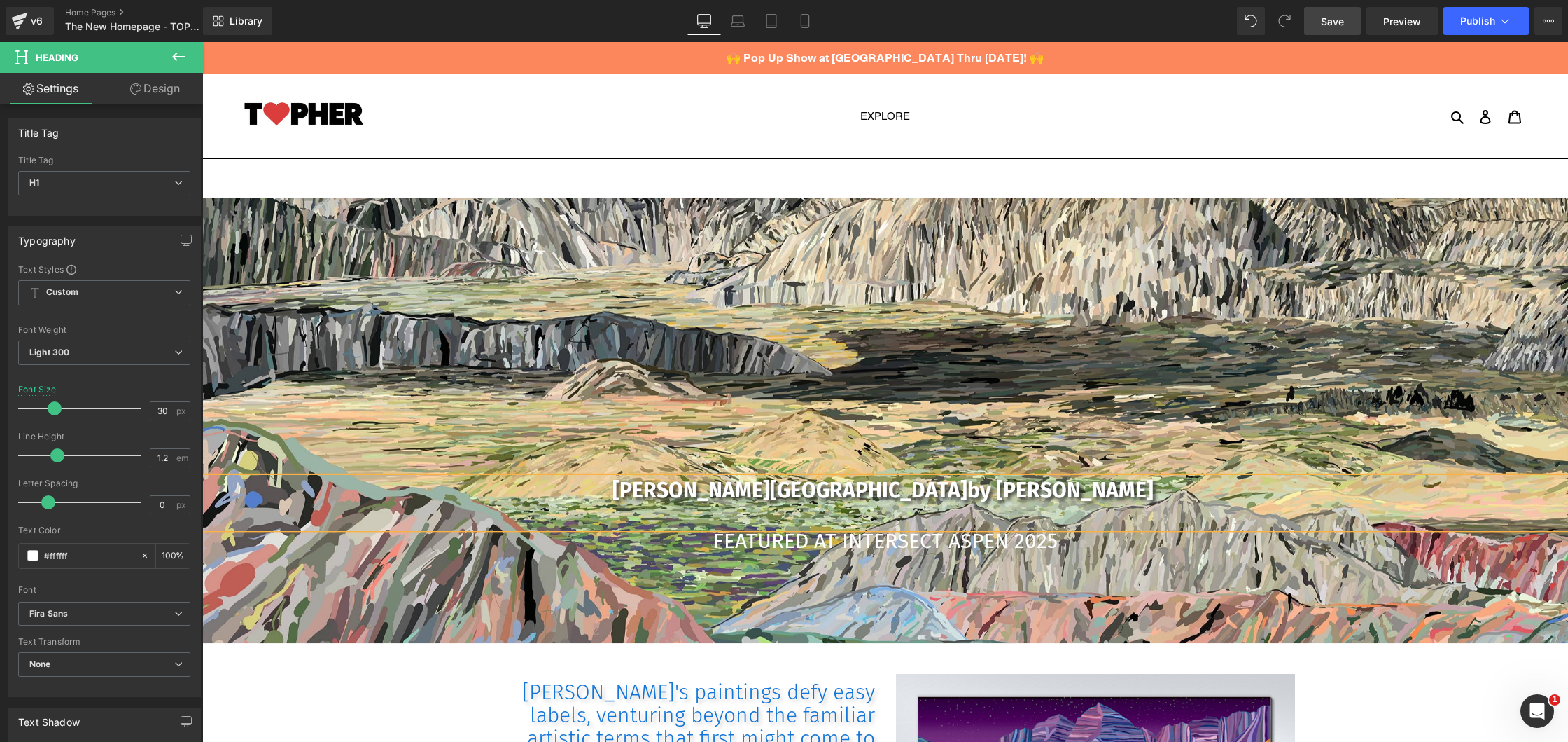
scroll to position [18476, 1361]
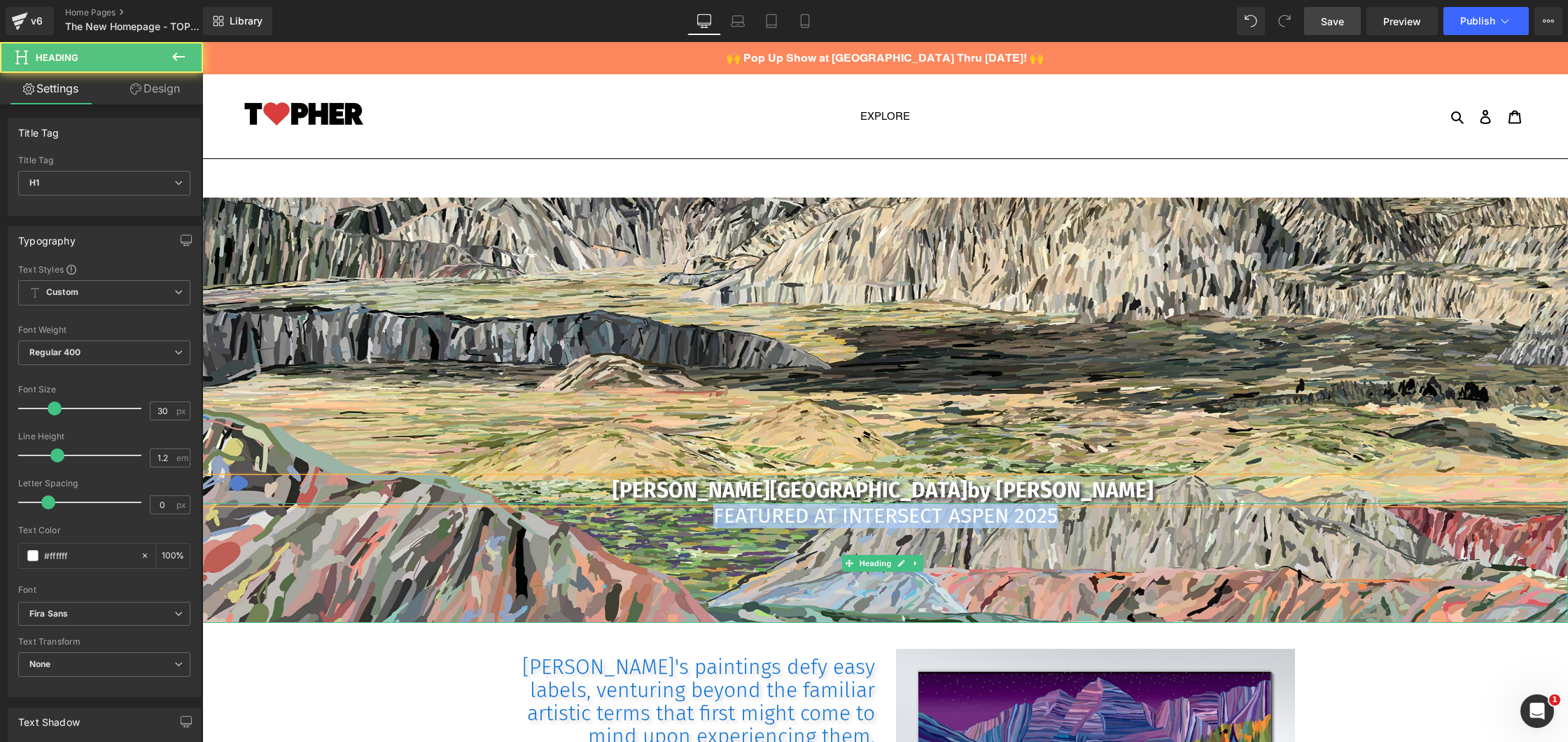
drag, startPoint x: 1064, startPoint y: 514, endPoint x: 657, endPoint y: 524, distance: 407.1
click at [657, 524] on h1 "FEATURED AT INTERSECT ASPEN 2025" at bounding box center [885, 515] width 1366 height 25
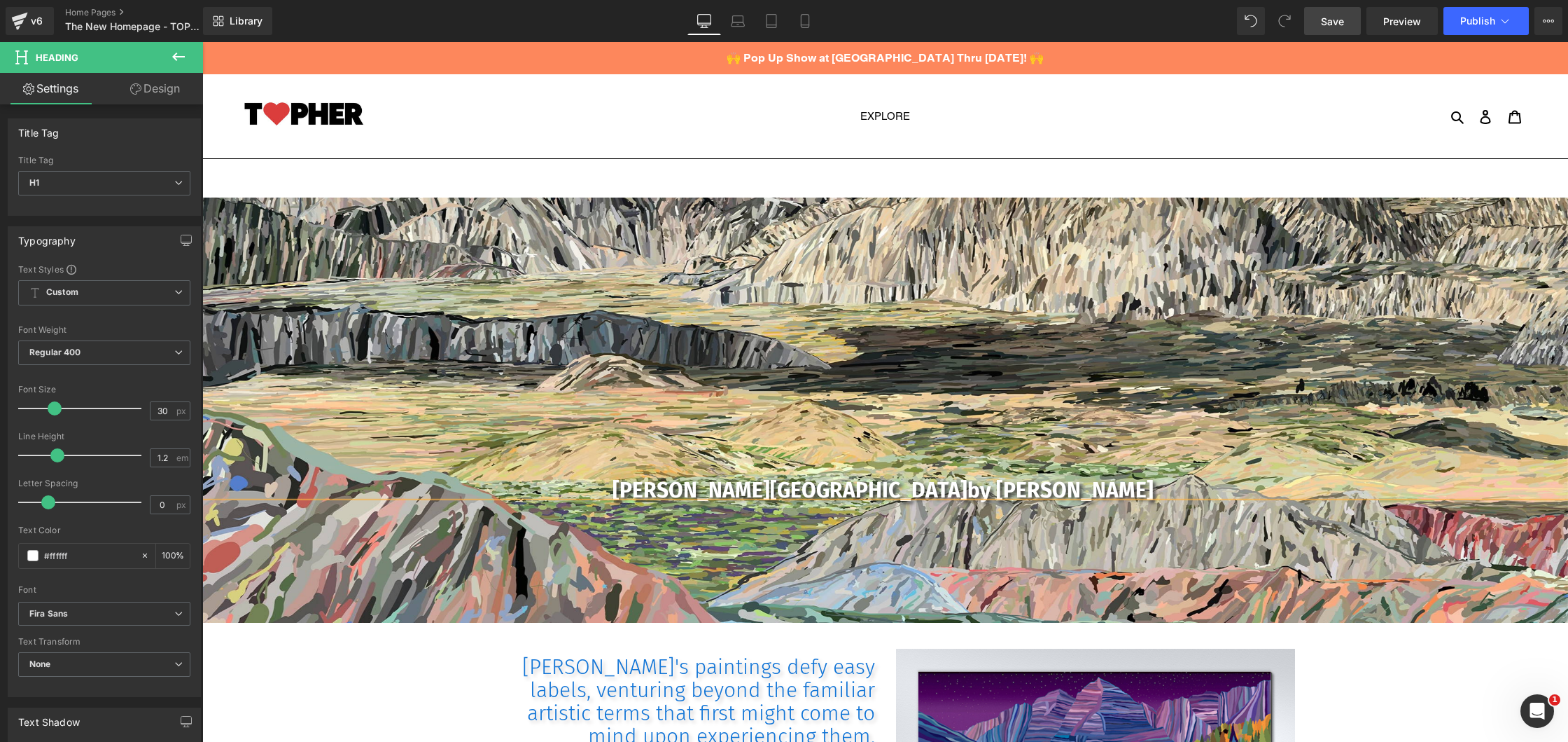
click at [697, 581] on div at bounding box center [885, 584] width 1366 height 16
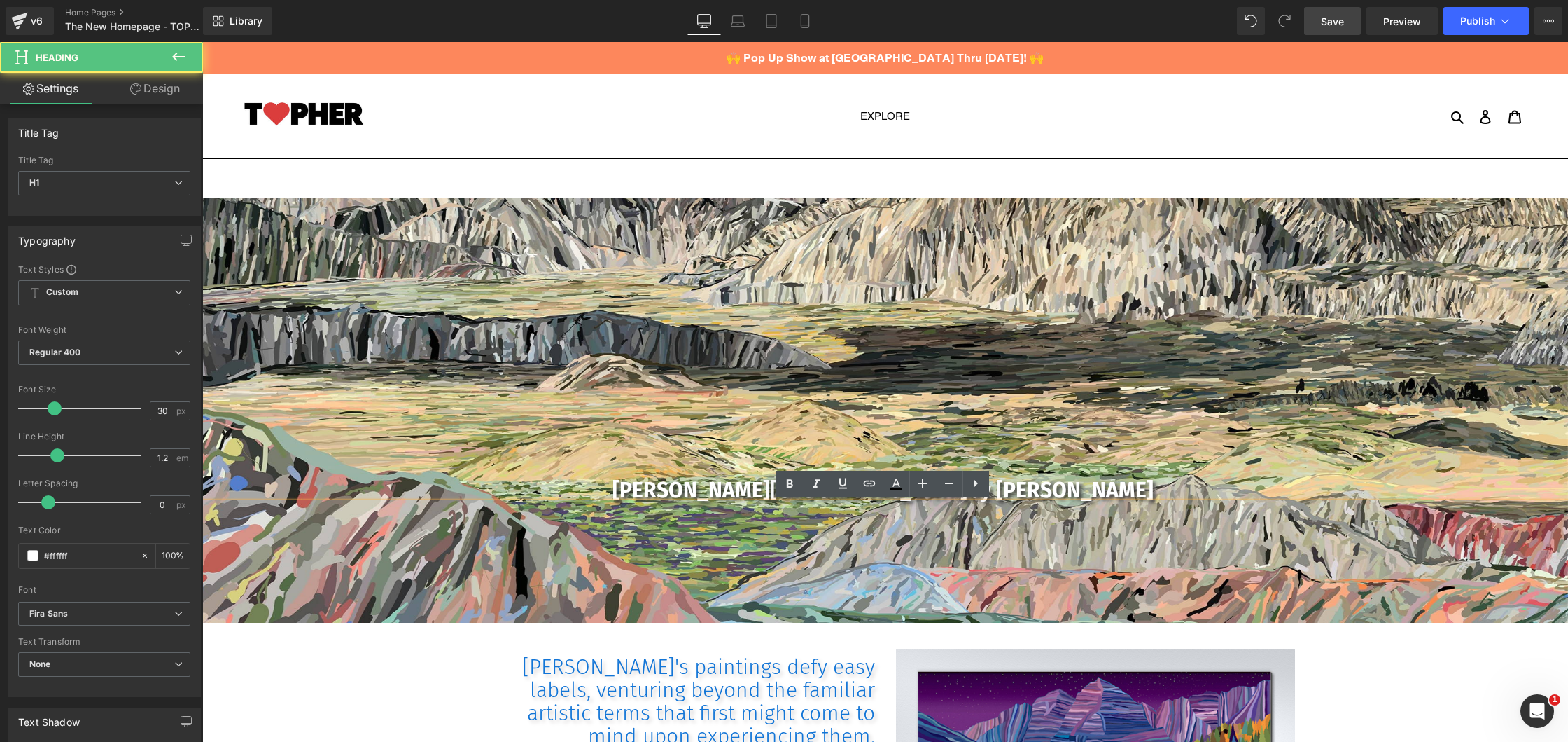
click at [697, 581] on div at bounding box center [885, 584] width 1366 height 16
click at [699, 489] on b "[PERSON_NAME][GEOGRAPHIC_DATA] by [PERSON_NAME]" at bounding box center [885, 490] width 546 height 25
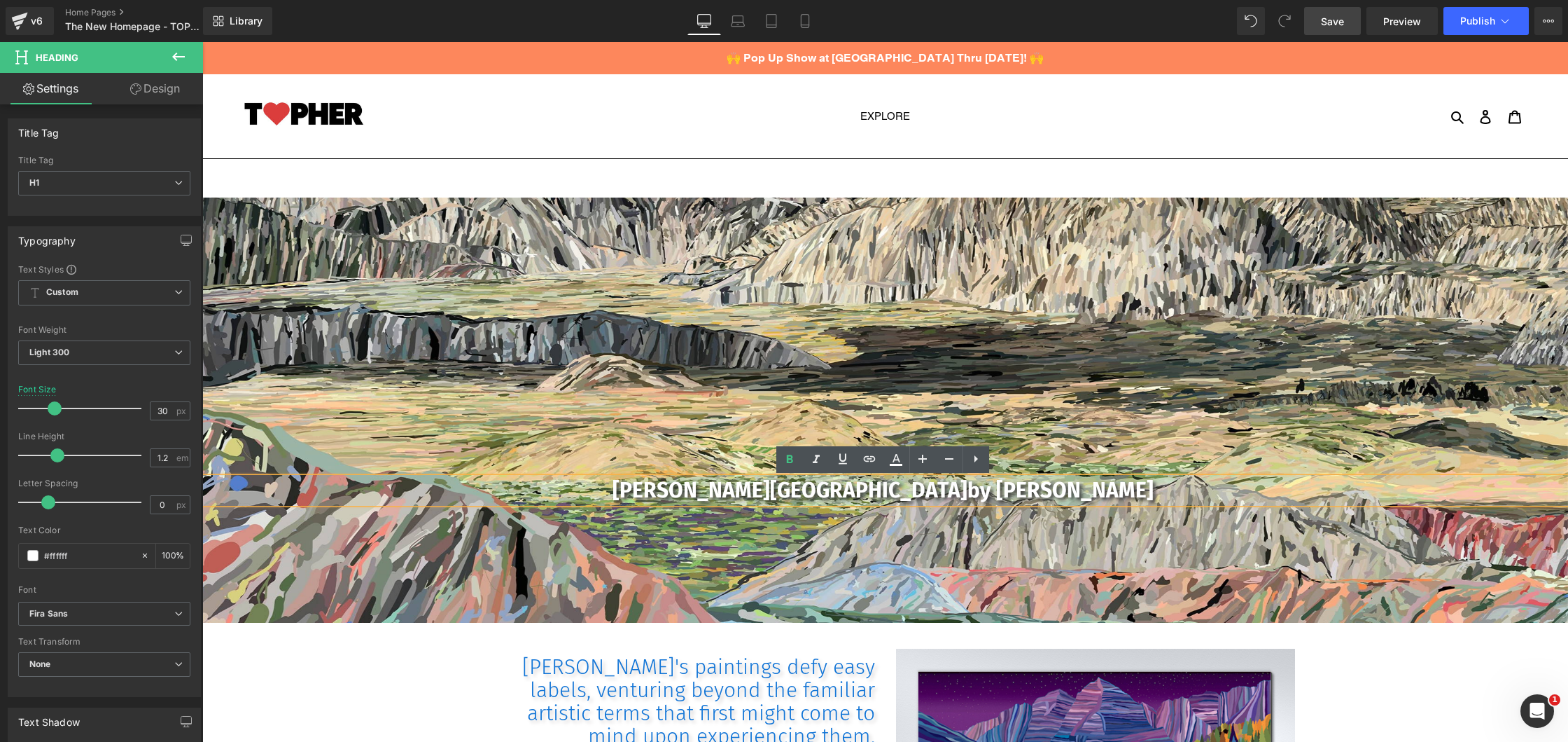
scroll to position [0, 0]
click at [1338, 16] on span "Save" at bounding box center [1333, 22] width 23 height 14
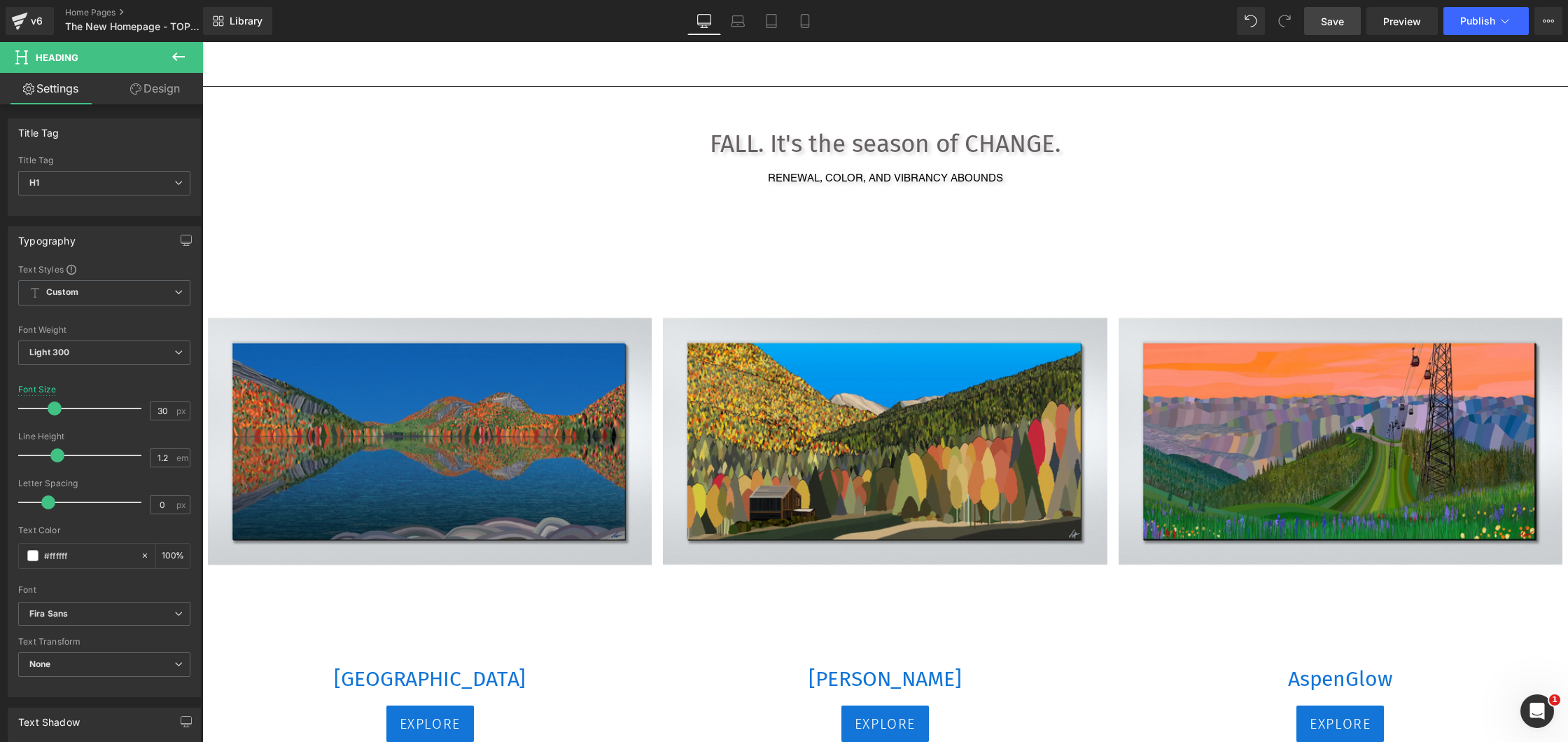
scroll to position [1403, 0]
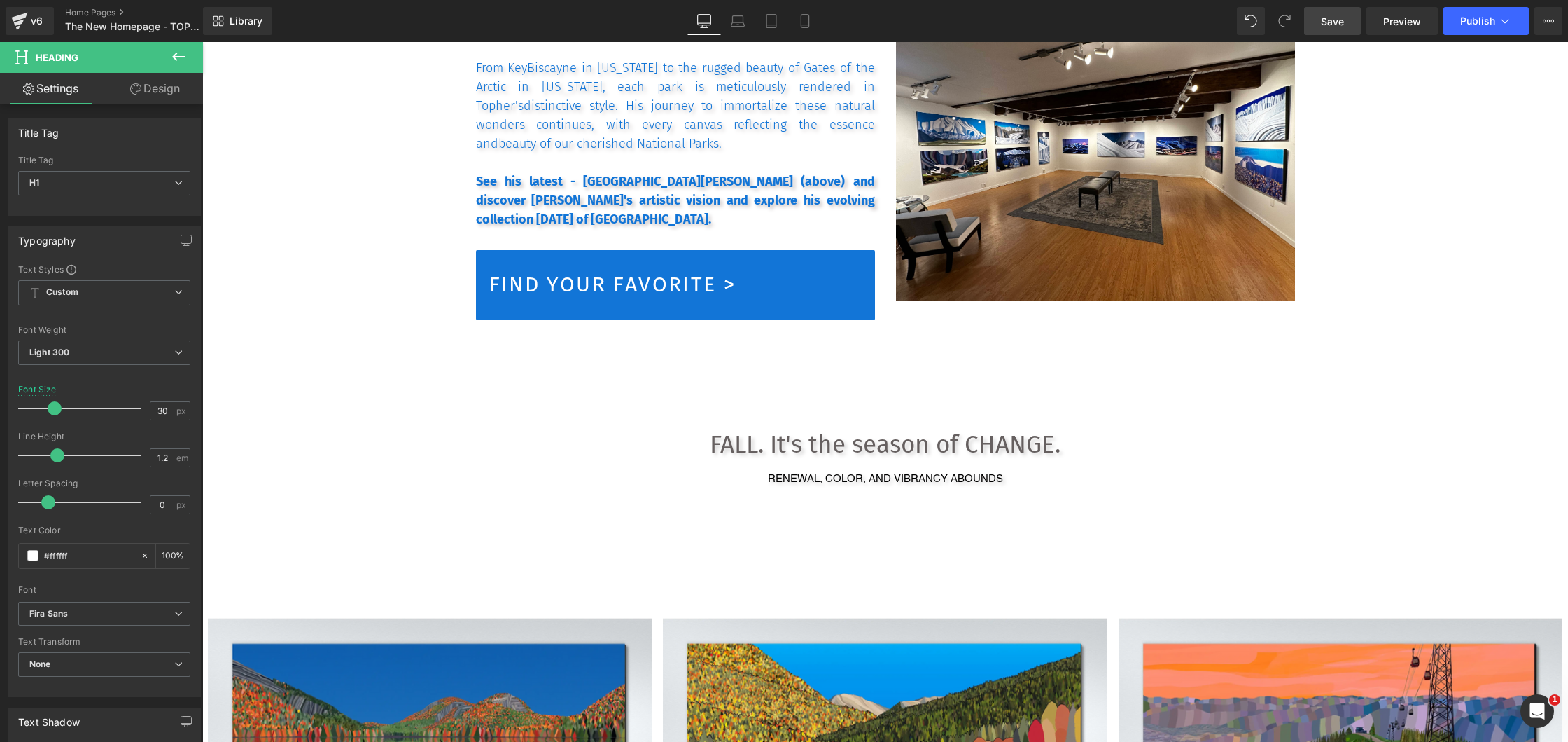
click at [1341, 21] on span "Save" at bounding box center [1333, 22] width 23 height 14
click at [1474, 24] on span "Publish" at bounding box center [1478, 21] width 35 height 11
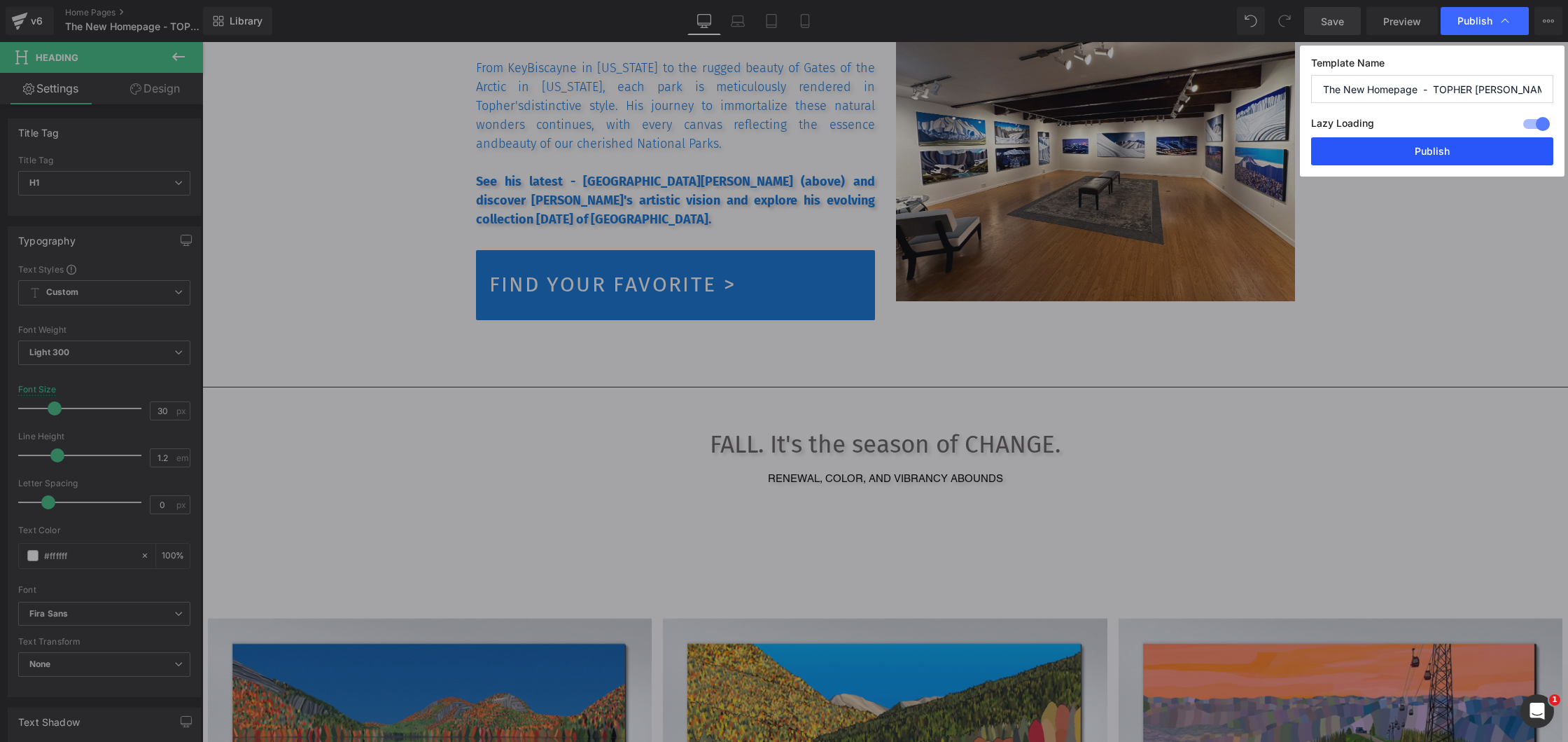
click at [1450, 151] on button "Publish" at bounding box center [1432, 151] width 242 height 28
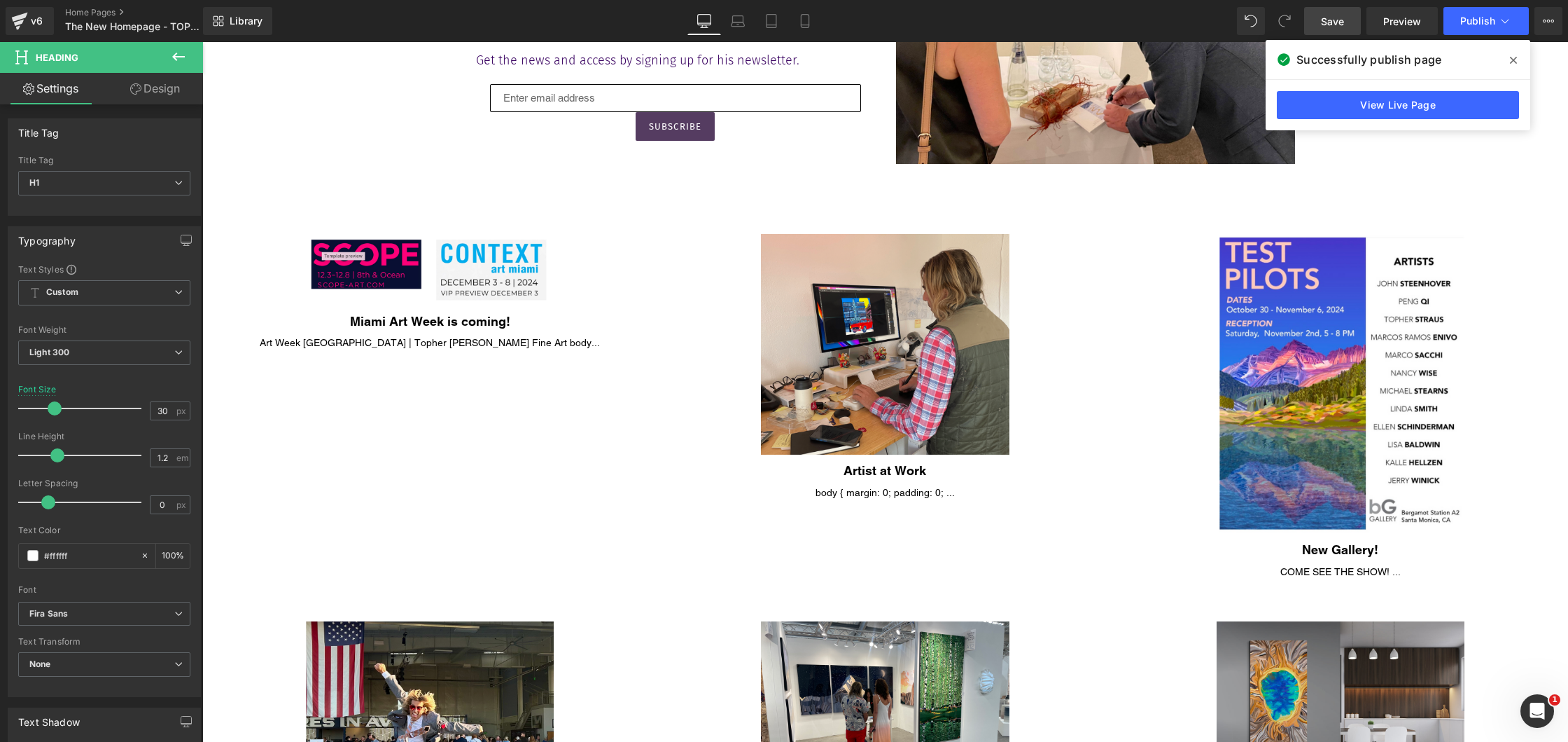
scroll to position [16028, 0]
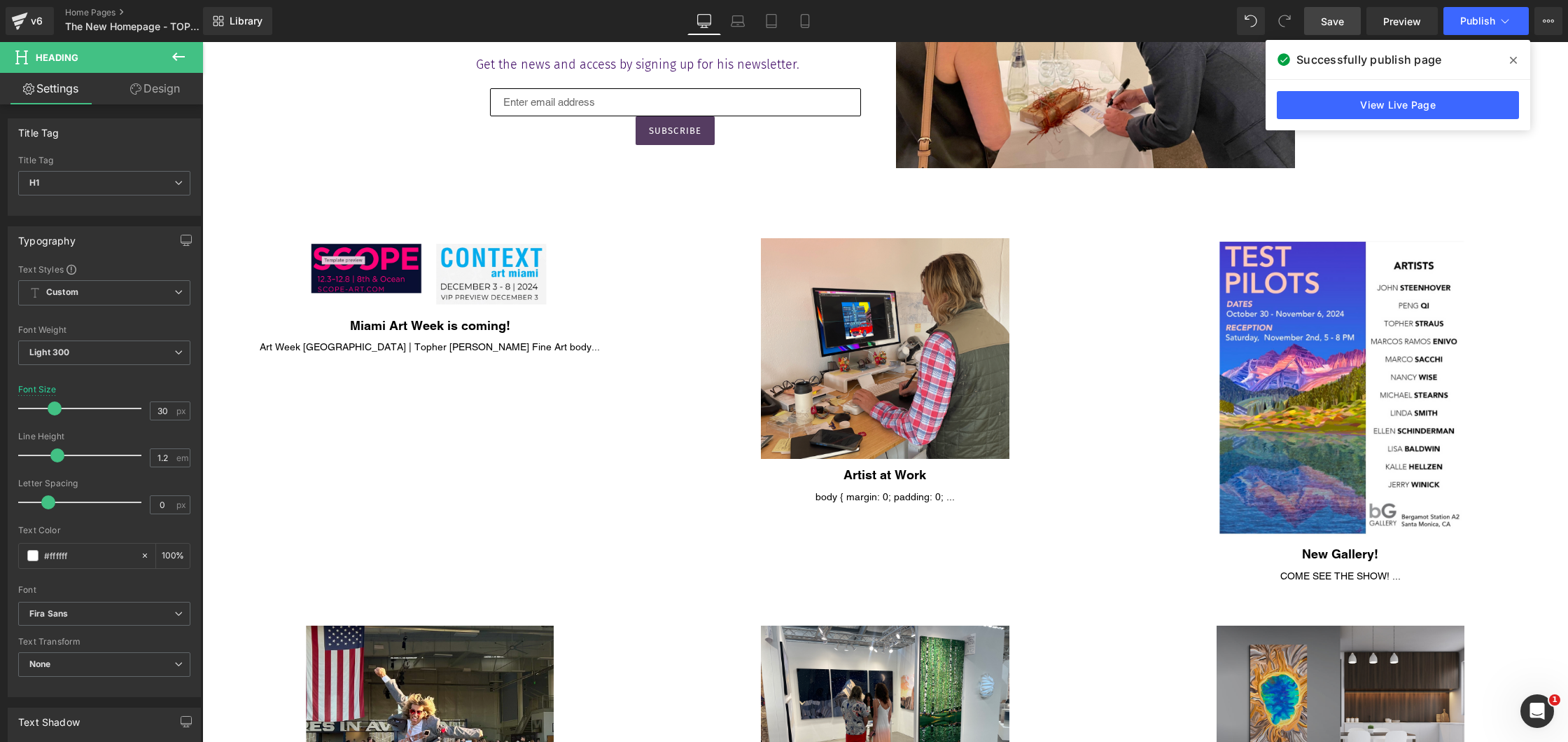
click at [1320, 21] on link "Save" at bounding box center [1333, 21] width 57 height 28
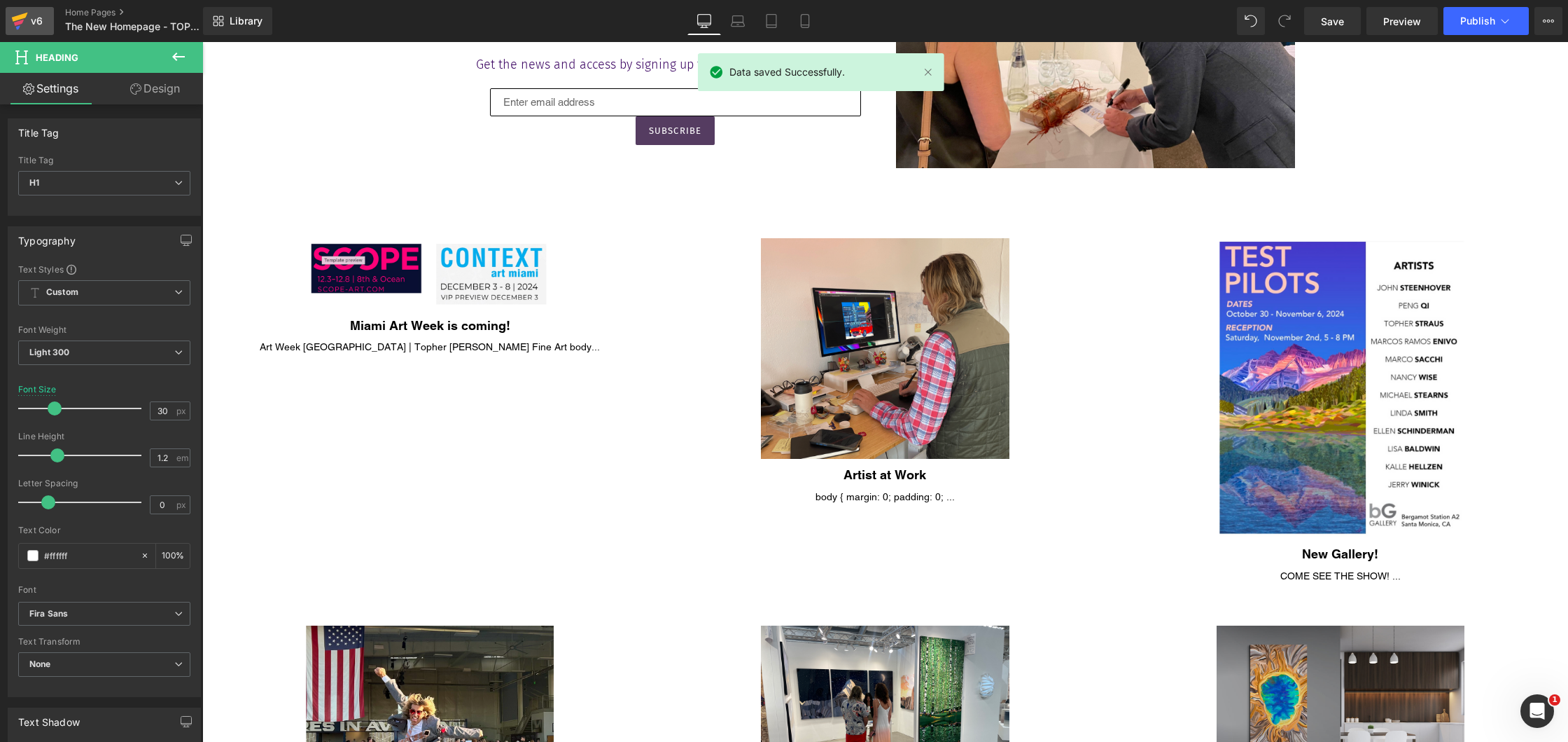
click at [18, 14] on icon at bounding box center [19, 21] width 17 height 35
